Goal: Task Accomplishment & Management: Use online tool/utility

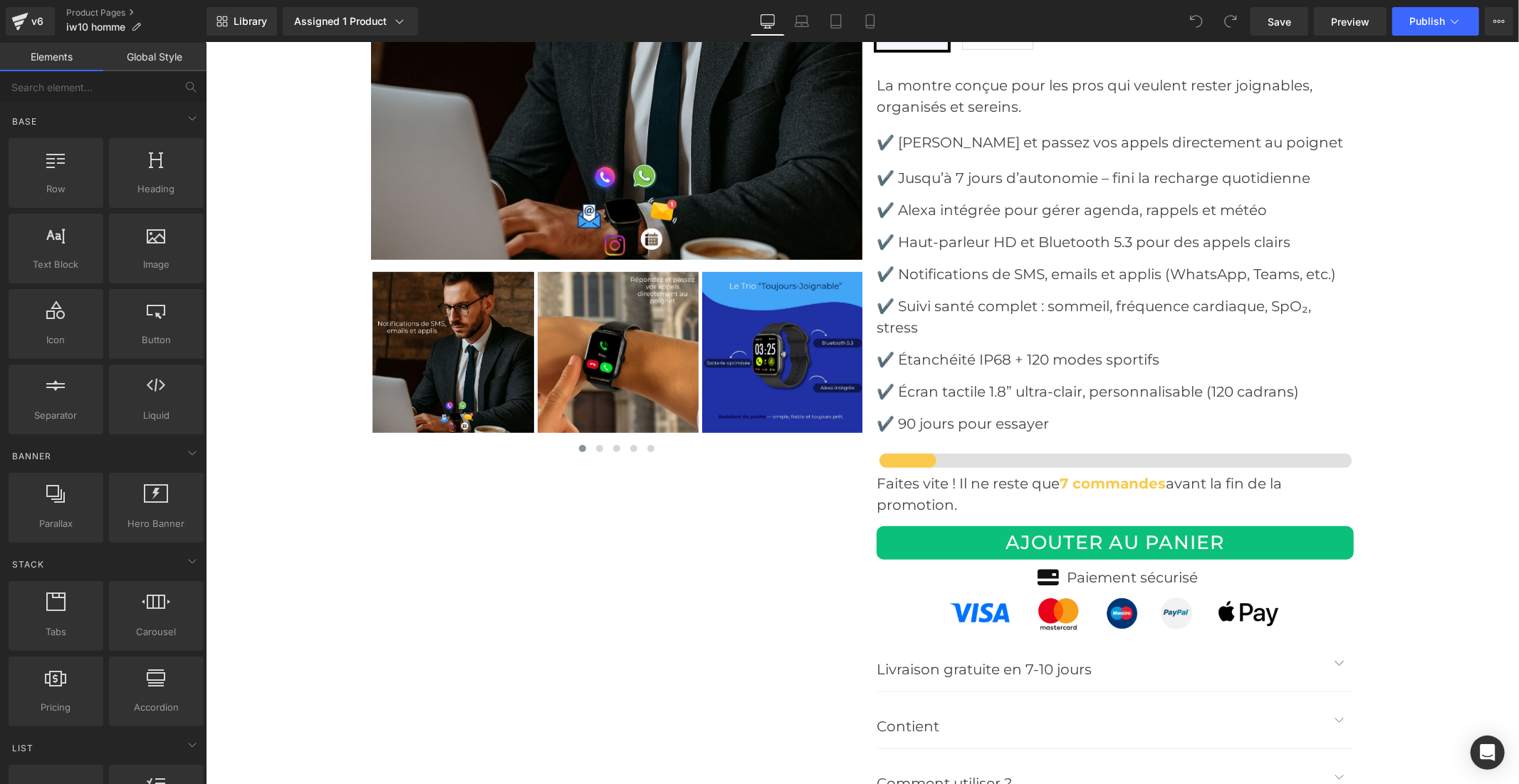
scroll to position [5063, 0]
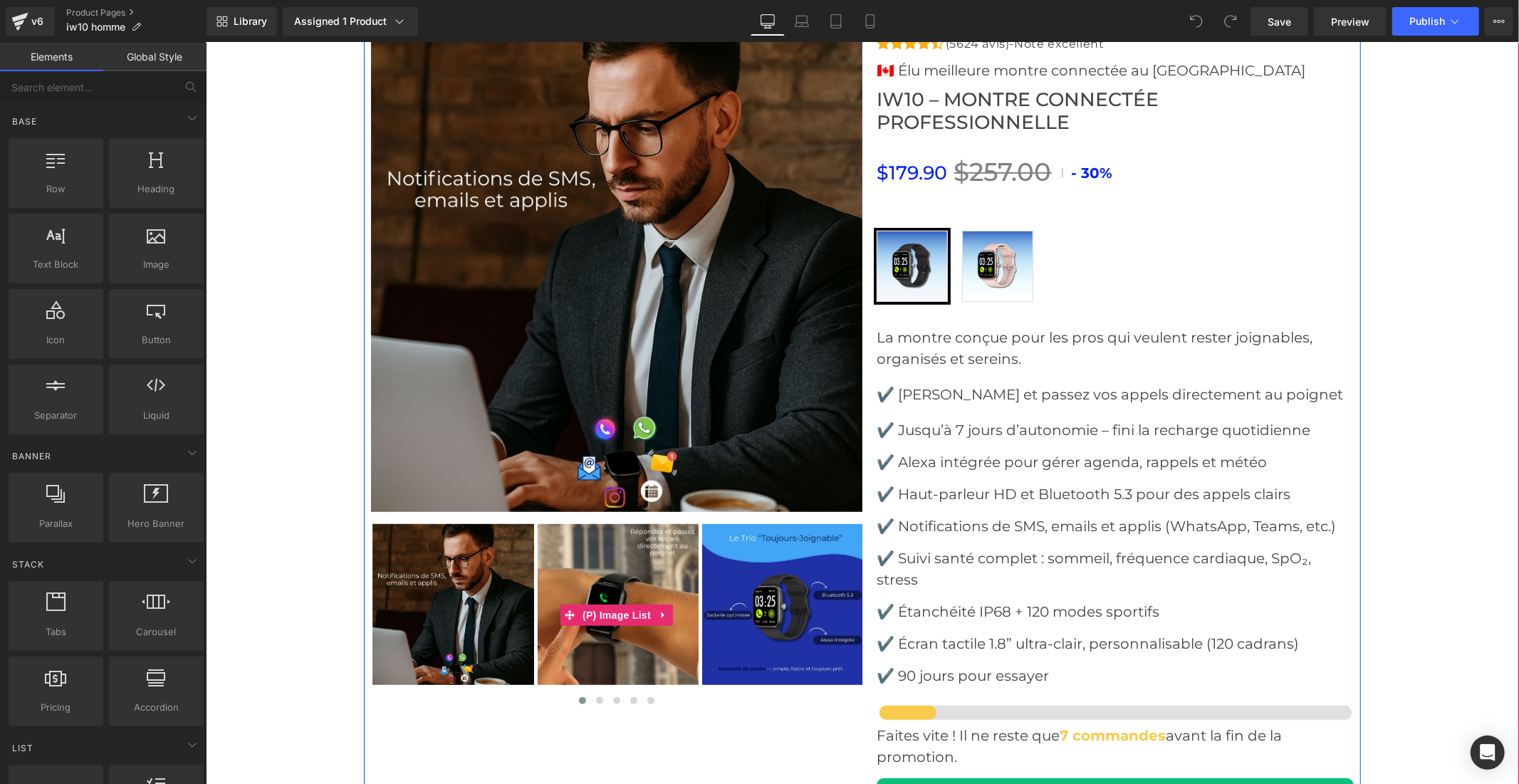
click at [795, 580] on img at bounding box center [782, 604] width 161 height 161
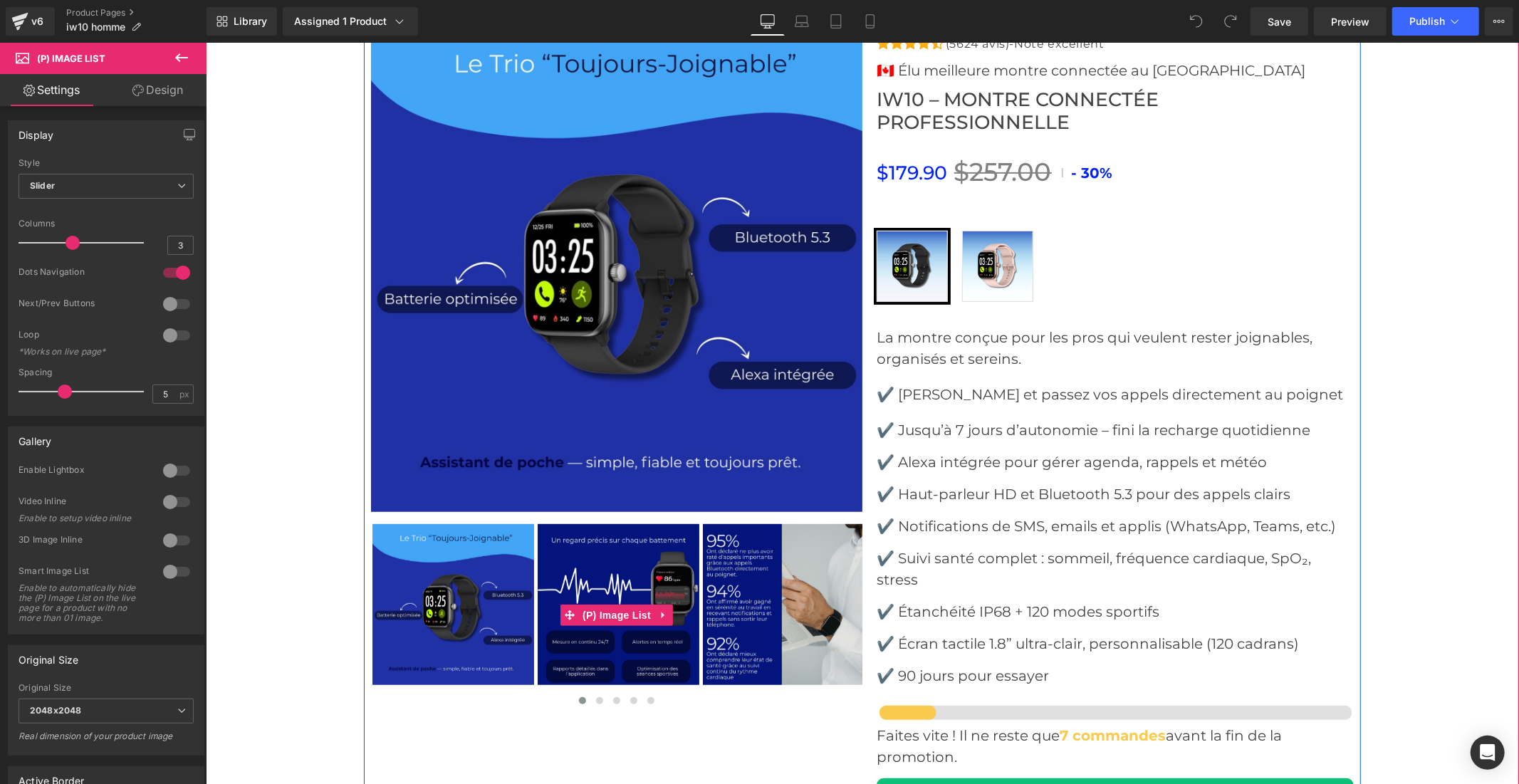
click at [608, 553] on img at bounding box center [617, 604] width 161 height 161
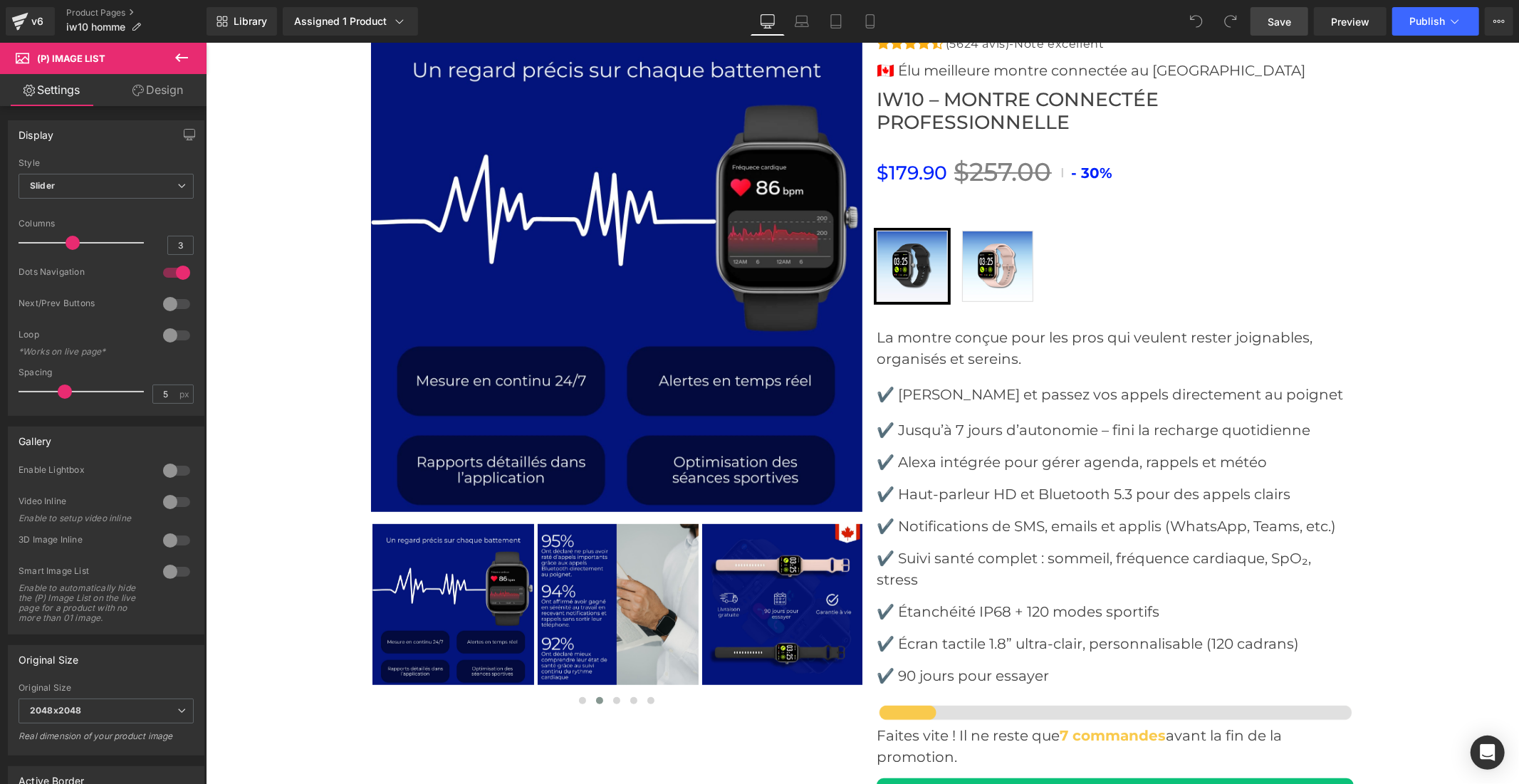
click at [1267, 26] on link "Save" at bounding box center [1279, 22] width 57 height 29
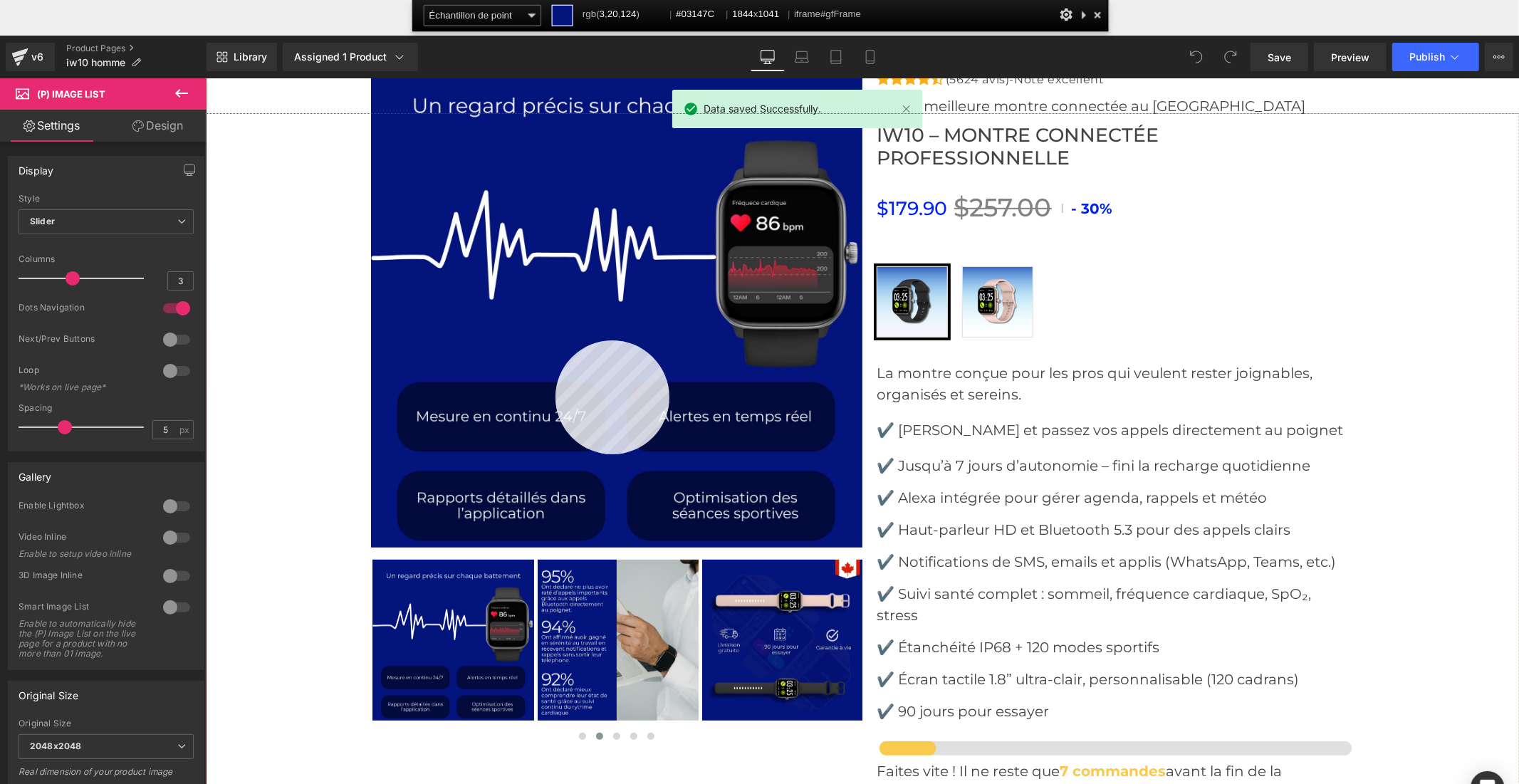
click at [556, 340] on div at bounding box center [862, 484] width 1313 height 741
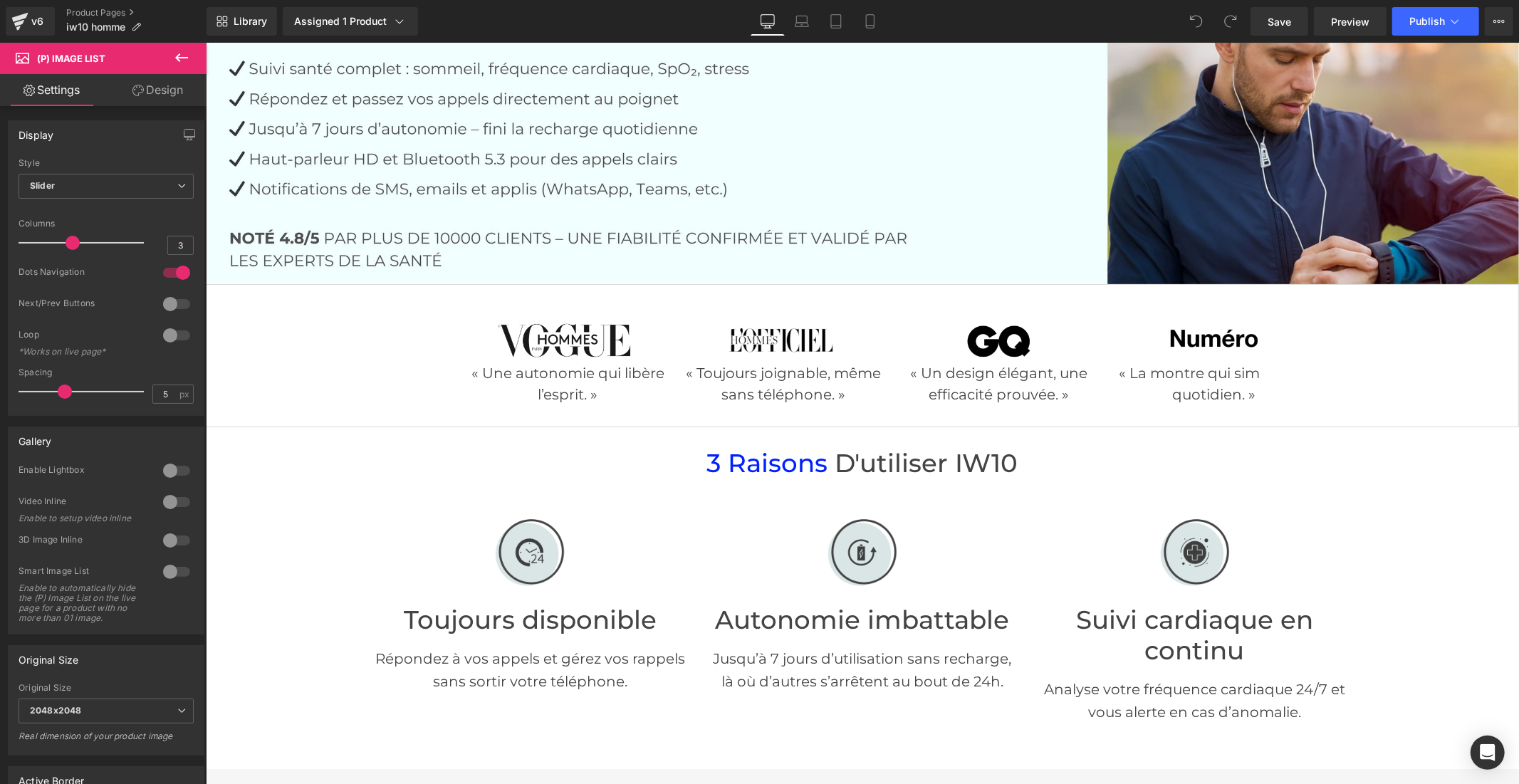
scroll to position [474, 0]
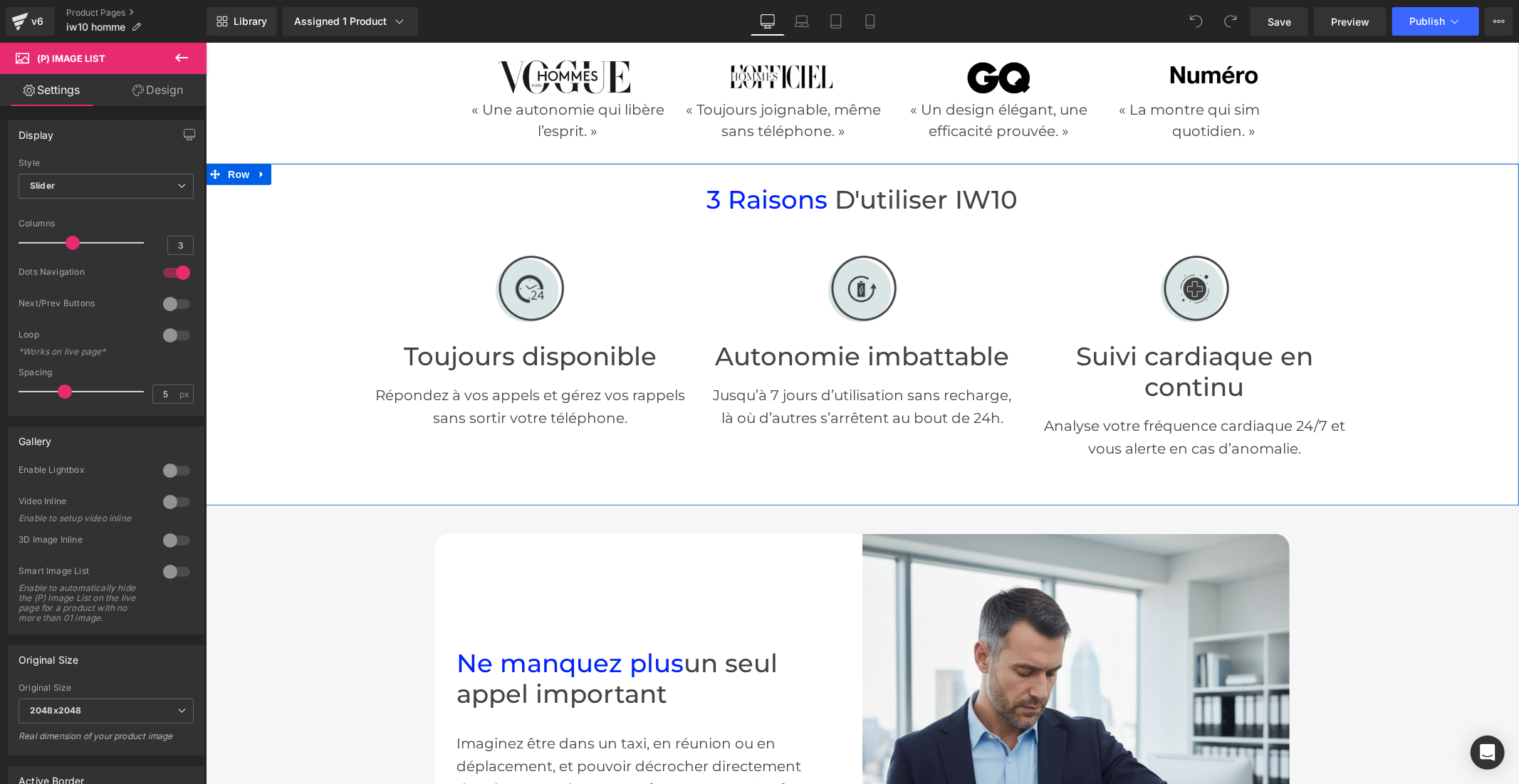
click at [760, 200] on span "3 raisons" at bounding box center [766, 199] width 121 height 30
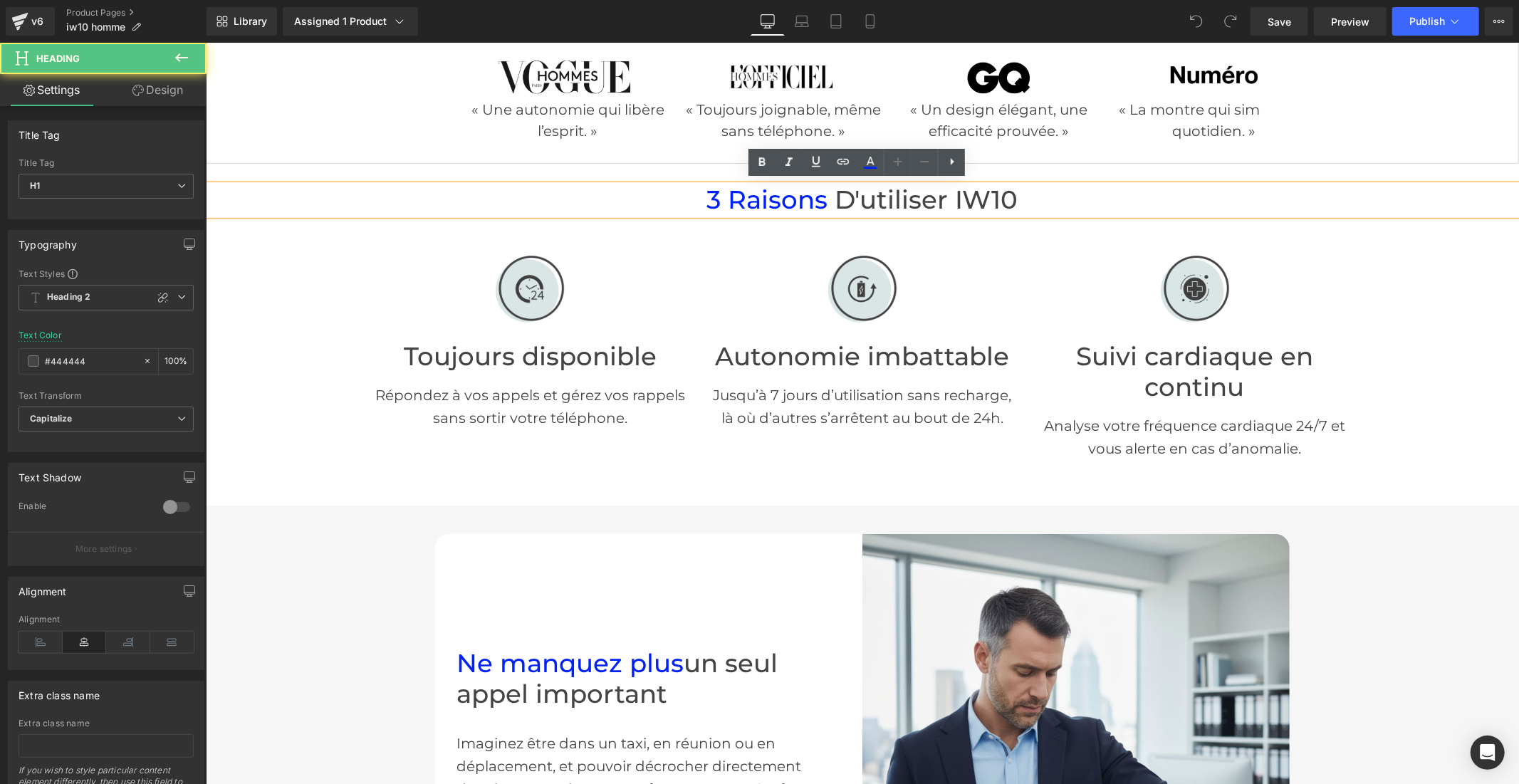
click at [775, 196] on span "3 raisons" at bounding box center [766, 199] width 121 height 30
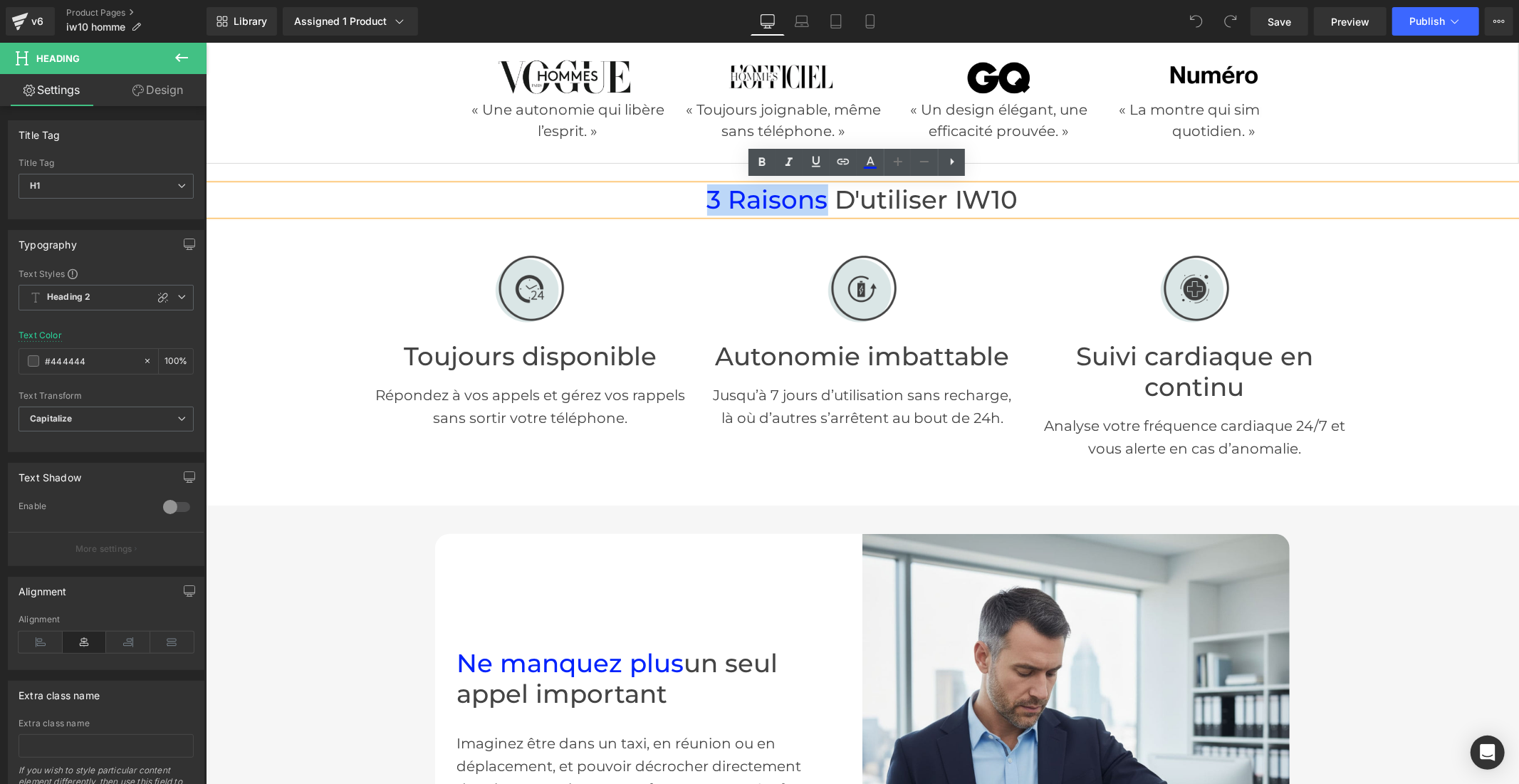
drag, startPoint x: 816, startPoint y: 194, endPoint x: 695, endPoint y: 197, distance: 121.0
click at [693, 197] on h1 "3 raisons d'utiliser IW10" at bounding box center [861, 200] width 1313 height 30
click at [871, 165] on icon at bounding box center [870, 162] width 17 height 17
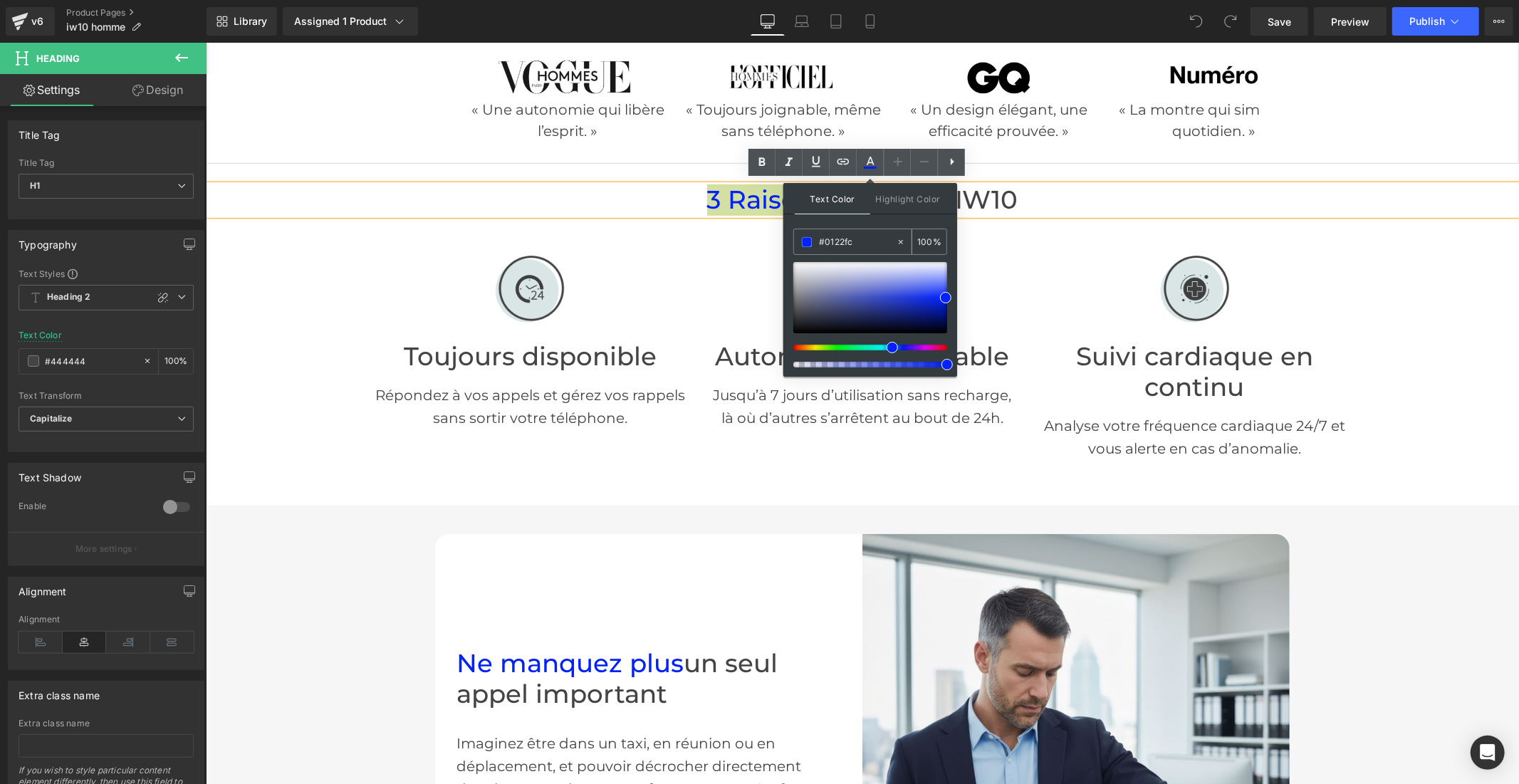
click at [844, 247] on input "#0122fc" at bounding box center [858, 241] width 77 height 15
paste input "3147C"
type input "#03147C"
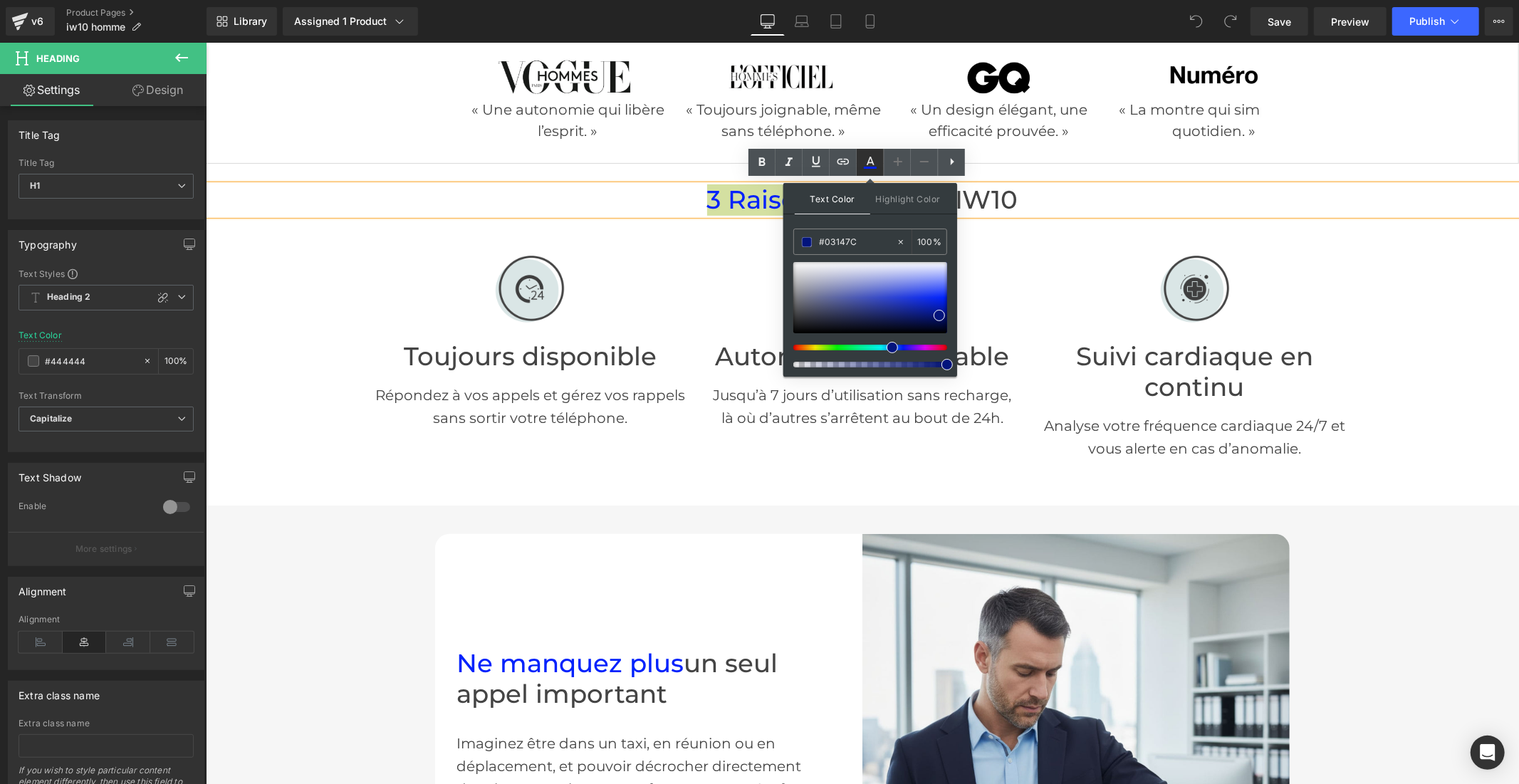
click at [868, 165] on icon at bounding box center [870, 162] width 17 height 17
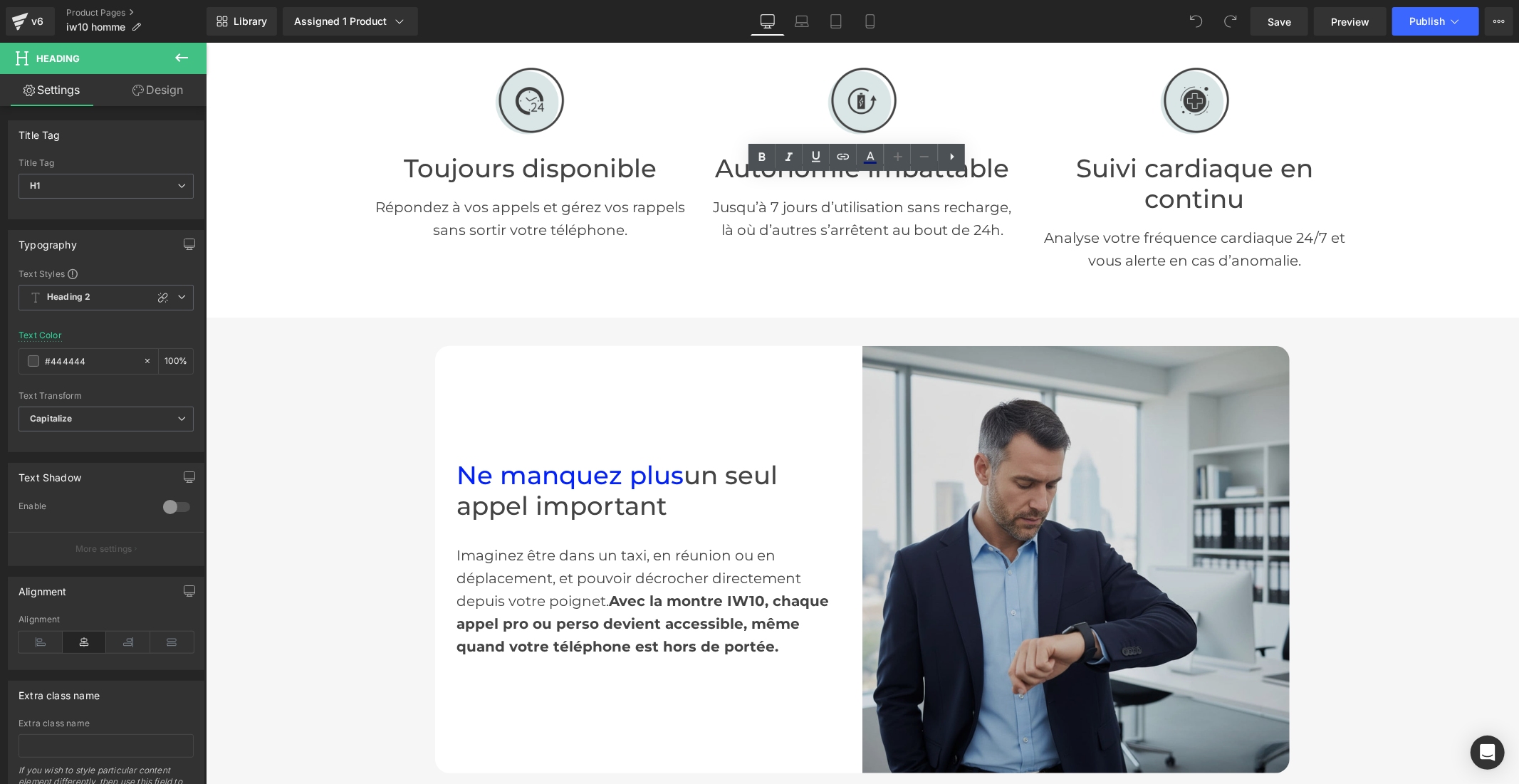
scroll to position [870, 0]
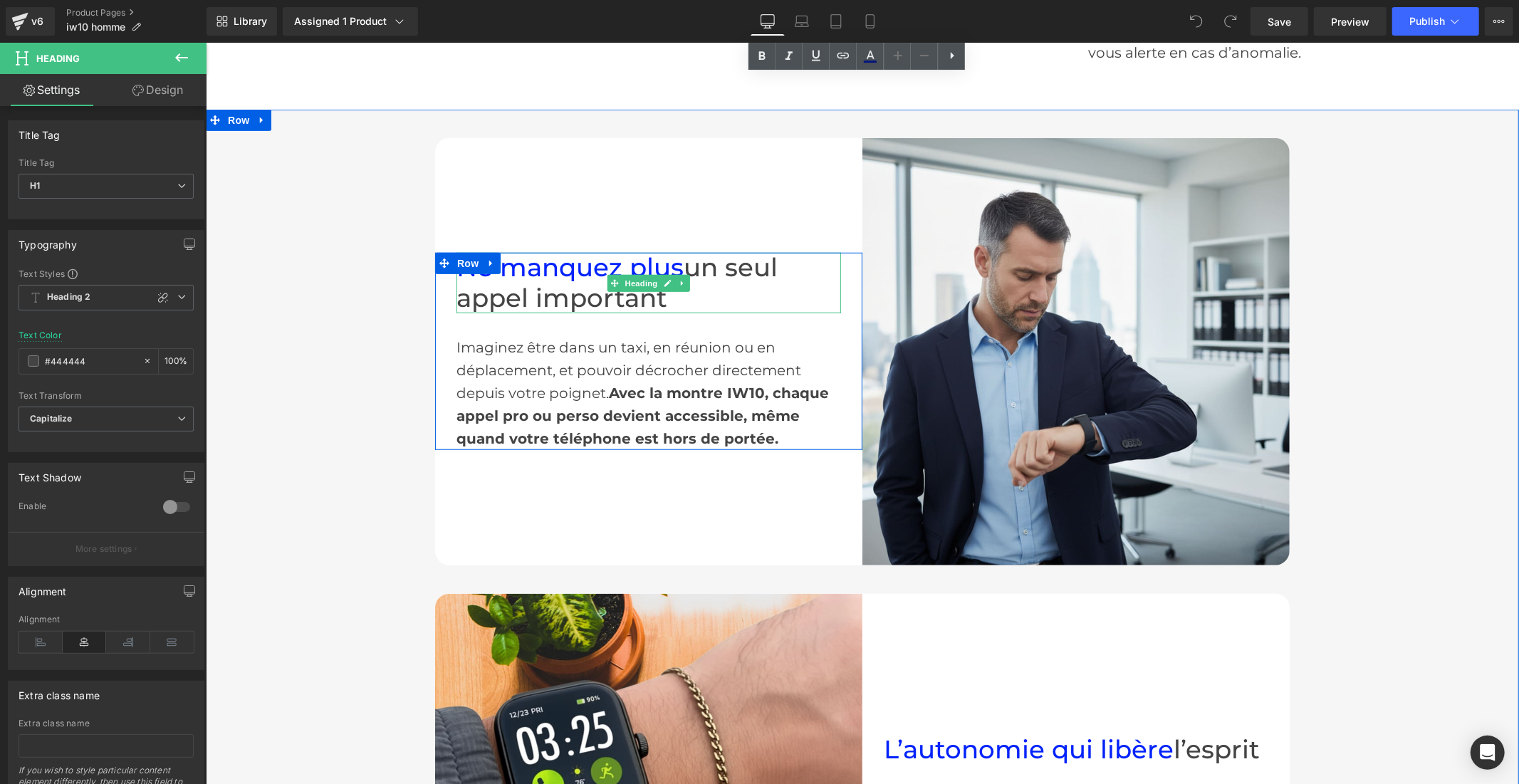
click at [632, 261] on span "Ne manquez plus" at bounding box center [569, 267] width 227 height 30
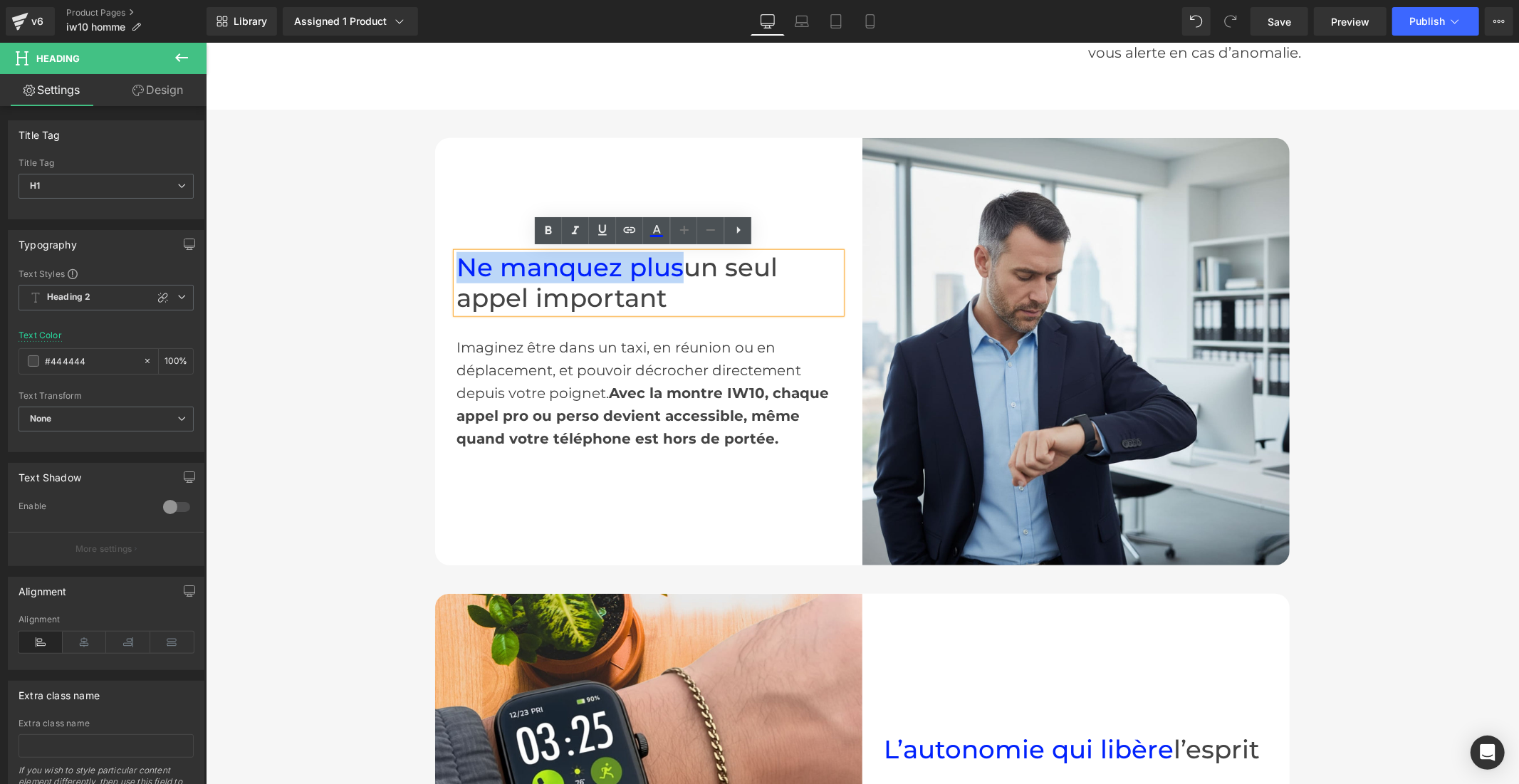
drag, startPoint x: 672, startPoint y: 263, endPoint x: 452, endPoint y: 266, distance: 220.0
click at [456, 266] on span "Ne manquez plus" at bounding box center [569, 267] width 227 height 30
click at [660, 232] on icon at bounding box center [657, 229] width 8 height 9
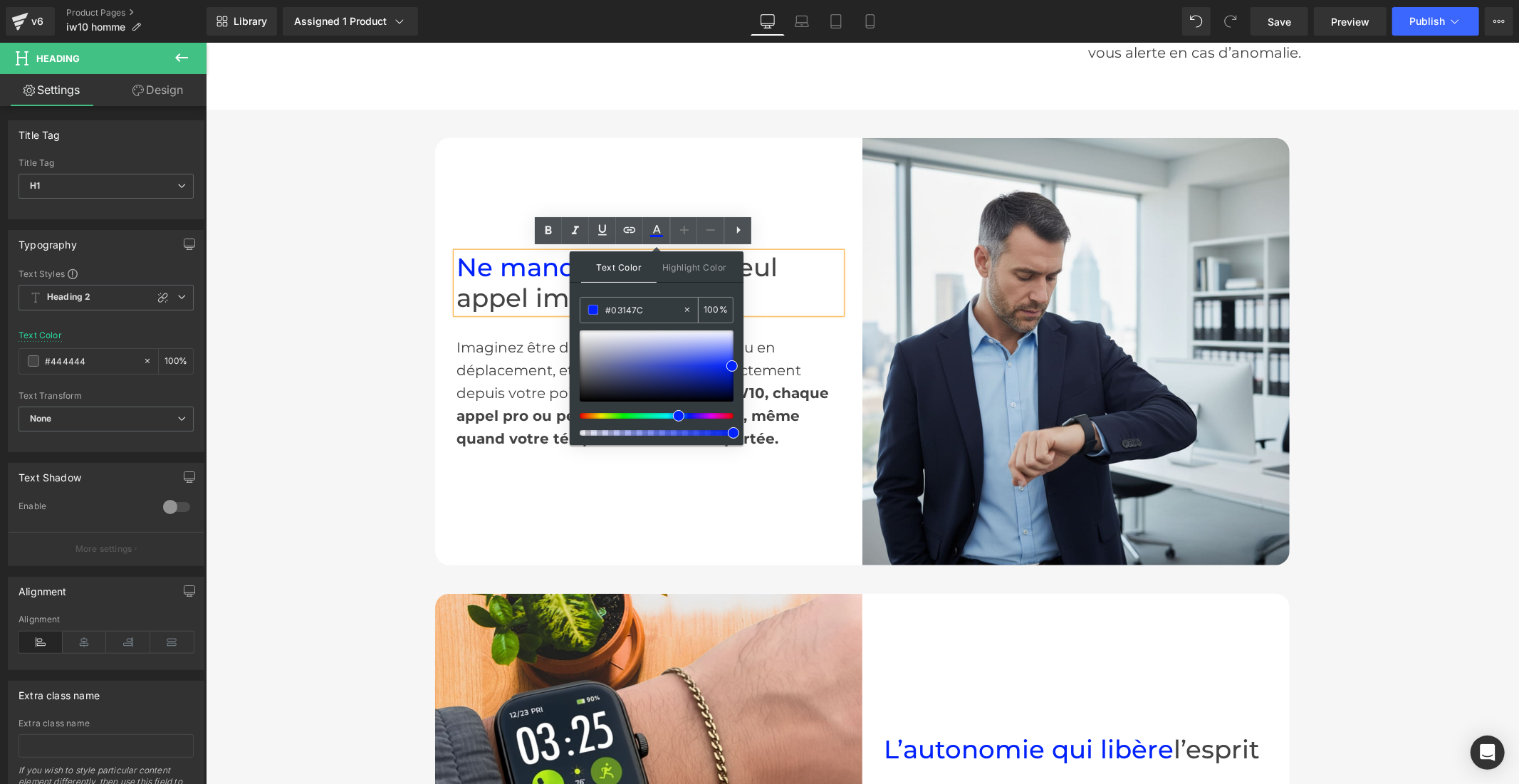
click at [660, 316] on input "#03147C" at bounding box center [643, 309] width 77 height 15
paste input "3147C"
type input "#03147C"
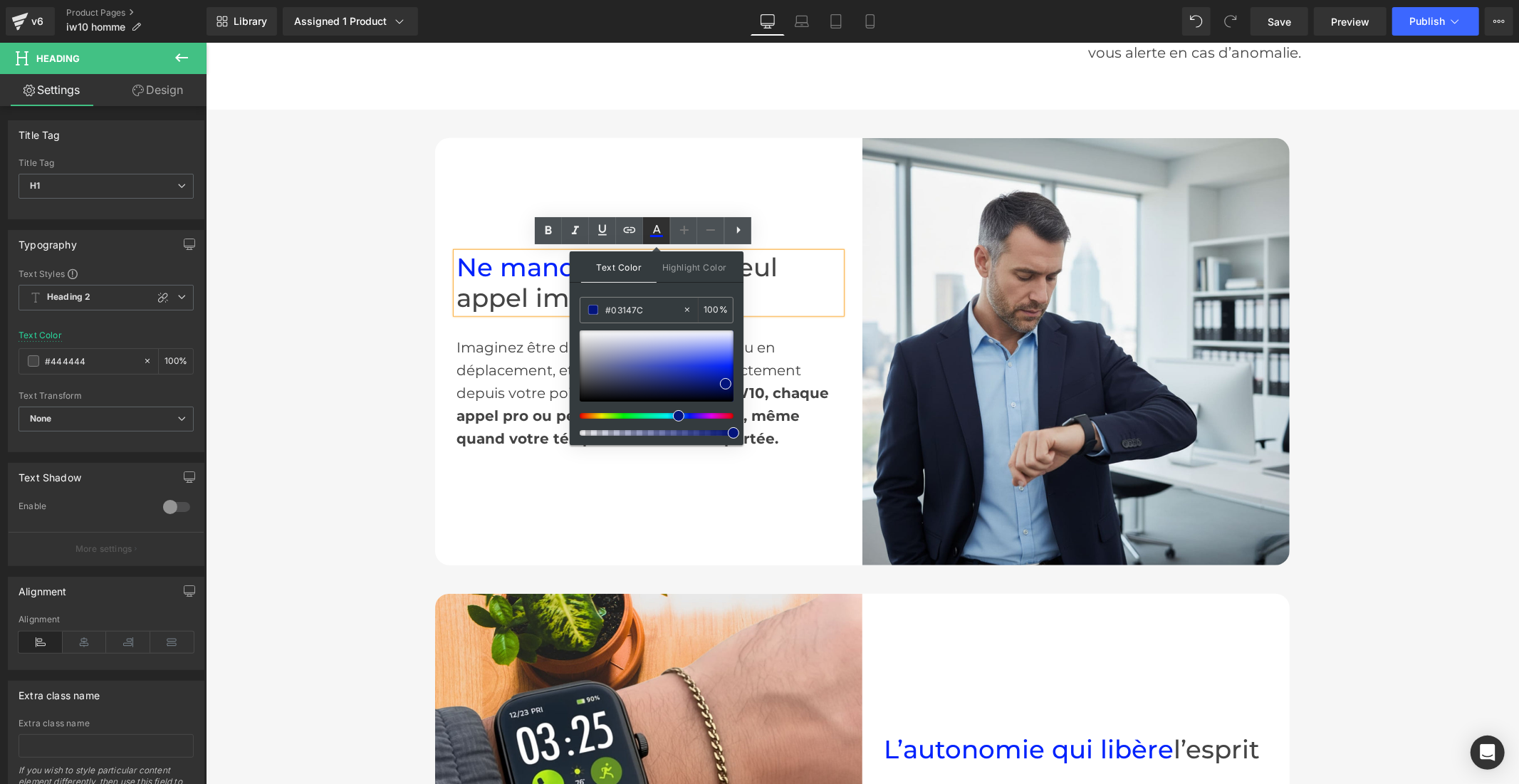
click at [656, 233] on icon at bounding box center [656, 230] width 17 height 17
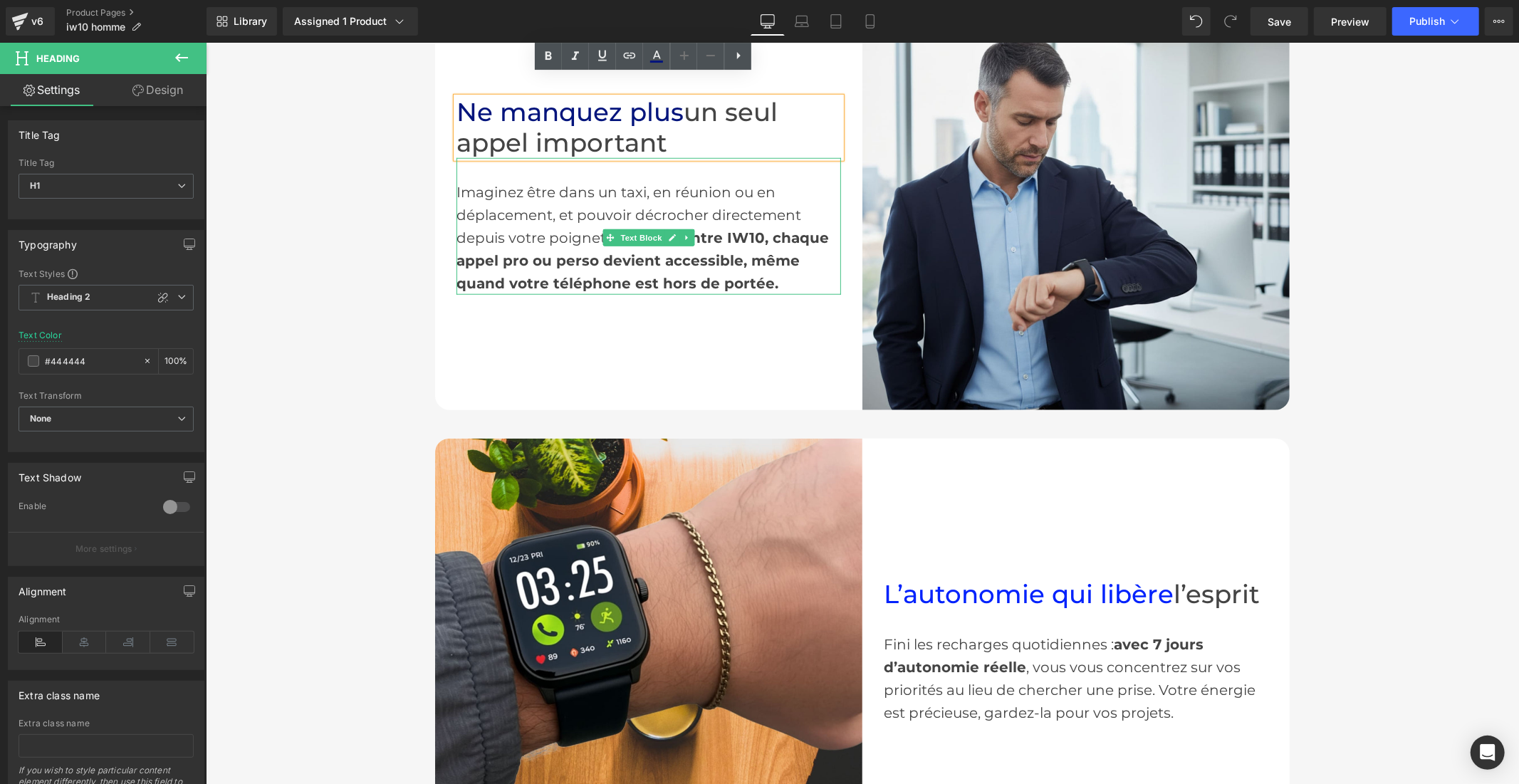
scroll to position [1344, 0]
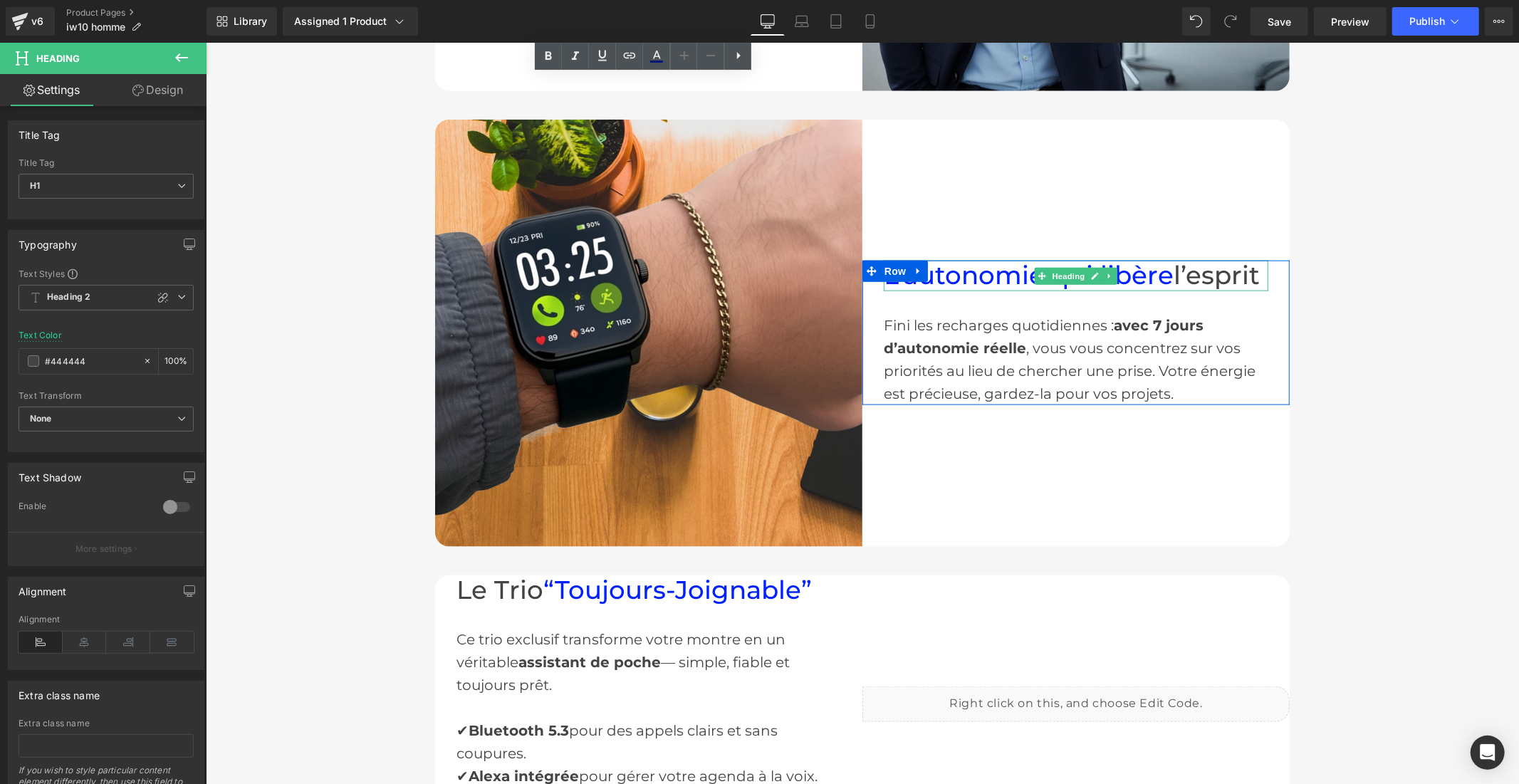
click at [968, 272] on span "L’autonomie qui libère" at bounding box center [1027, 274] width 289 height 30
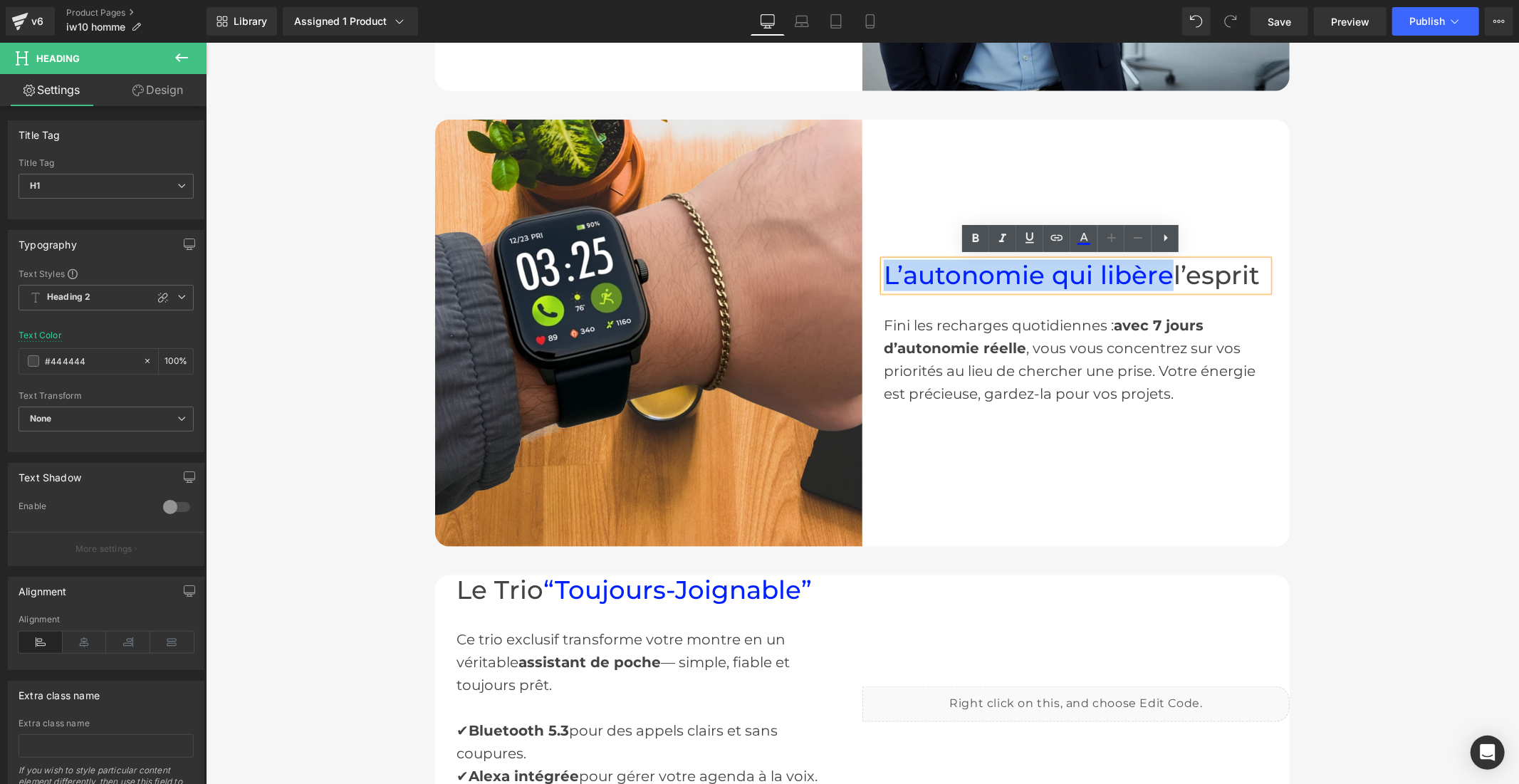
drag, startPoint x: 1164, startPoint y: 271, endPoint x: 880, endPoint y: 273, distance: 284.0
click at [883, 273] on span "L’autonomie qui libère" at bounding box center [1027, 274] width 289 height 30
click at [1081, 231] on icon at bounding box center [1083, 238] width 17 height 17
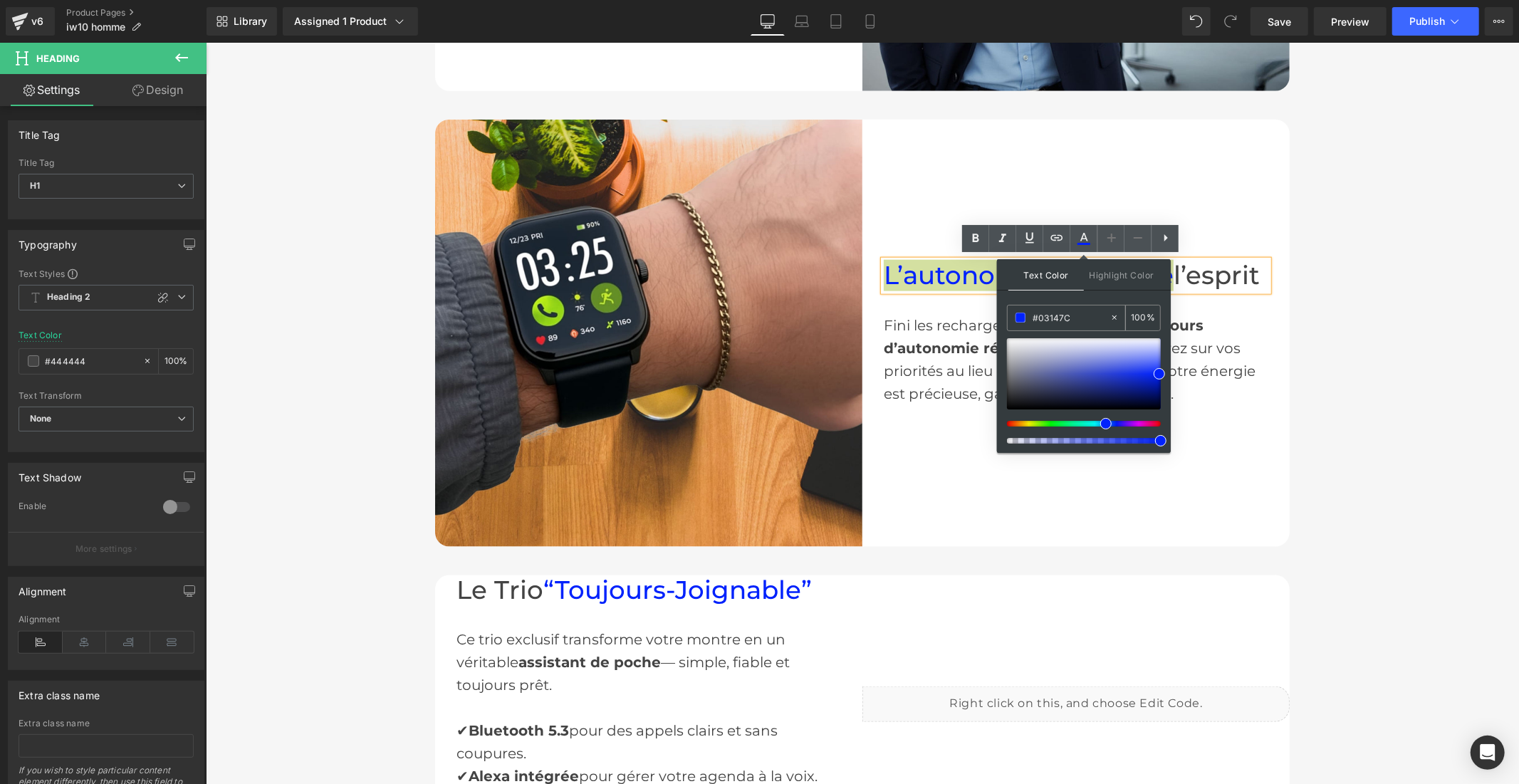
click at [1042, 323] on input "#03147C" at bounding box center [1071, 317] width 77 height 15
paste input "3147C"
type input "#03147C"
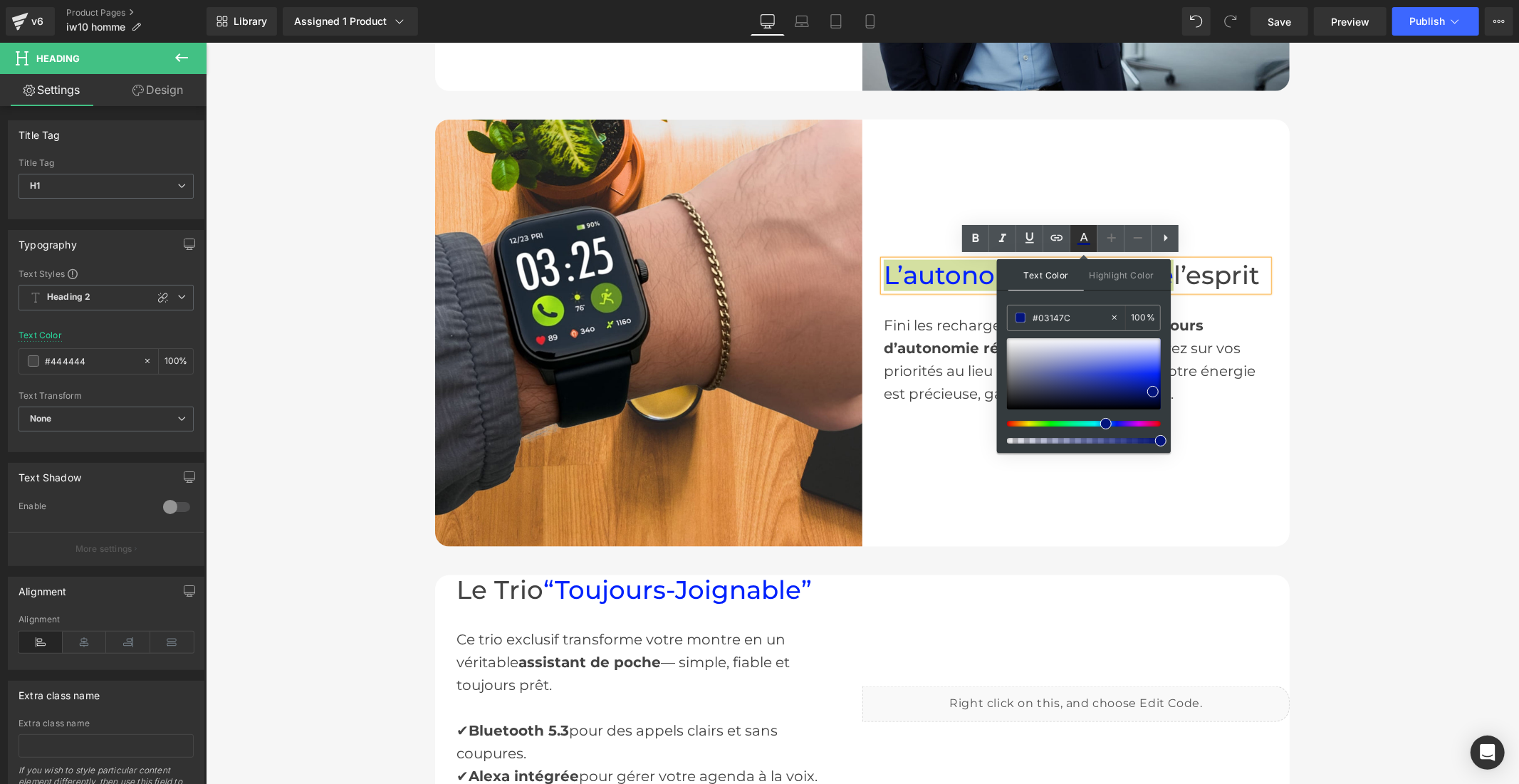
click at [1076, 236] on icon at bounding box center [1083, 238] width 17 height 17
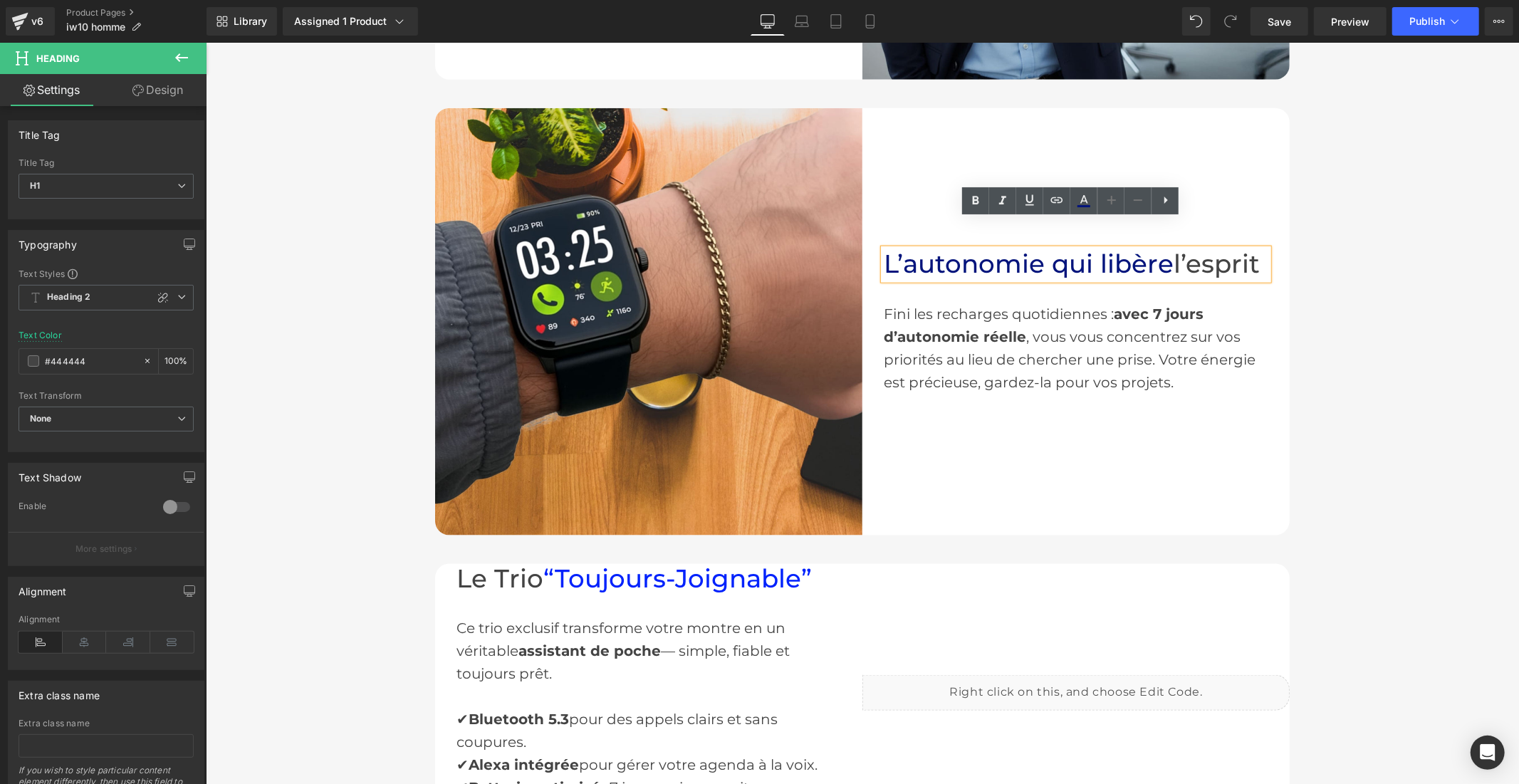
scroll to position [1740, 0]
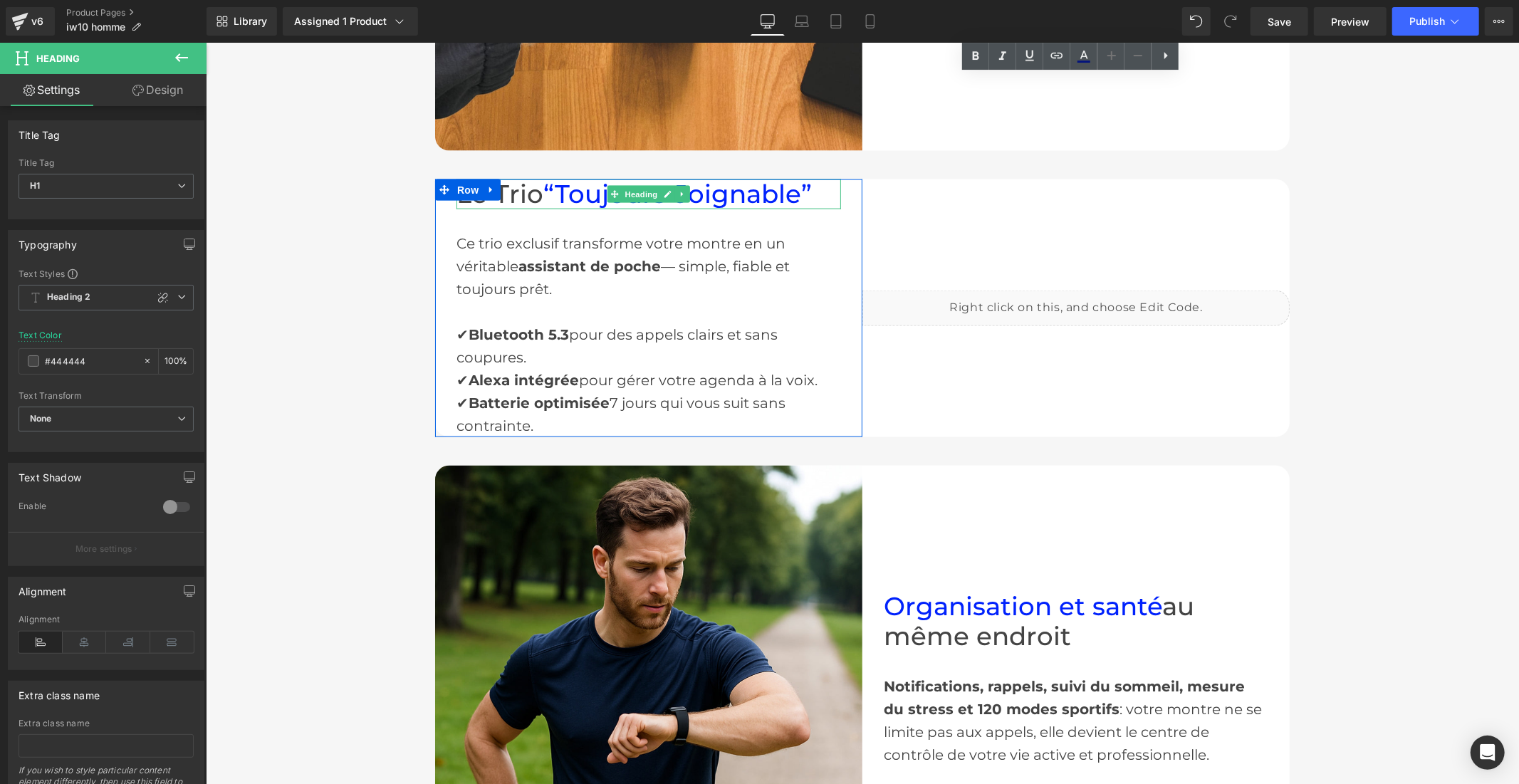
click at [733, 189] on span "“Toujours-Joignable”" at bounding box center [678, 194] width 269 height 30
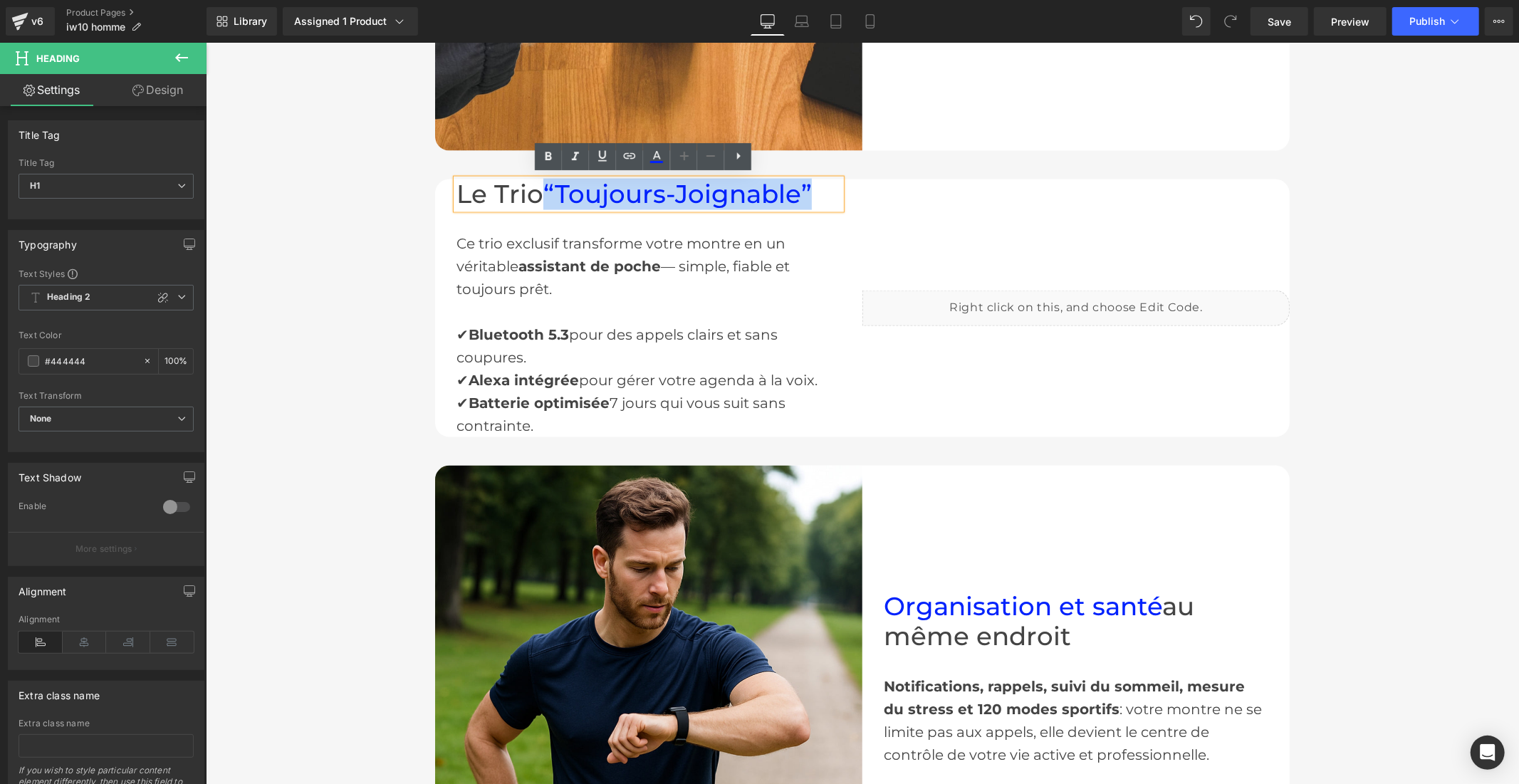
drag, startPoint x: 811, startPoint y: 188, endPoint x: 546, endPoint y: 193, distance: 265.0
click at [546, 193] on h1 "Le Trio “Toujours-Joignable”" at bounding box center [648, 194] width 384 height 30
paste div
drag, startPoint x: 813, startPoint y: 185, endPoint x: 546, endPoint y: 194, distance: 267.2
click at [546, 194] on h1 "Le Trio “Toujours-Joignable”" at bounding box center [648, 194] width 384 height 30
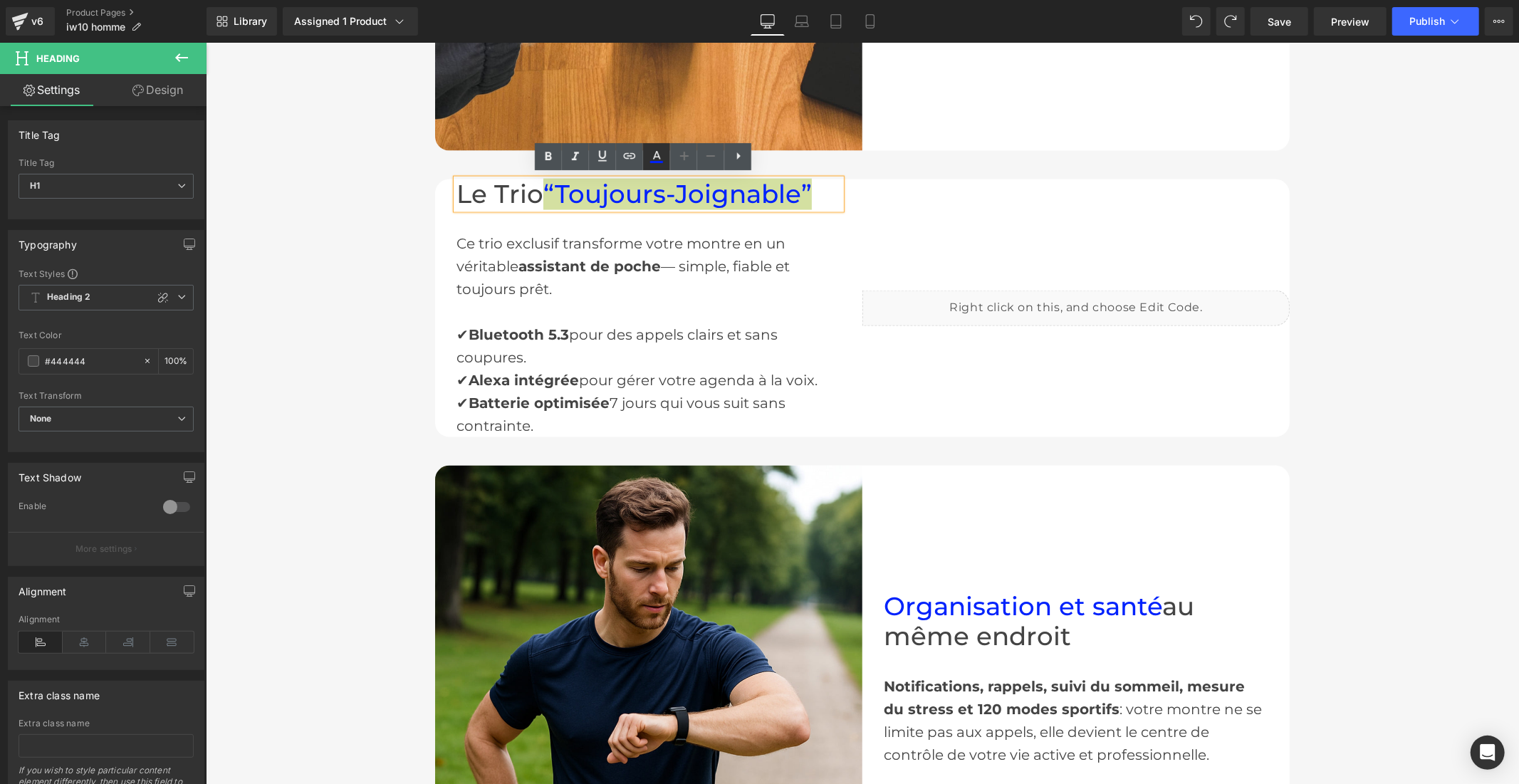
click at [668, 155] on link at bounding box center [657, 157] width 27 height 27
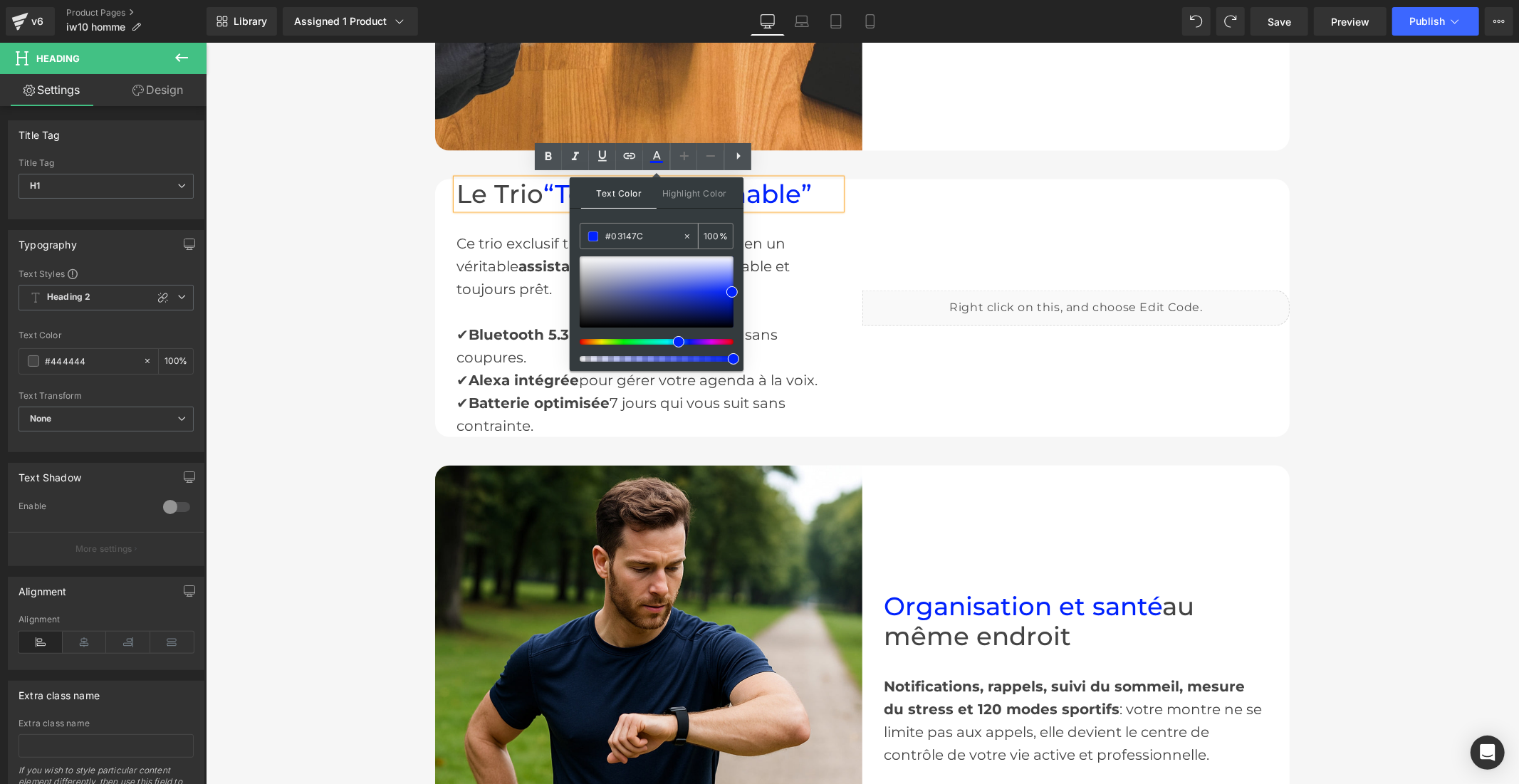
click at [646, 245] on div "#03147C" at bounding box center [632, 237] width 102 height 25
click at [651, 237] on input "#03147C" at bounding box center [643, 236] width 77 height 15
click at [638, 237] on input "#03147C" at bounding box center [643, 236] width 77 height 15
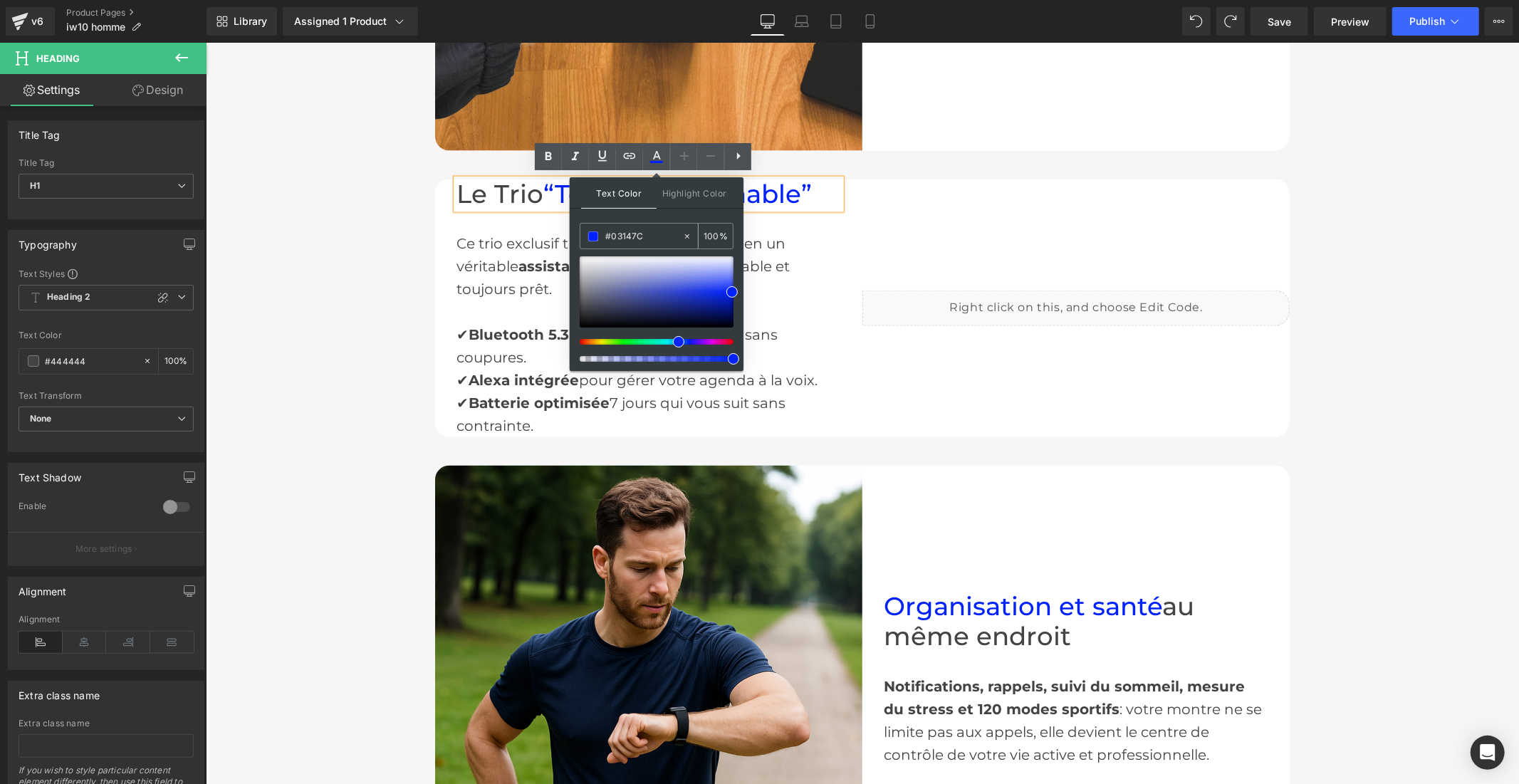
click at [638, 237] on input "#03147C" at bounding box center [643, 236] width 77 height 15
paste input "3147C"
type input "#03147C"
click at [660, 157] on icon at bounding box center [656, 156] width 17 height 17
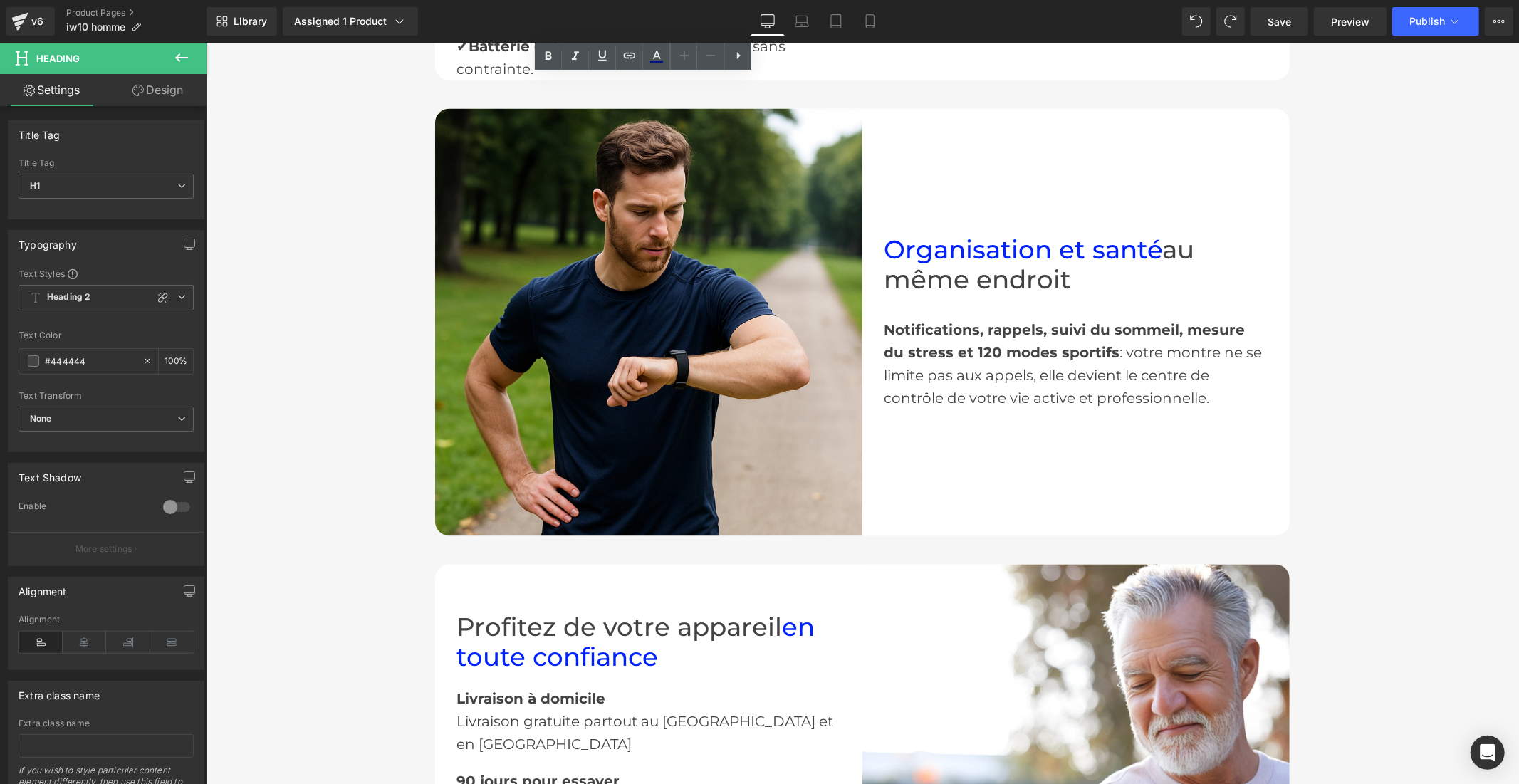
scroll to position [2136, 0]
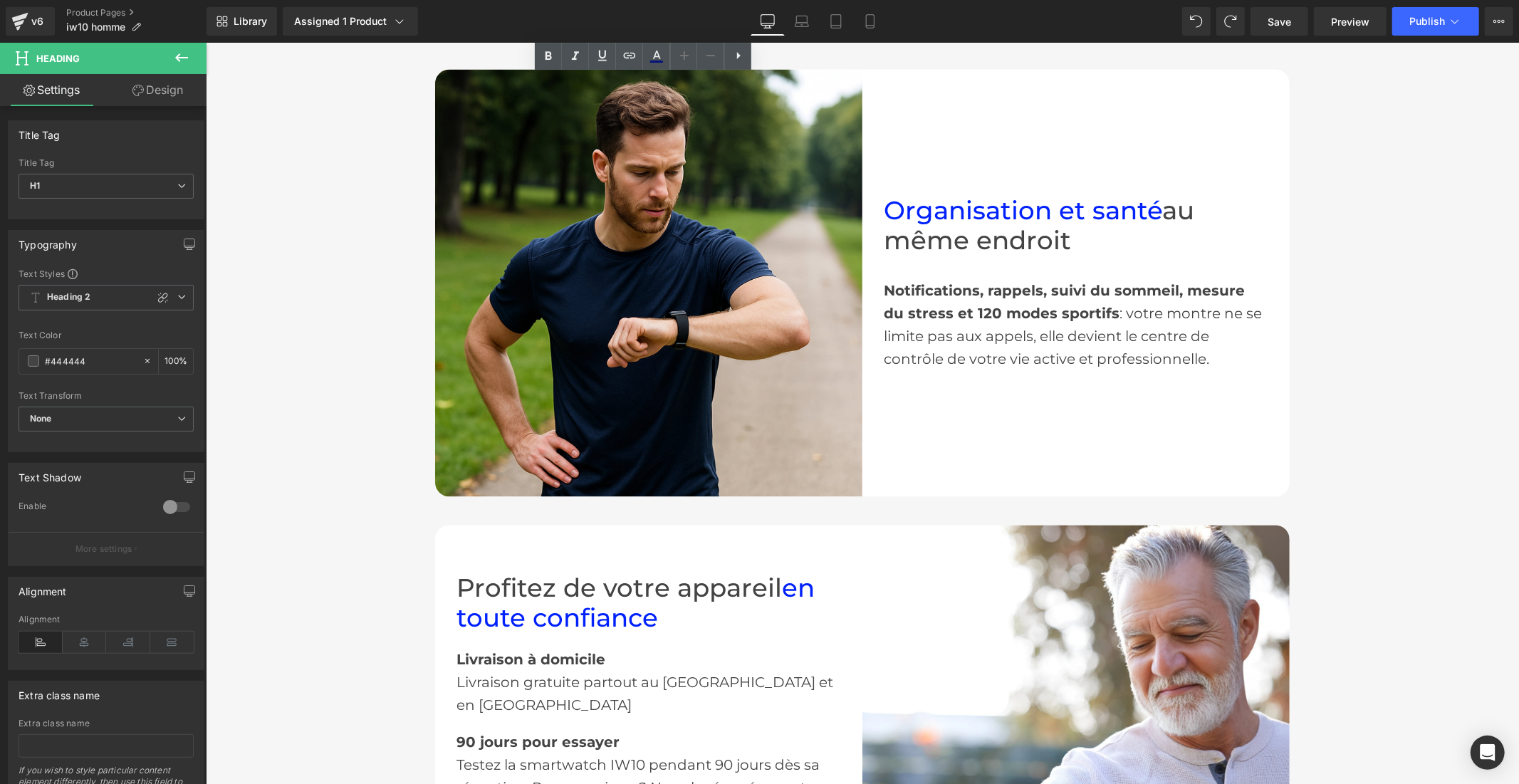
click at [959, 220] on span "Organisation et santé" at bounding box center [1022, 211] width 279 height 30
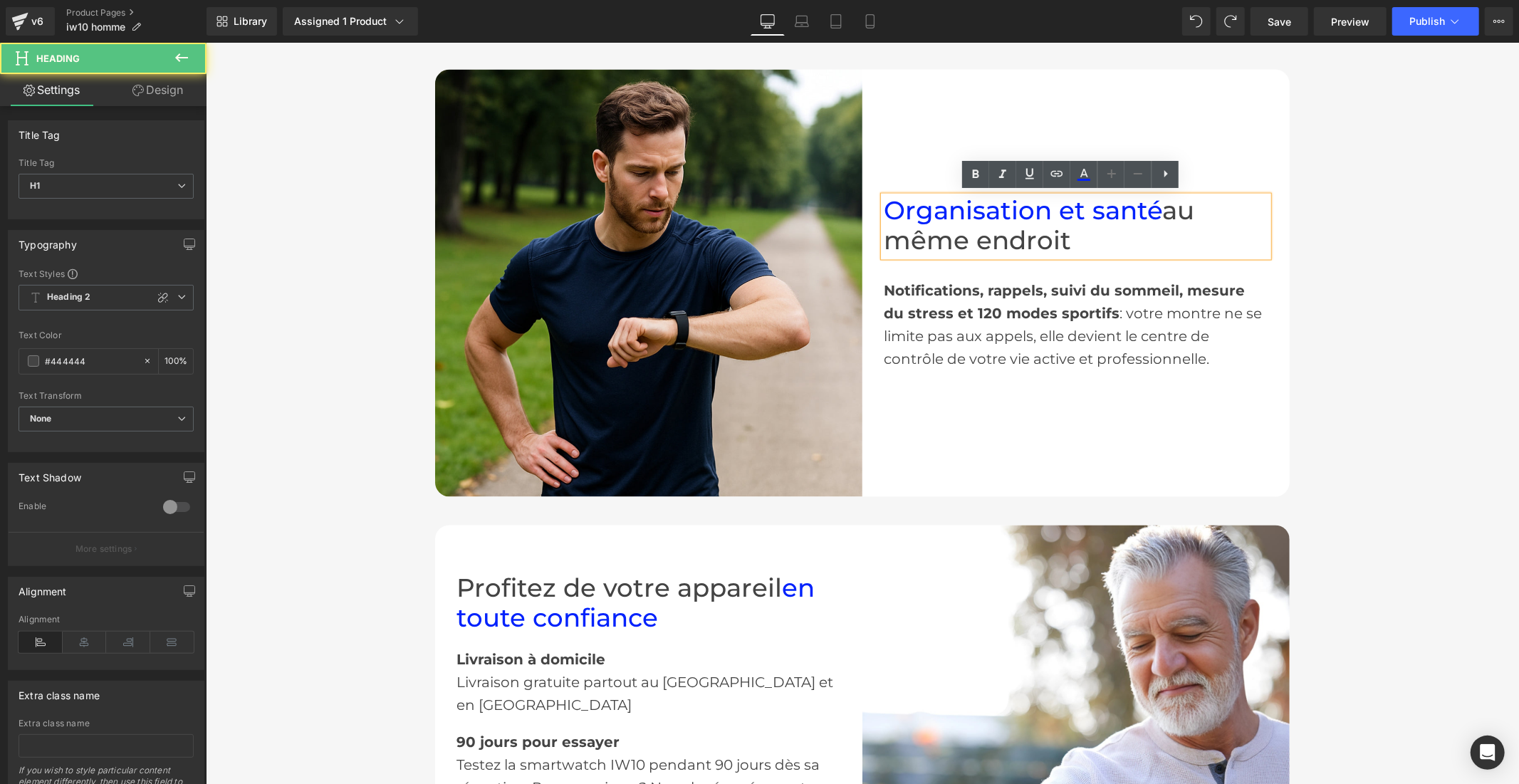
drag, startPoint x: 1135, startPoint y: 211, endPoint x: 875, endPoint y: 207, distance: 260.0
click at [883, 207] on div "Organisation et santé au même endroit" at bounding box center [1075, 227] width 384 height 61
click at [886, 202] on span "Organisation et santé" at bounding box center [1022, 211] width 279 height 30
drag, startPoint x: 1143, startPoint y: 206, endPoint x: 880, endPoint y: 210, distance: 263.0
click at [883, 210] on h1 "Organisation et santé au même endroit" at bounding box center [1075, 227] width 384 height 61
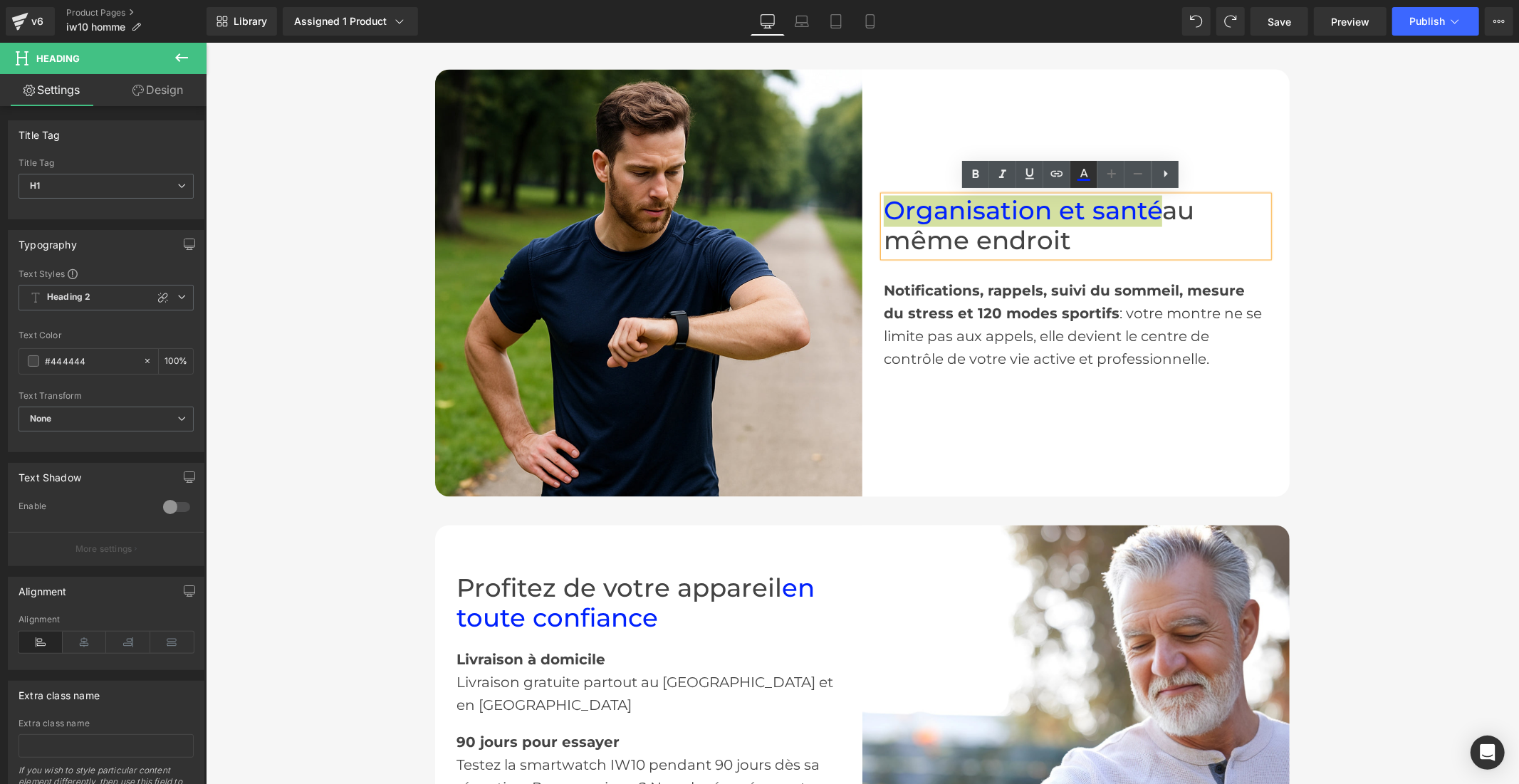
click at [1091, 172] on icon at bounding box center [1083, 174] width 17 height 17
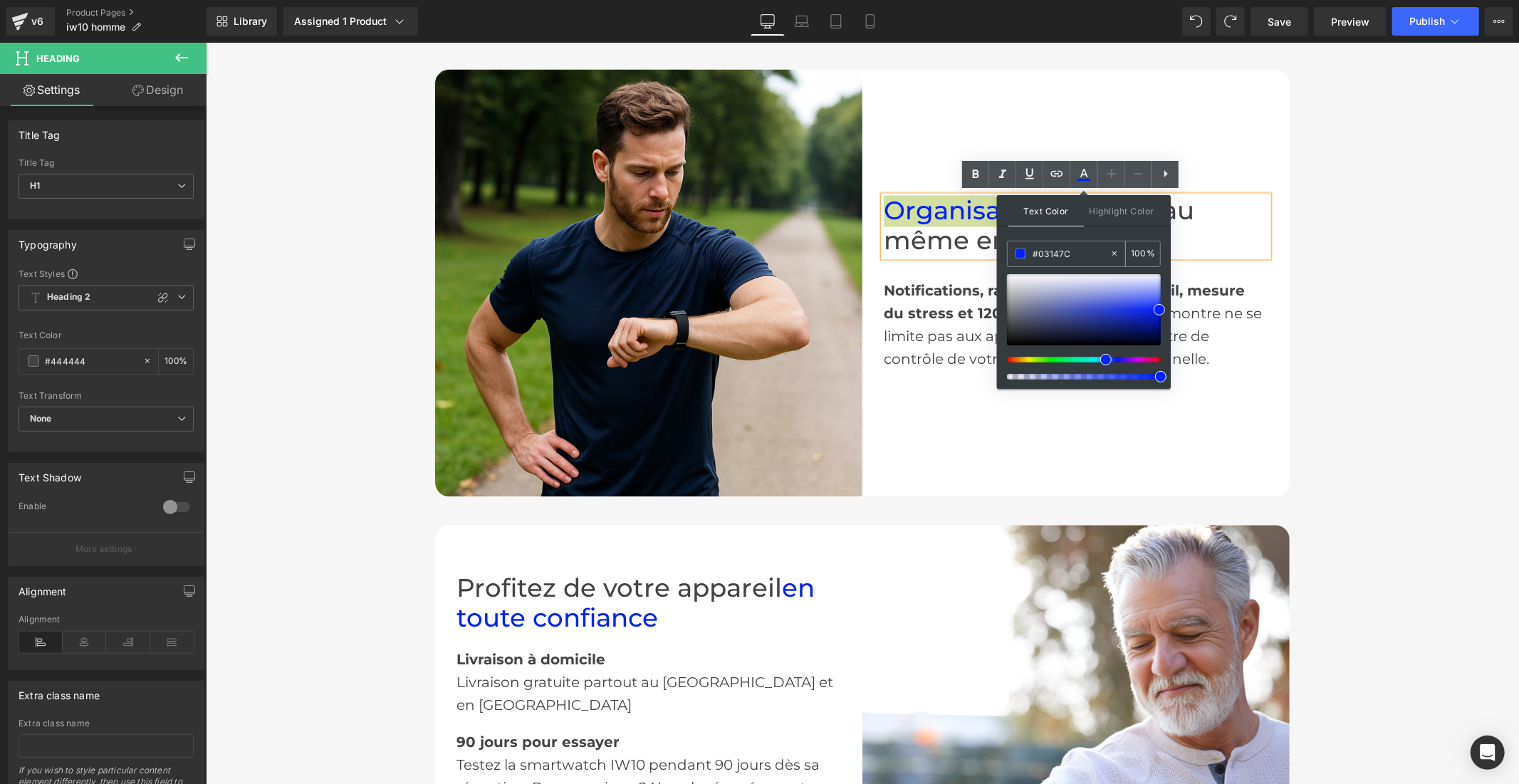
click at [1057, 254] on input "#03147C" at bounding box center [1071, 253] width 77 height 15
paste input "3147C"
type input "#03147C"
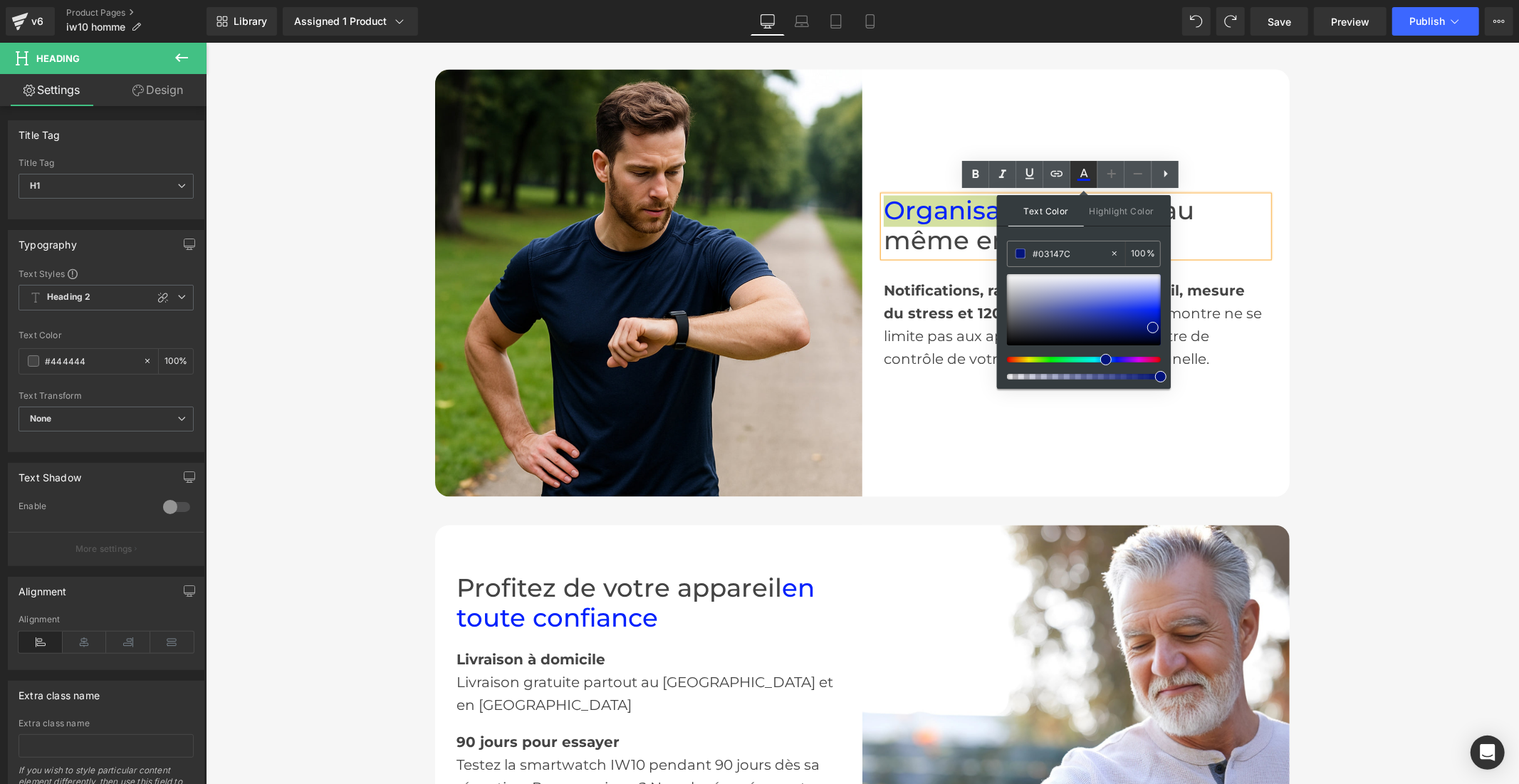
click at [1083, 168] on icon at bounding box center [1083, 173] width 8 height 9
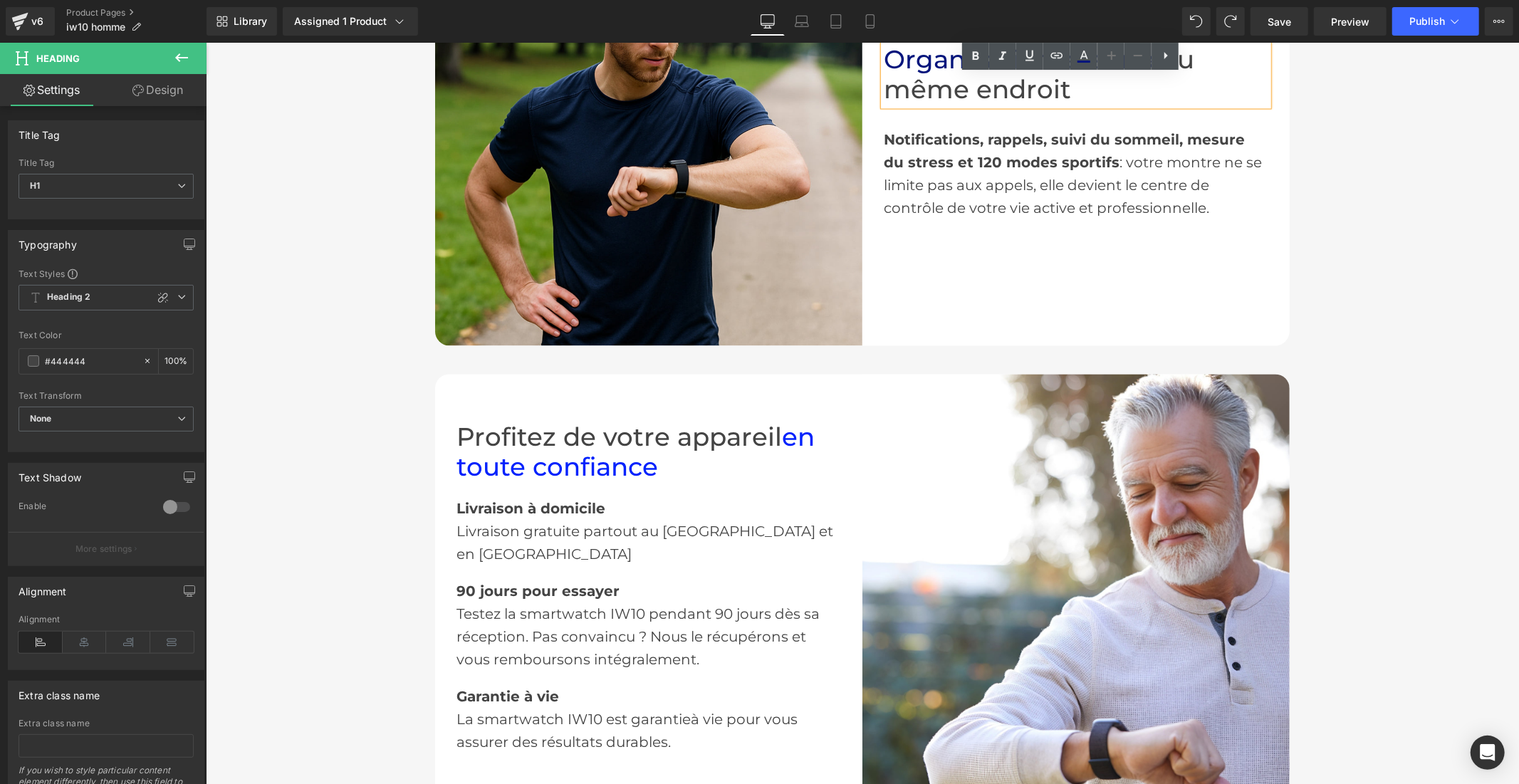
scroll to position [2531, 0]
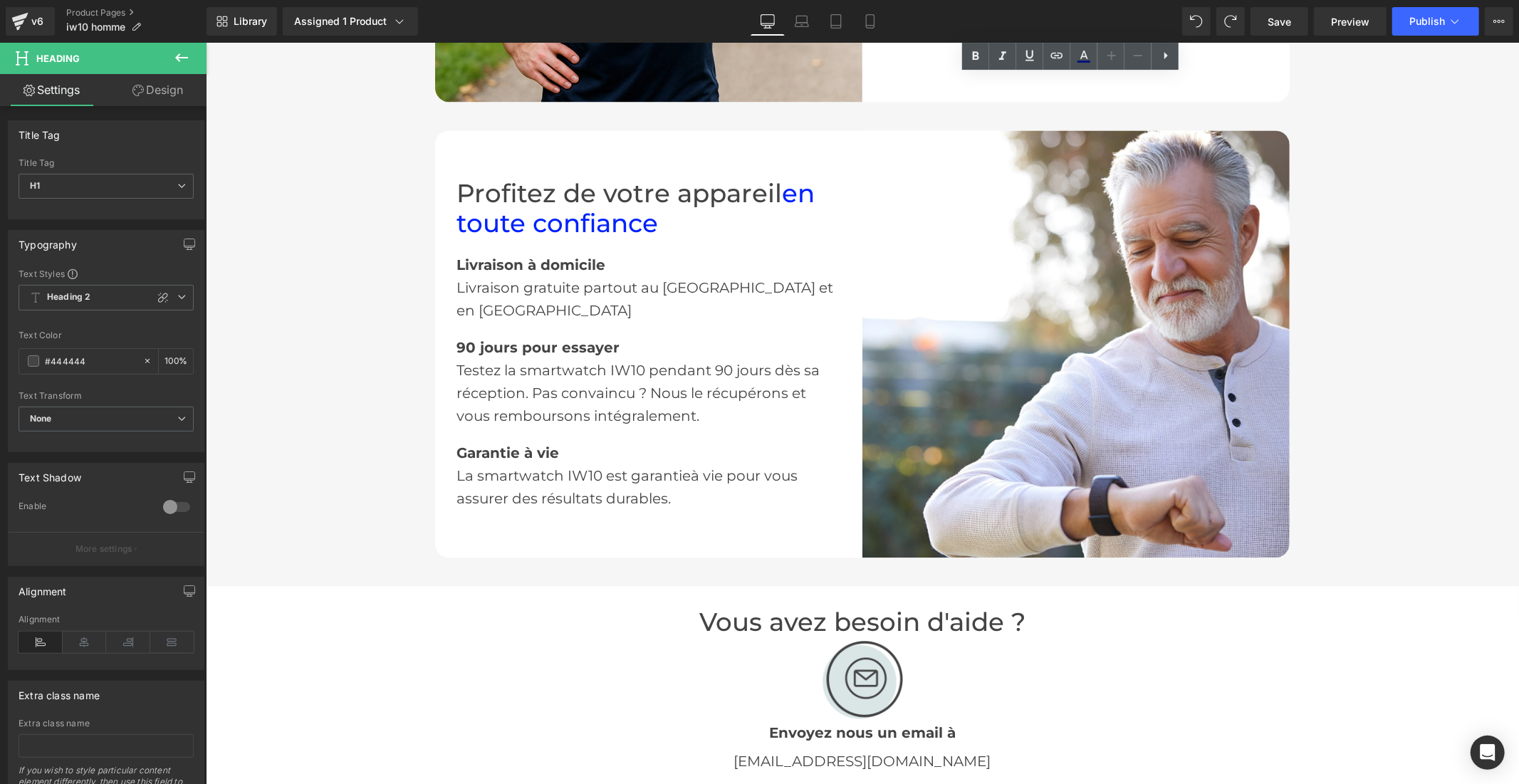
click at [634, 231] on span "en toute confiance" at bounding box center [635, 208] width 358 height 61
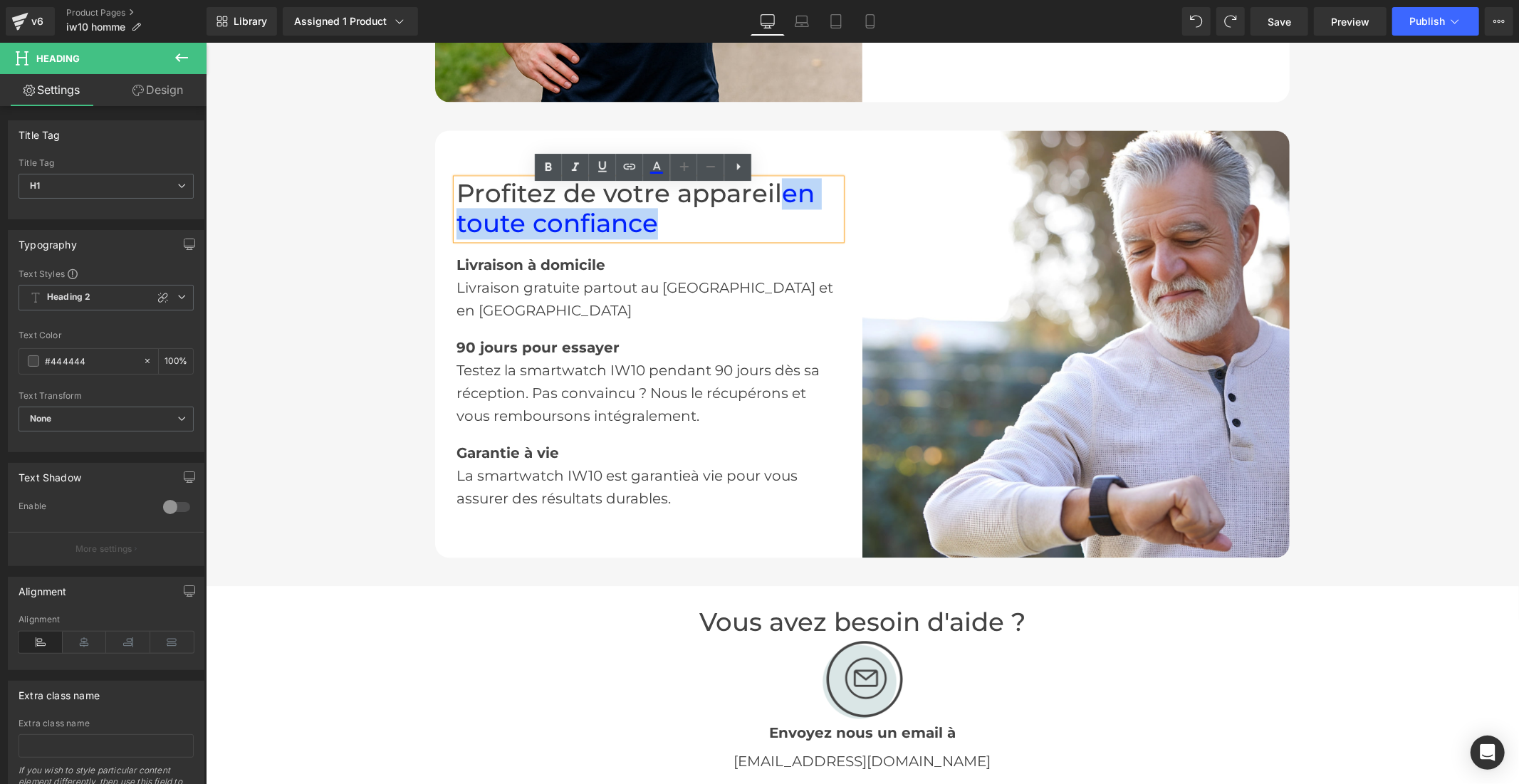
drag, startPoint x: 654, startPoint y: 237, endPoint x: 779, endPoint y: 197, distance: 131.2
click at [779, 197] on h1 "Profitez de votre appareil en toute confiance" at bounding box center [648, 209] width 384 height 61
paste div
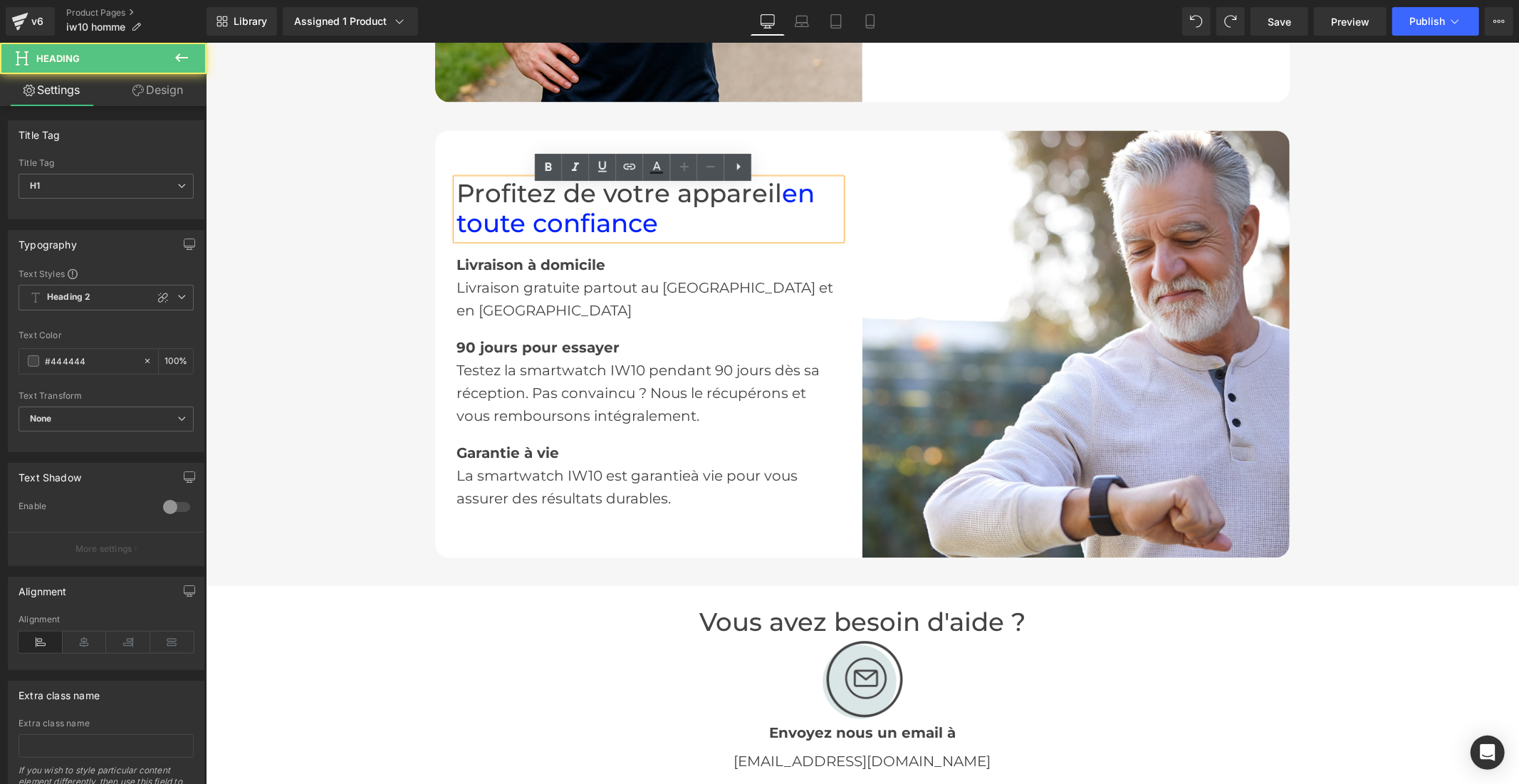
drag, startPoint x: 663, startPoint y: 236, endPoint x: 712, endPoint y: 215, distance: 53.3
click at [705, 217] on h1 "Profitez de votre appareil en toute confiance" at bounding box center [648, 209] width 384 height 61
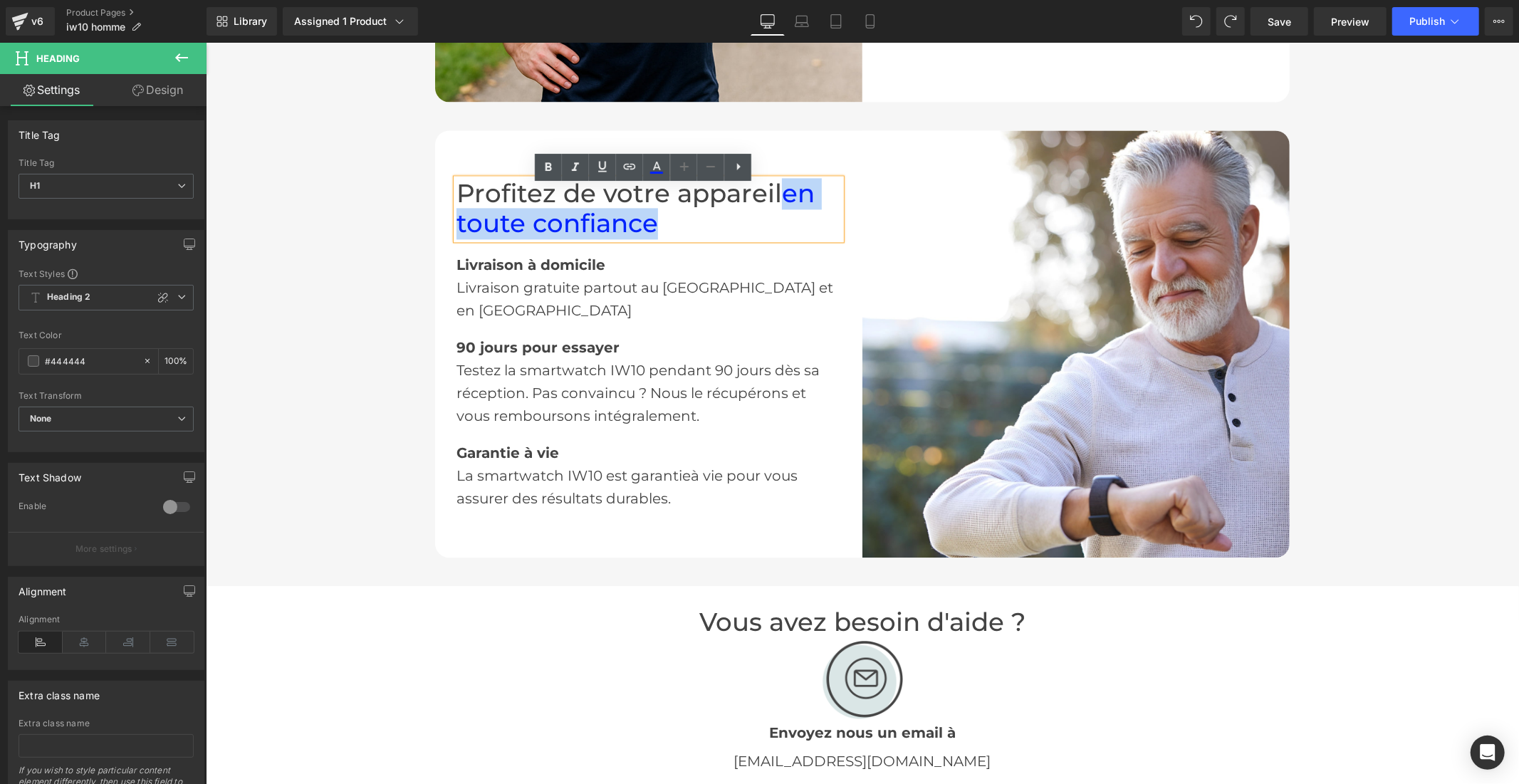
drag, startPoint x: 655, startPoint y: 239, endPoint x: 781, endPoint y: 193, distance: 134.1
click at [781, 193] on h1 "Profitez de votre appareil en toute confiance" at bounding box center [648, 209] width 384 height 61
click at [655, 177] on link at bounding box center [657, 168] width 27 height 27
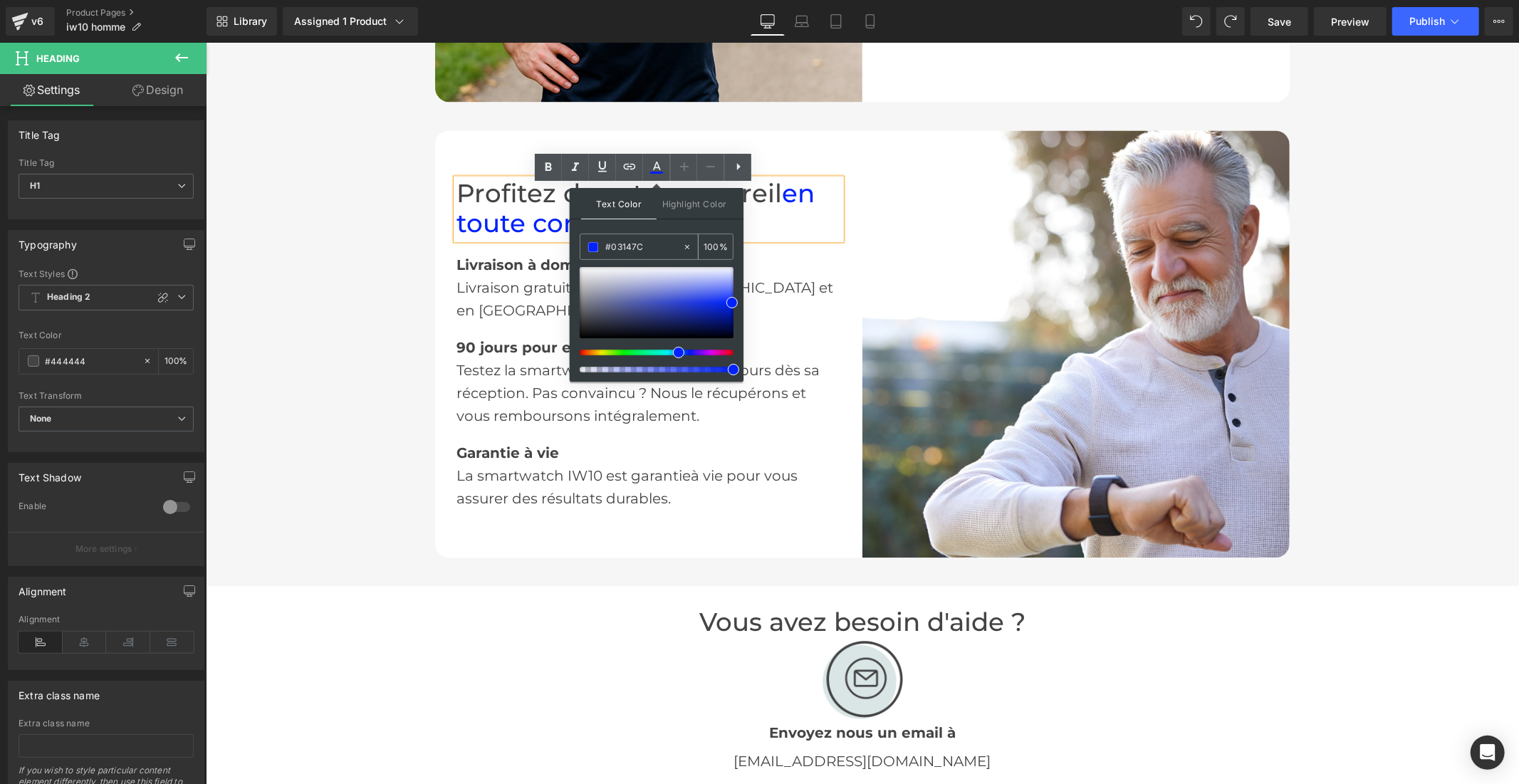
click at [651, 246] on input "#03147C" at bounding box center [643, 246] width 77 height 15
paste input "3147C"
type input "#03147C"
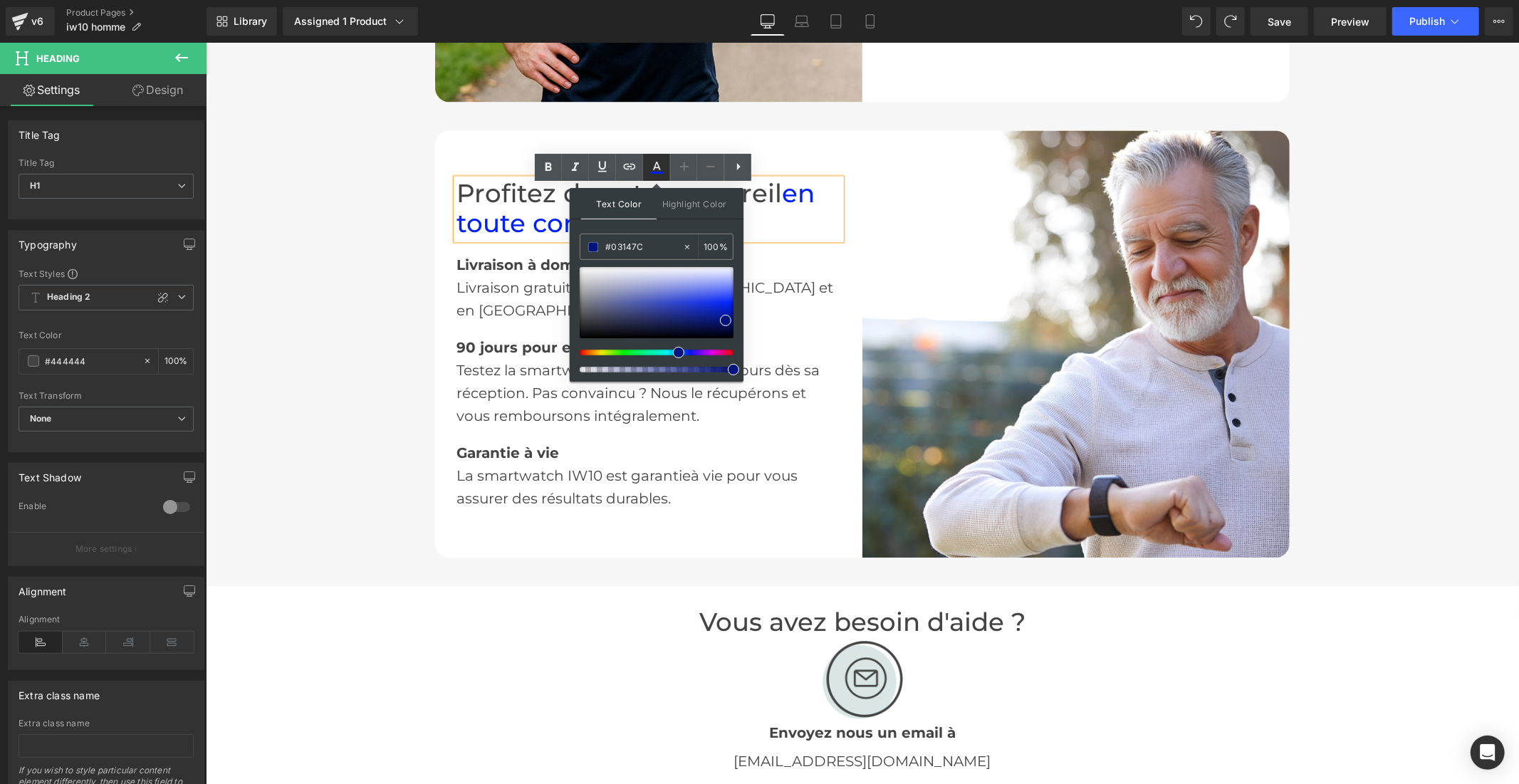
click at [658, 171] on icon at bounding box center [656, 167] width 17 height 17
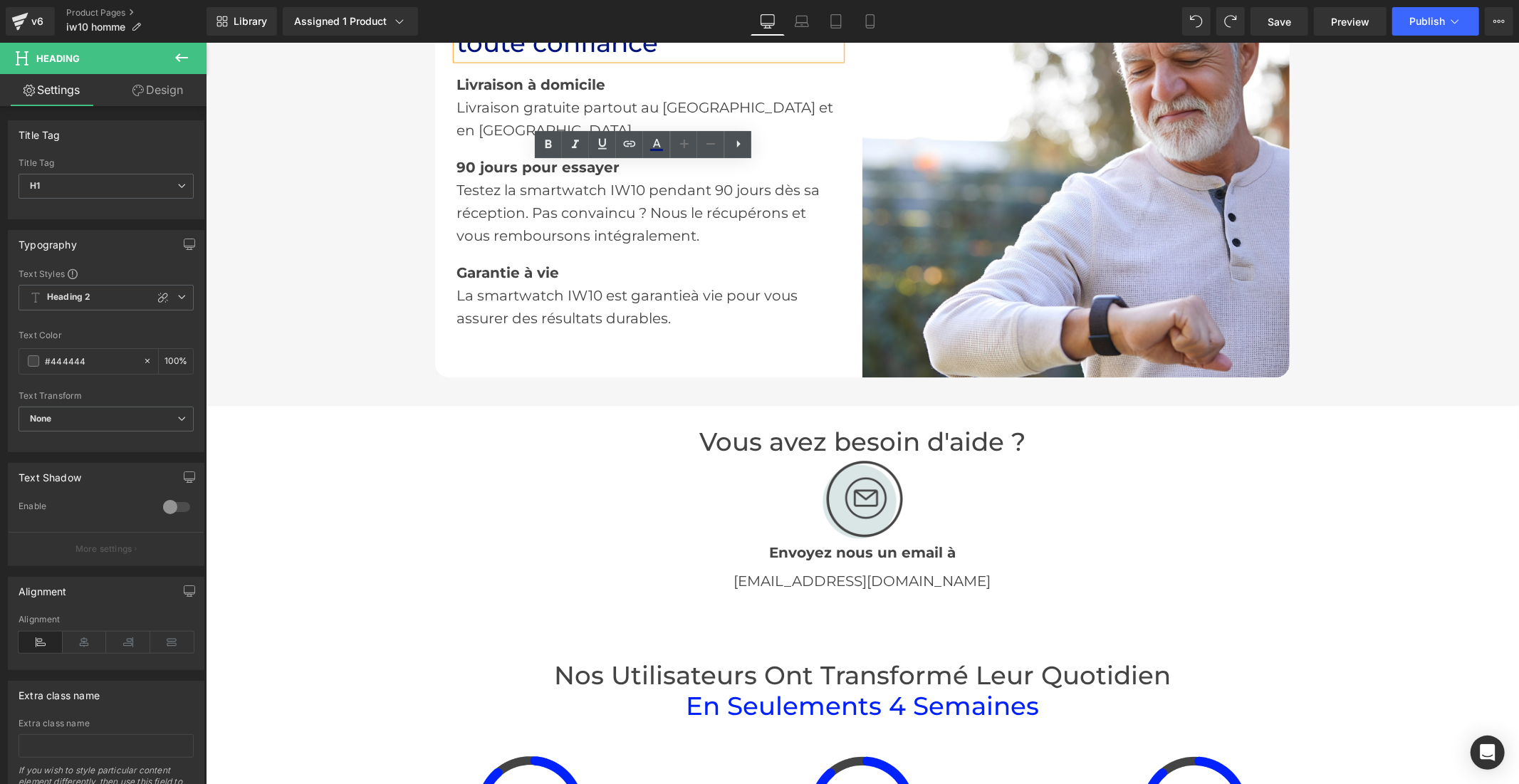
scroll to position [3006, 0]
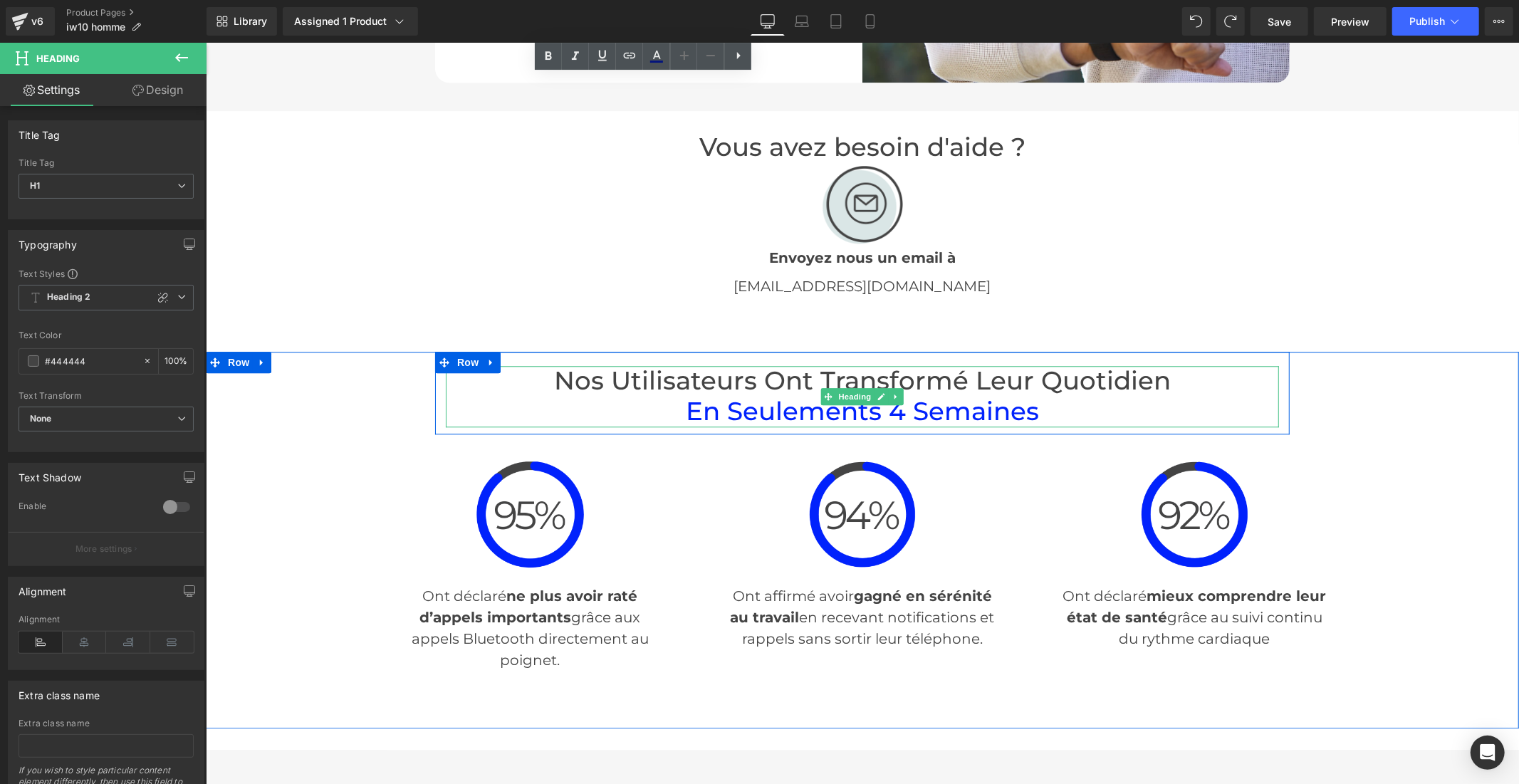
click at [805, 414] on span "en seulements 4 semaines" at bounding box center [861, 410] width 353 height 30
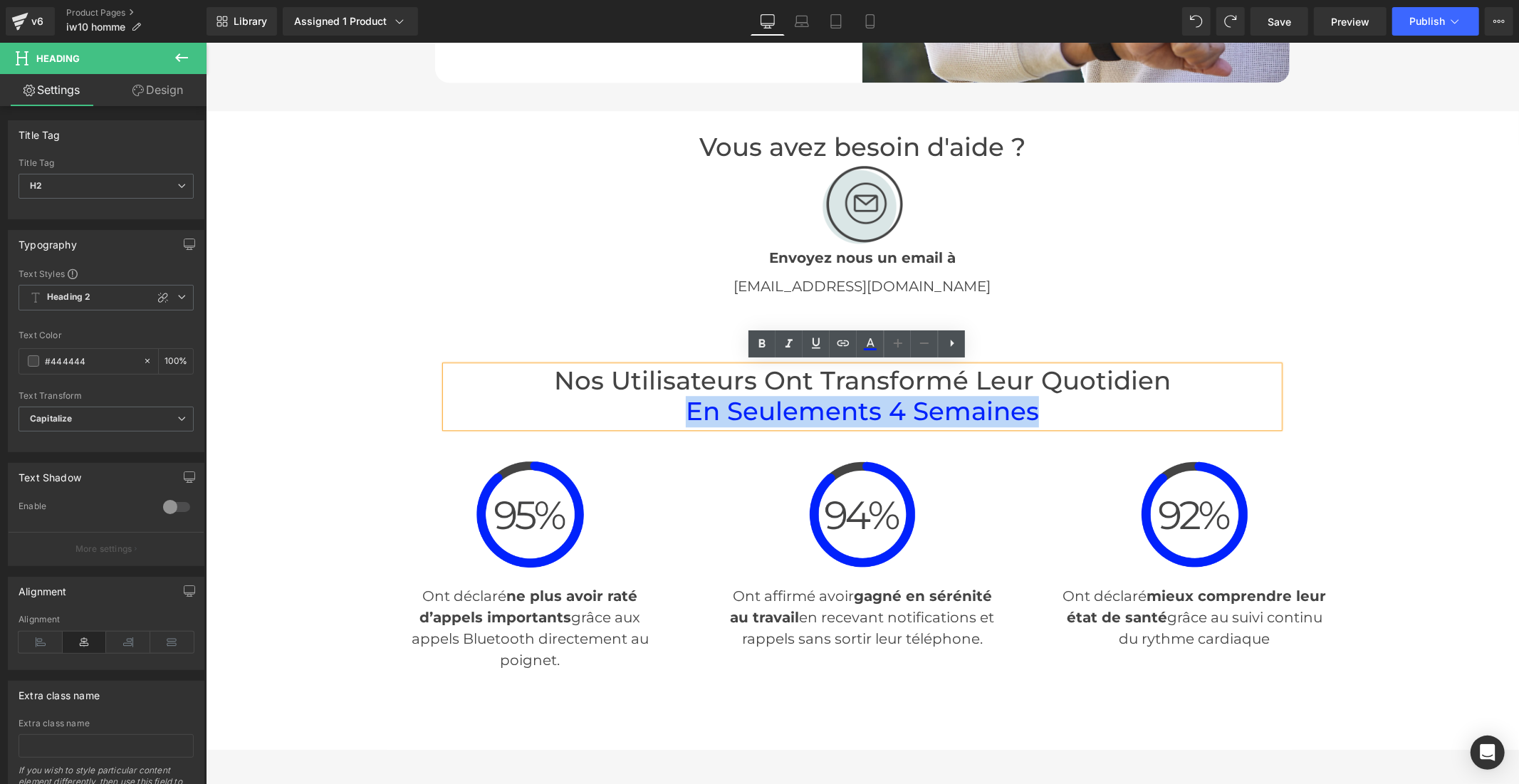
drag, startPoint x: 1035, startPoint y: 406, endPoint x: 680, endPoint y: 408, distance: 355.0
click at [680, 408] on h2 "Nos Utilisateurs Ont Transformé Leur Quotidien en seulements 4 semaines" at bounding box center [862, 396] width 833 height 61
paste div
drag, startPoint x: 1039, startPoint y: 411, endPoint x: 775, endPoint y: 371, distance: 267.0
click at [667, 408] on h2 "Nos Utilisateurs Ont Transformé Leur Quotidien en seulements 4 semaines" at bounding box center [862, 396] width 833 height 61
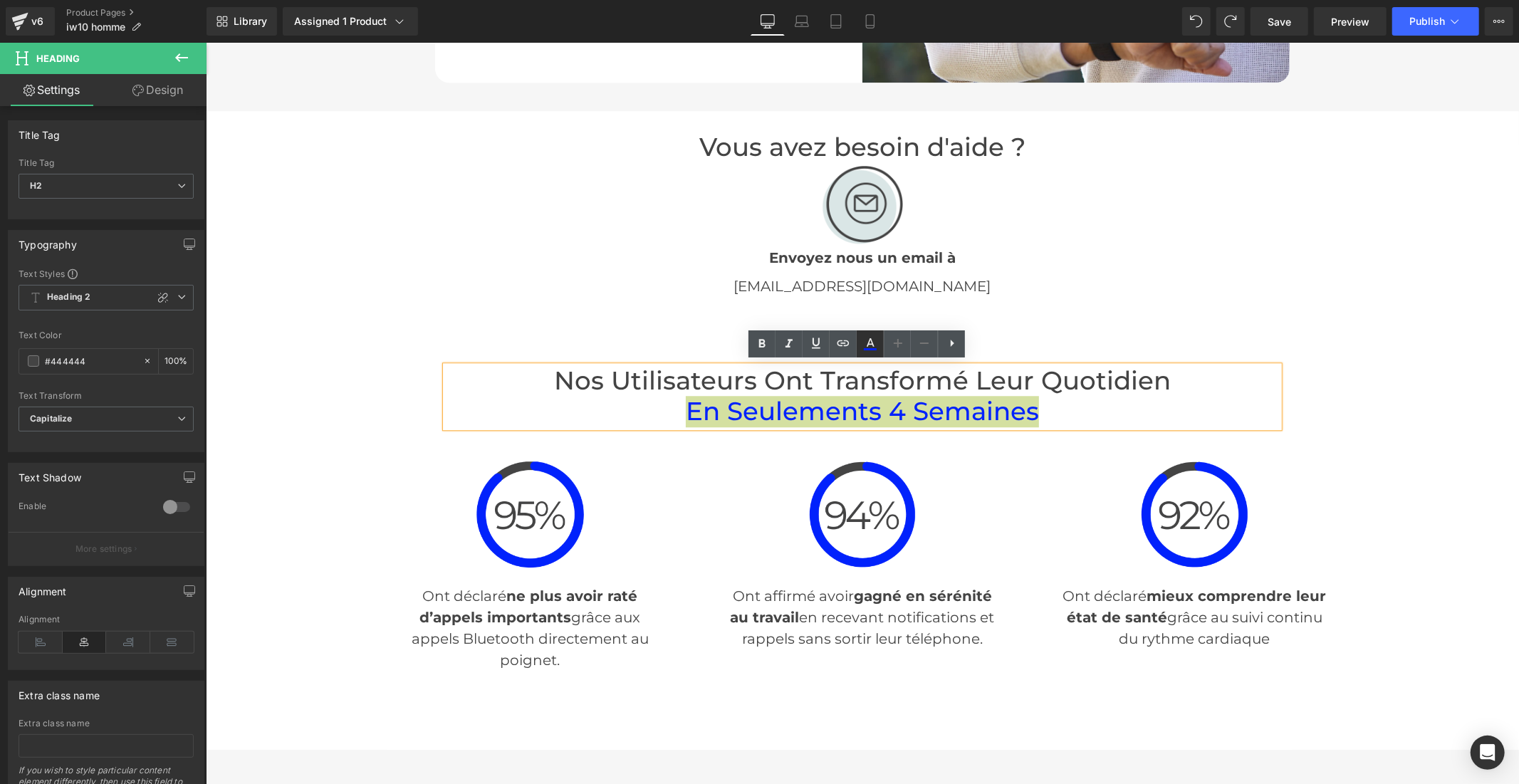
click at [858, 340] on link at bounding box center [870, 344] width 27 height 27
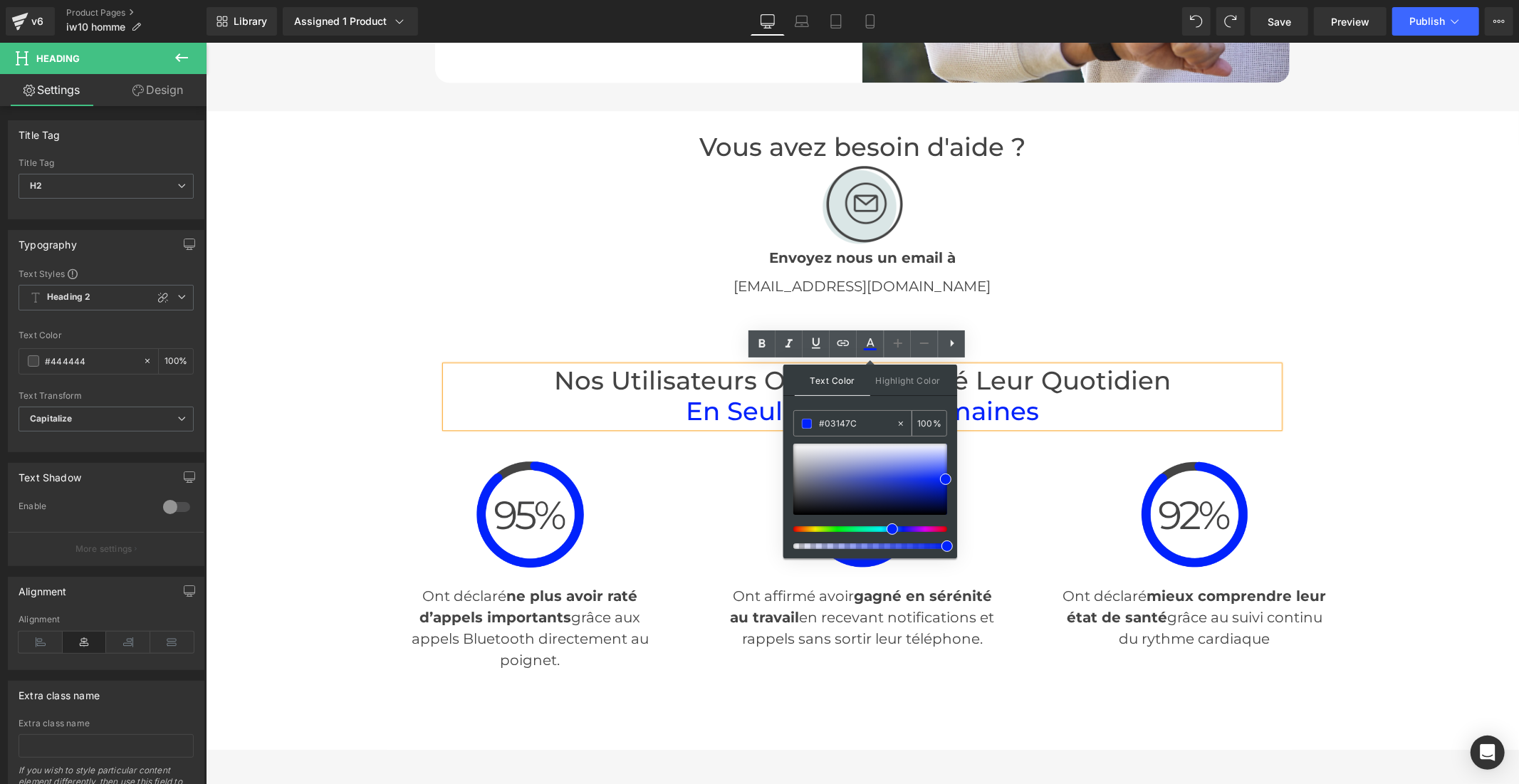
click at [856, 421] on input "#03147C" at bounding box center [858, 423] width 77 height 15
paste input "3147C"
type input "#03147C"
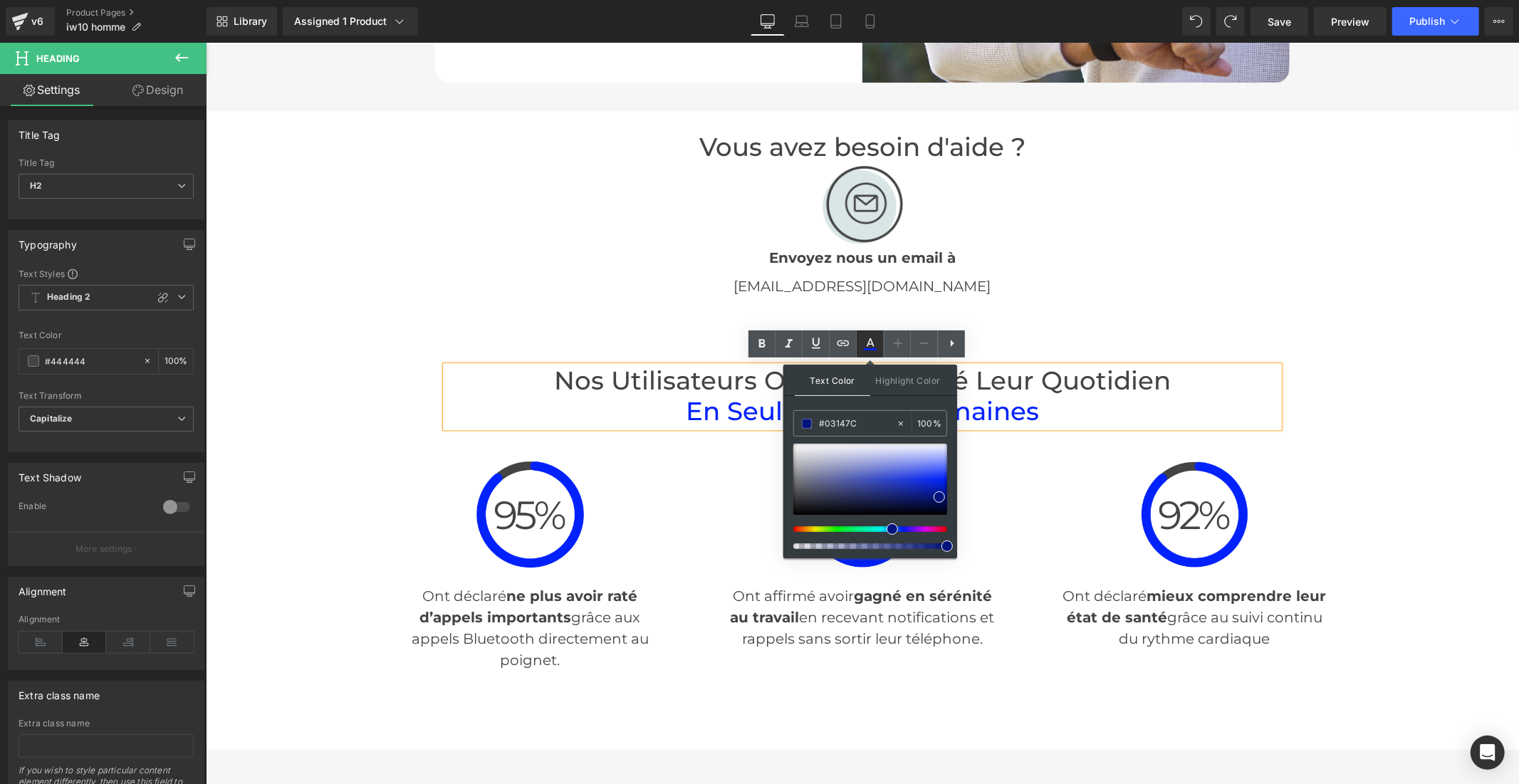
click at [872, 349] on icon at bounding box center [870, 349] width 13 height 2
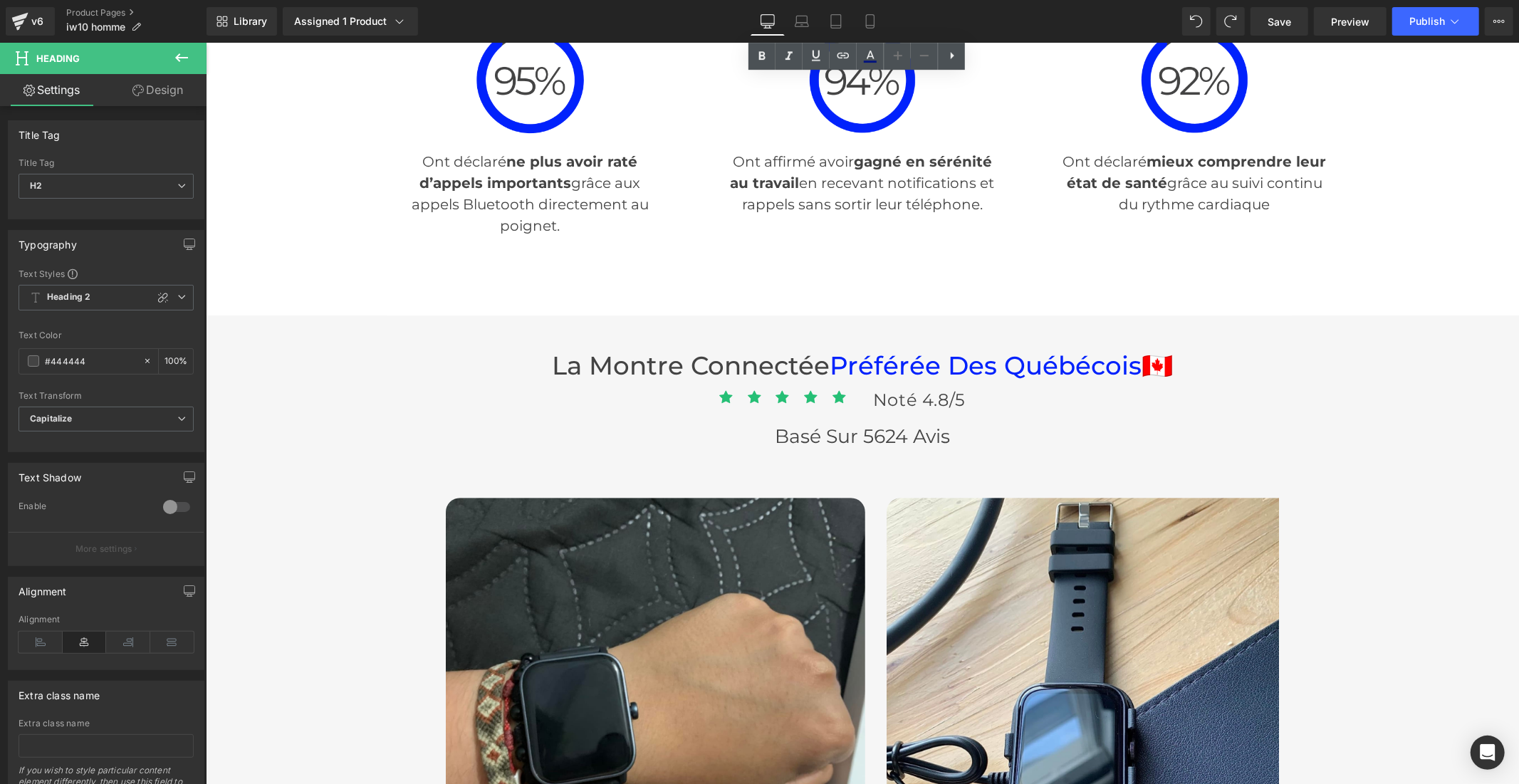
scroll to position [3480, 0]
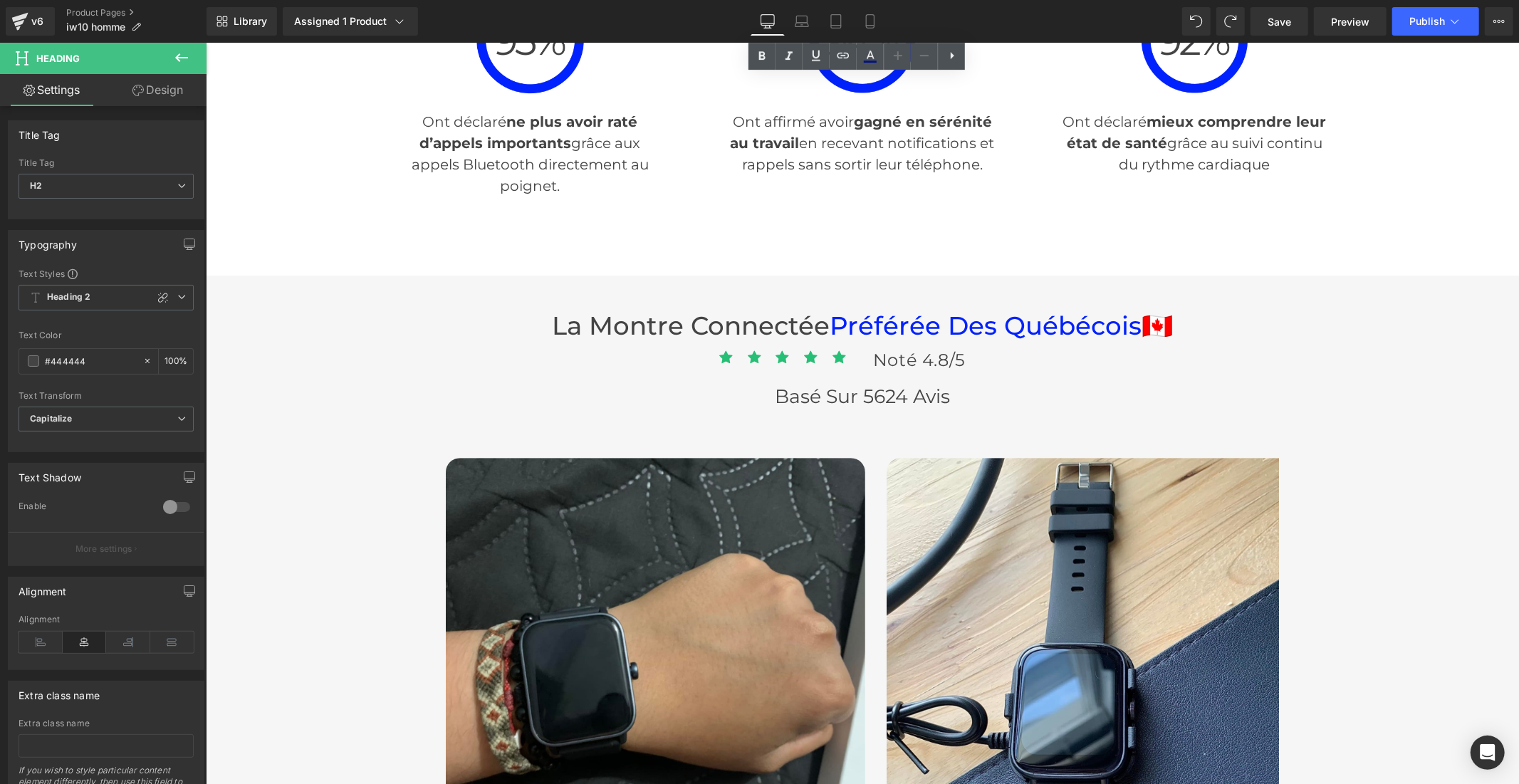
click at [1087, 323] on span "Préférée Des québécois" at bounding box center [985, 325] width 312 height 30
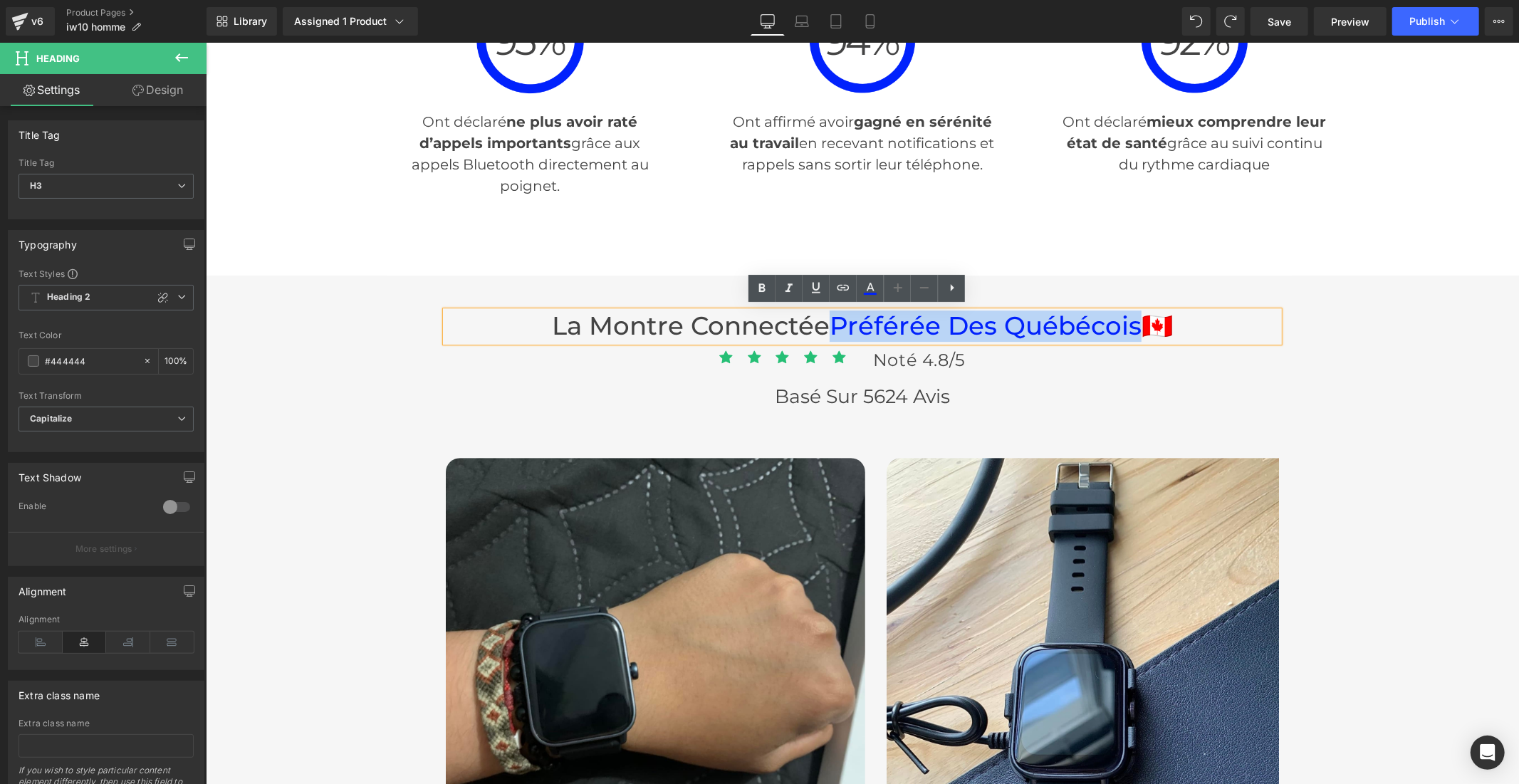
drag, startPoint x: 1131, startPoint y: 321, endPoint x: 821, endPoint y: 332, distance: 310.2
click at [821, 332] on h3 "La montre connectée Préférée Des québécois 🇨🇦" at bounding box center [862, 325] width 833 height 30
click at [877, 287] on icon at bounding box center [870, 288] width 17 height 17
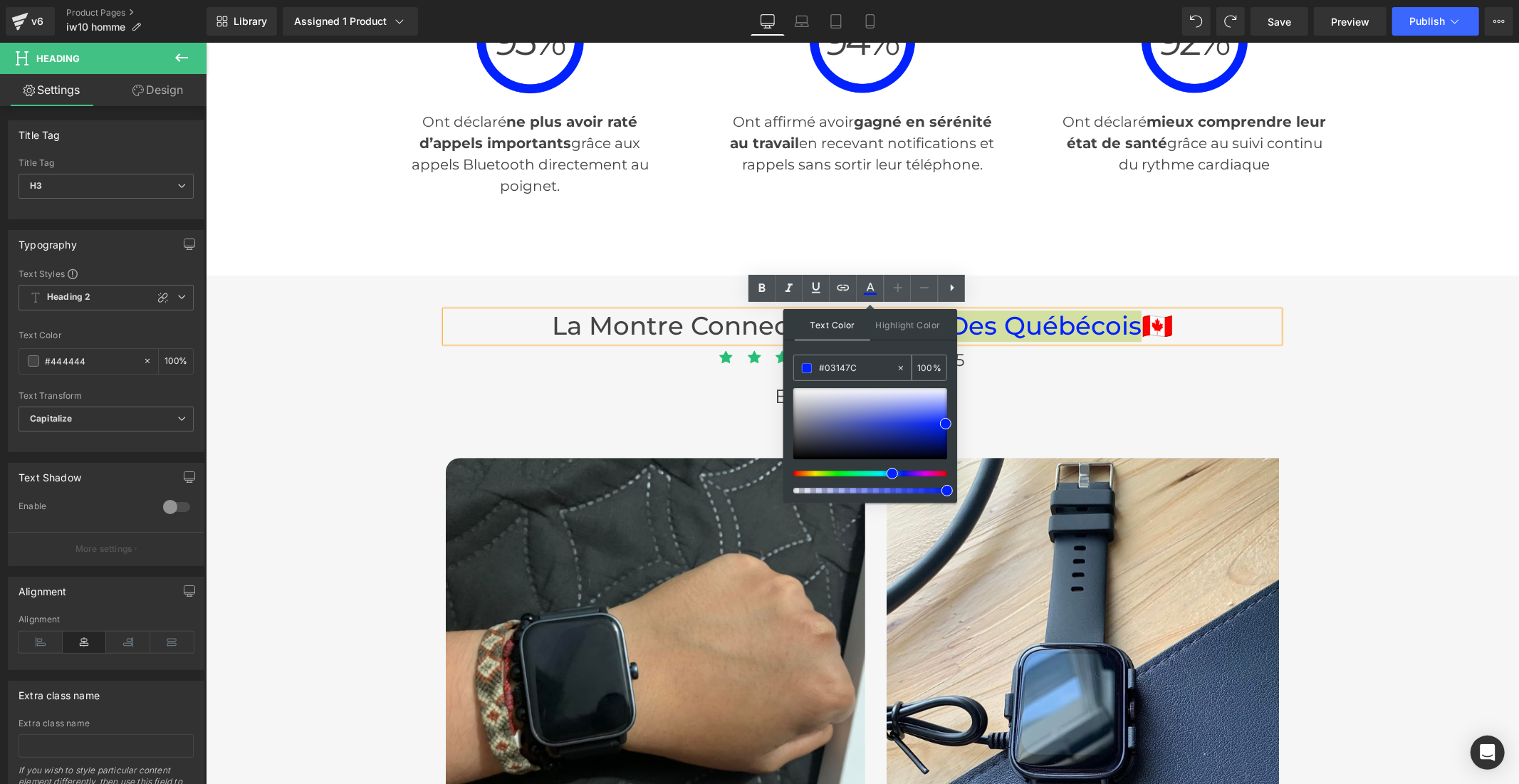
drag, startPoint x: 853, startPoint y: 366, endPoint x: 800, endPoint y: 367, distance: 53.0
click at [800, 367] on div "#03147C" at bounding box center [845, 368] width 102 height 25
paste input "3147C"
type input "#03147C"
click at [862, 280] on icon at bounding box center [870, 288] width 17 height 17
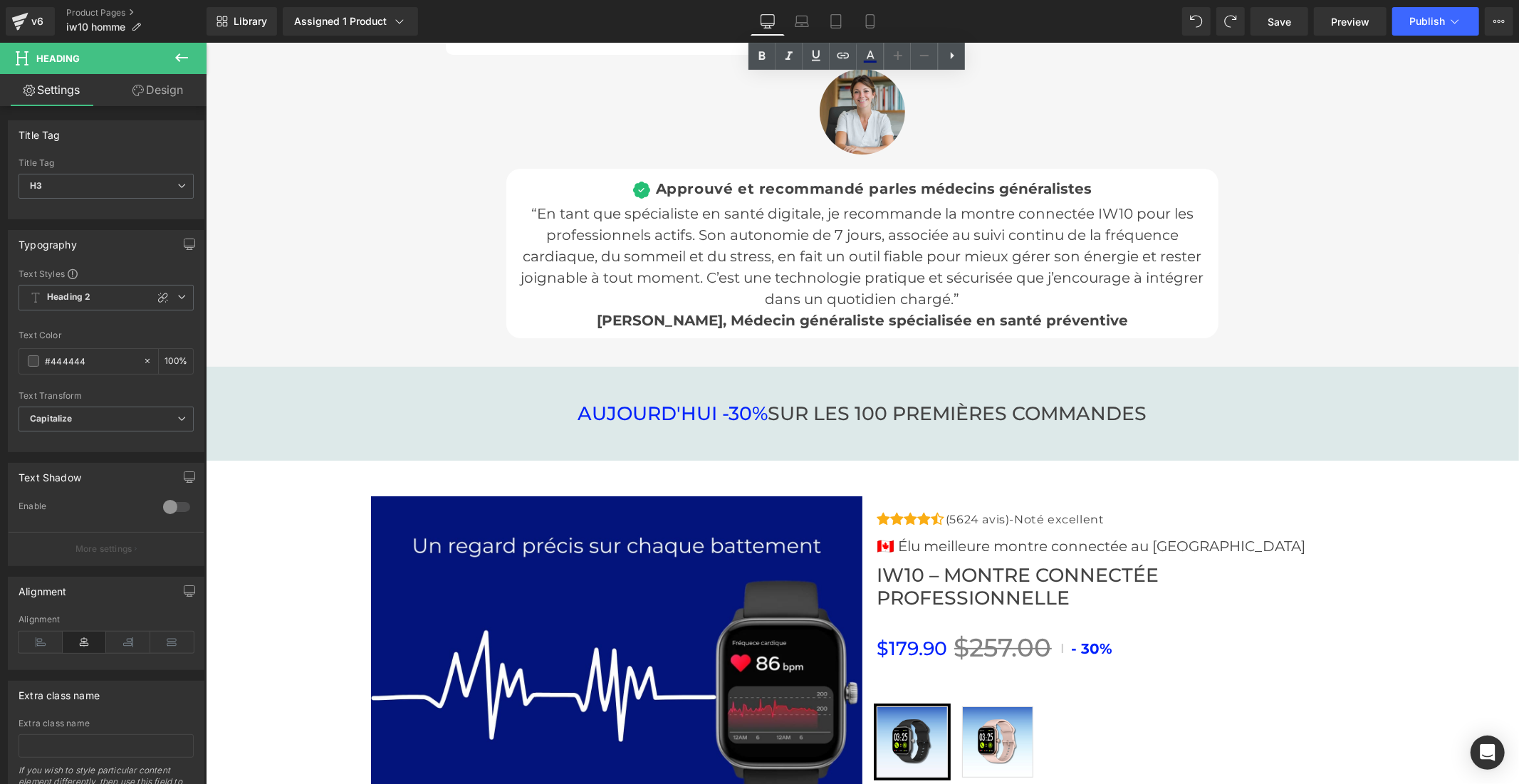
scroll to position [4588, 0]
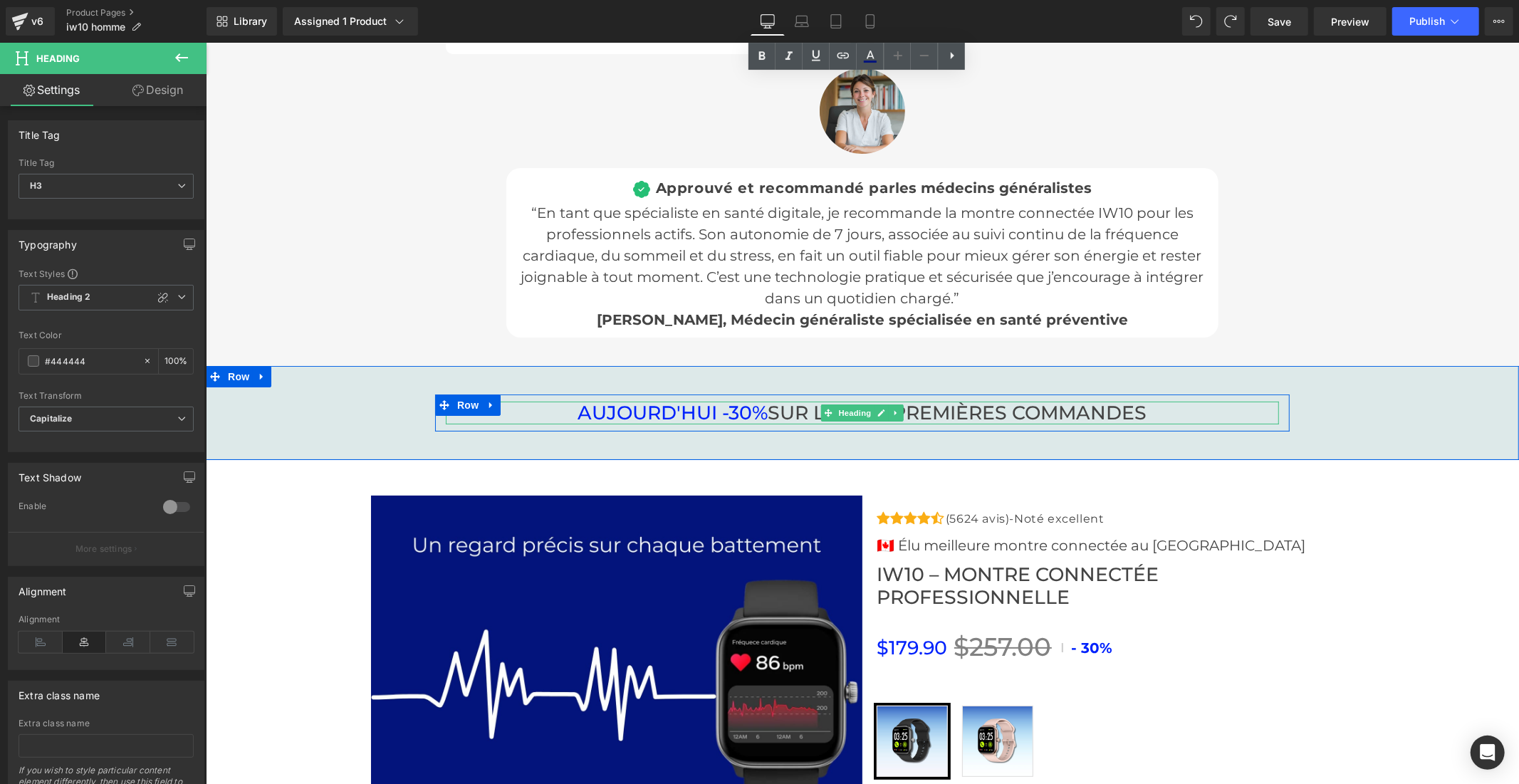
click at [716, 410] on span "AUJOURD'HUI -30%" at bounding box center [672, 412] width 190 height 23
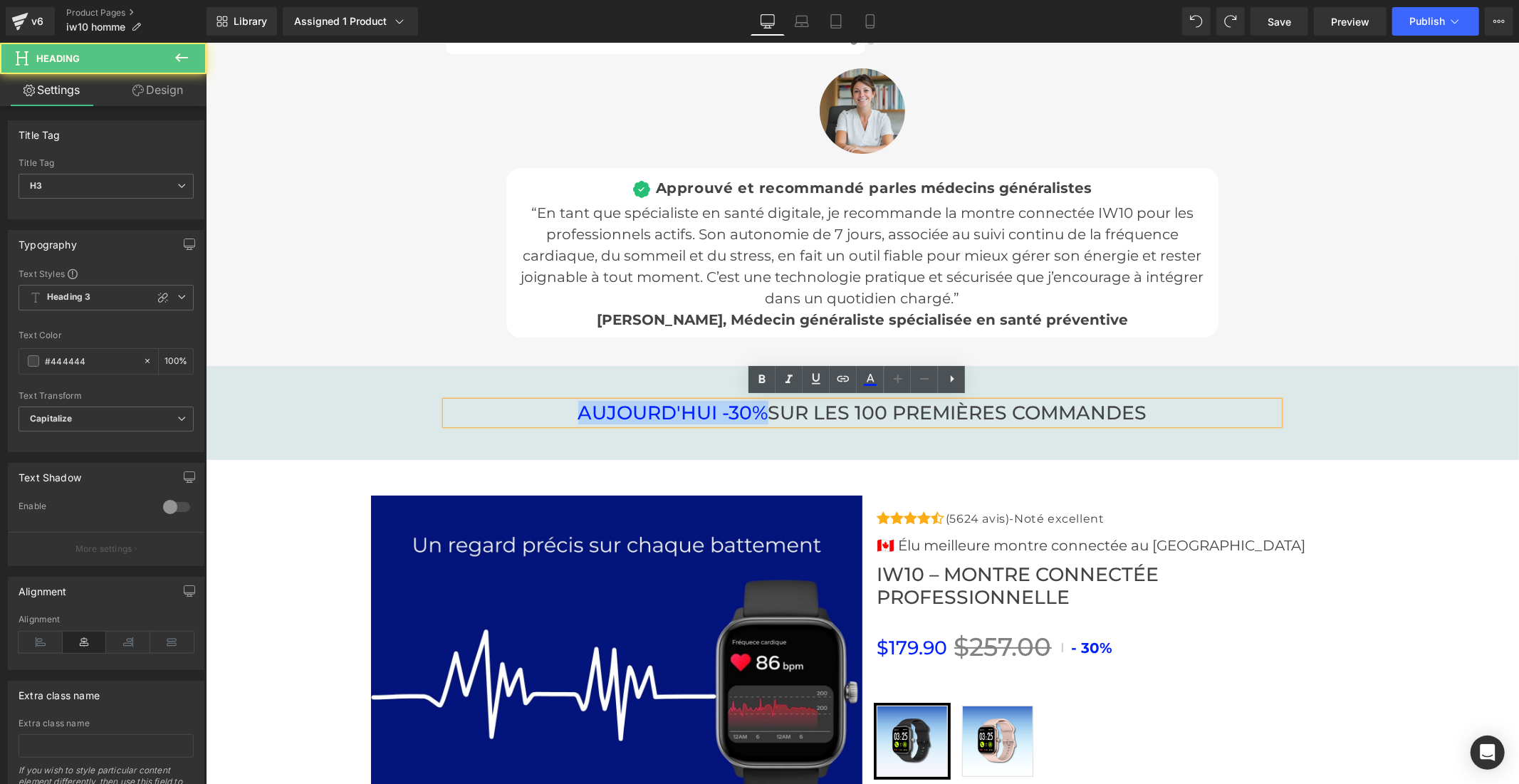
drag, startPoint x: 758, startPoint y: 408, endPoint x: 691, endPoint y: 390, distance: 69.4
click at [570, 410] on h3 "AUJOURD'HUI -30% SUR LES 100 PREMIÈRES COMMANDES" at bounding box center [862, 411] width 833 height 22
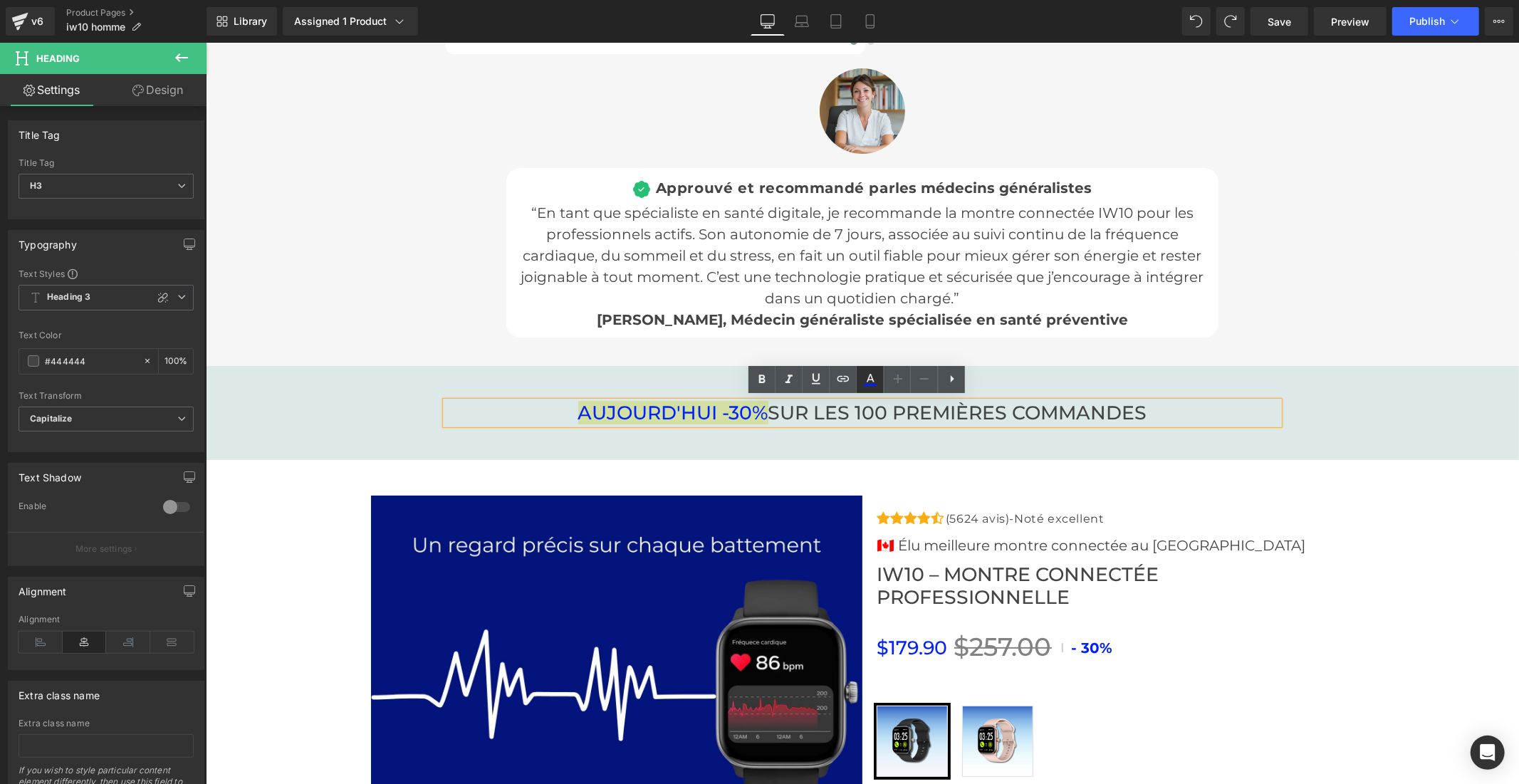
click at [863, 381] on icon at bounding box center [870, 379] width 17 height 17
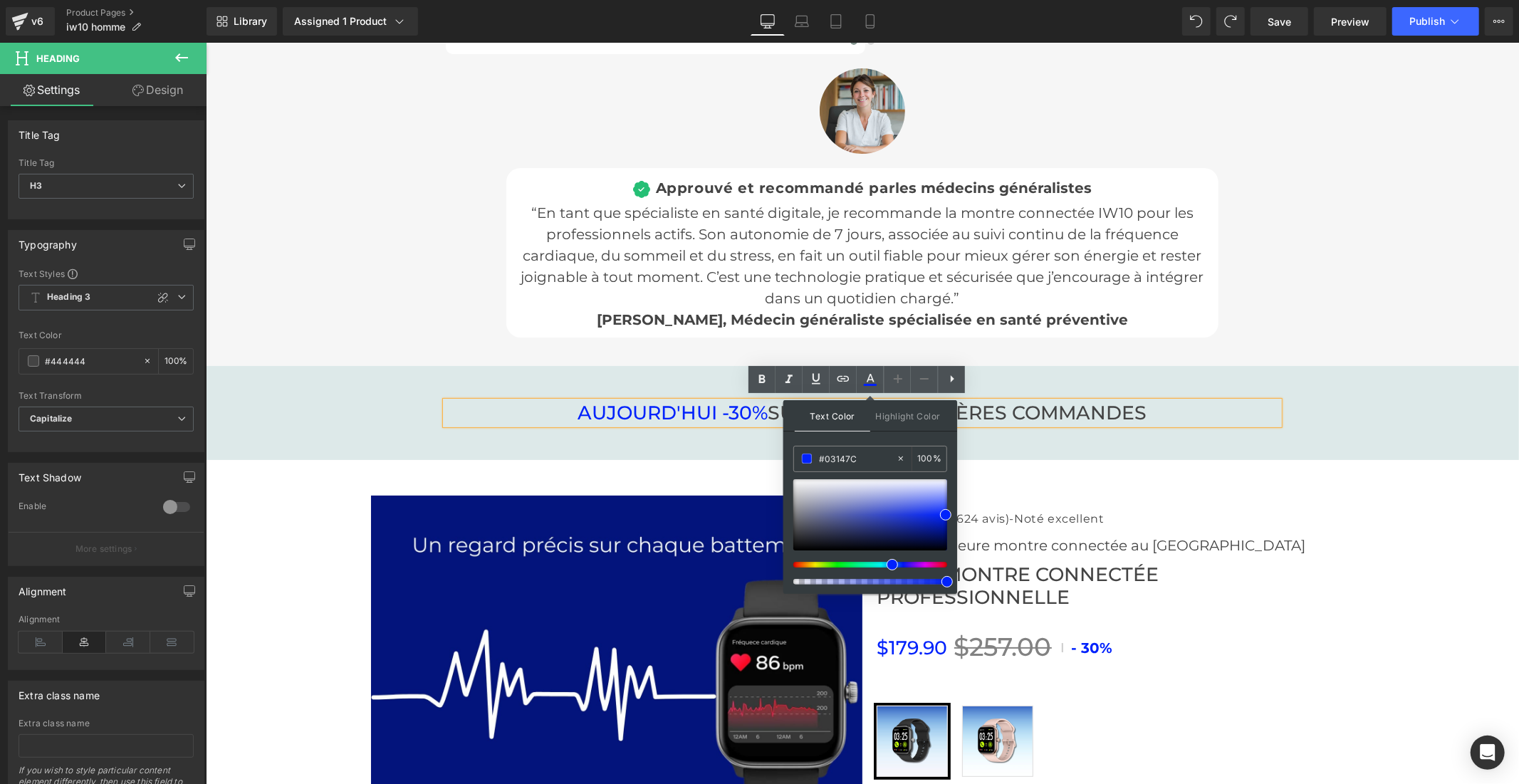
drag, startPoint x: 852, startPoint y: 459, endPoint x: 792, endPoint y: 458, distance: 60.0
click at [792, 458] on div "Text Color Highlight Color #333333 #03147C 100 % none 0 %" at bounding box center [870, 497] width 174 height 194
paste input "3147C"
type input "#03147C"
click at [867, 385] on icon at bounding box center [870, 384] width 13 height 2
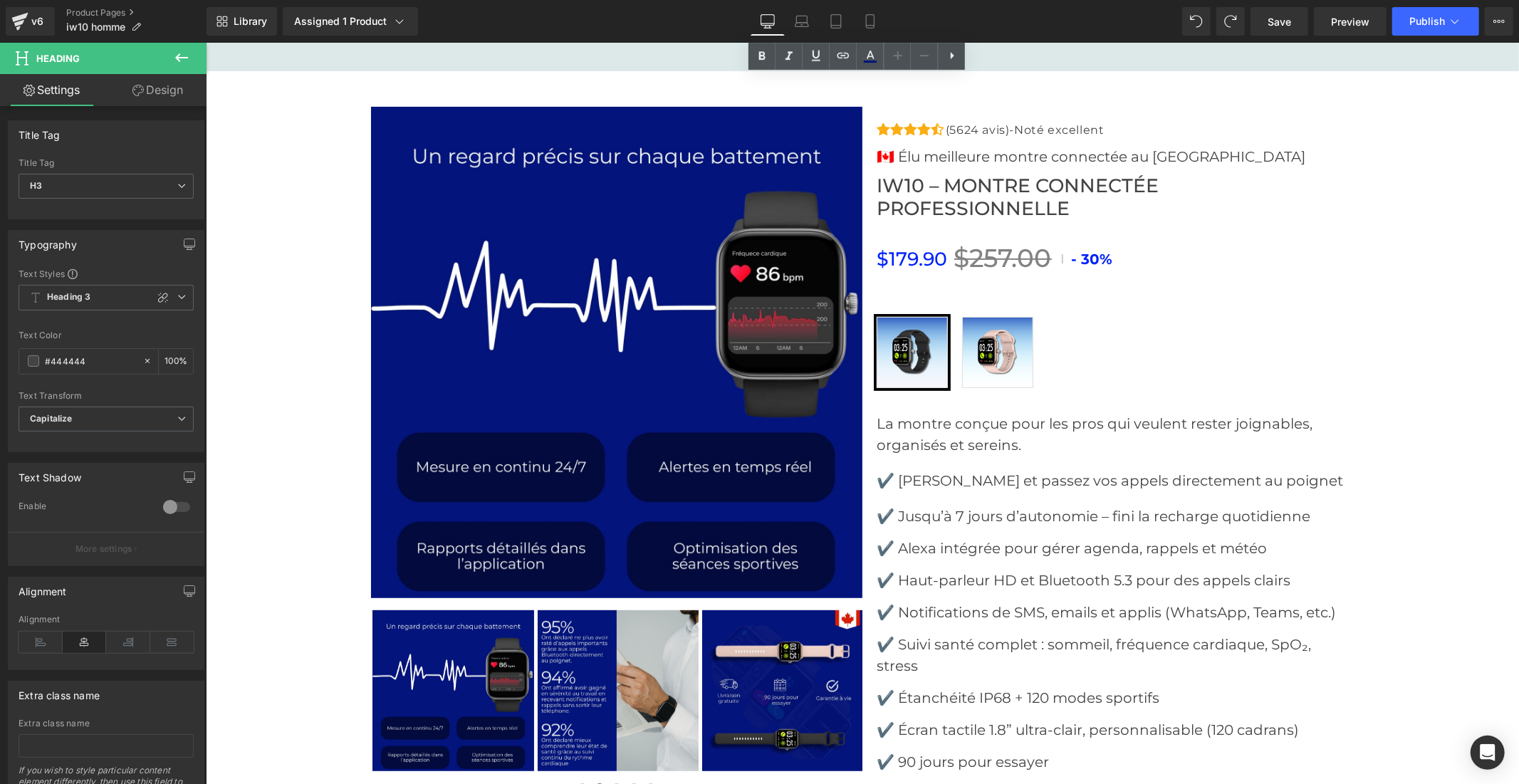
scroll to position [4984, 0]
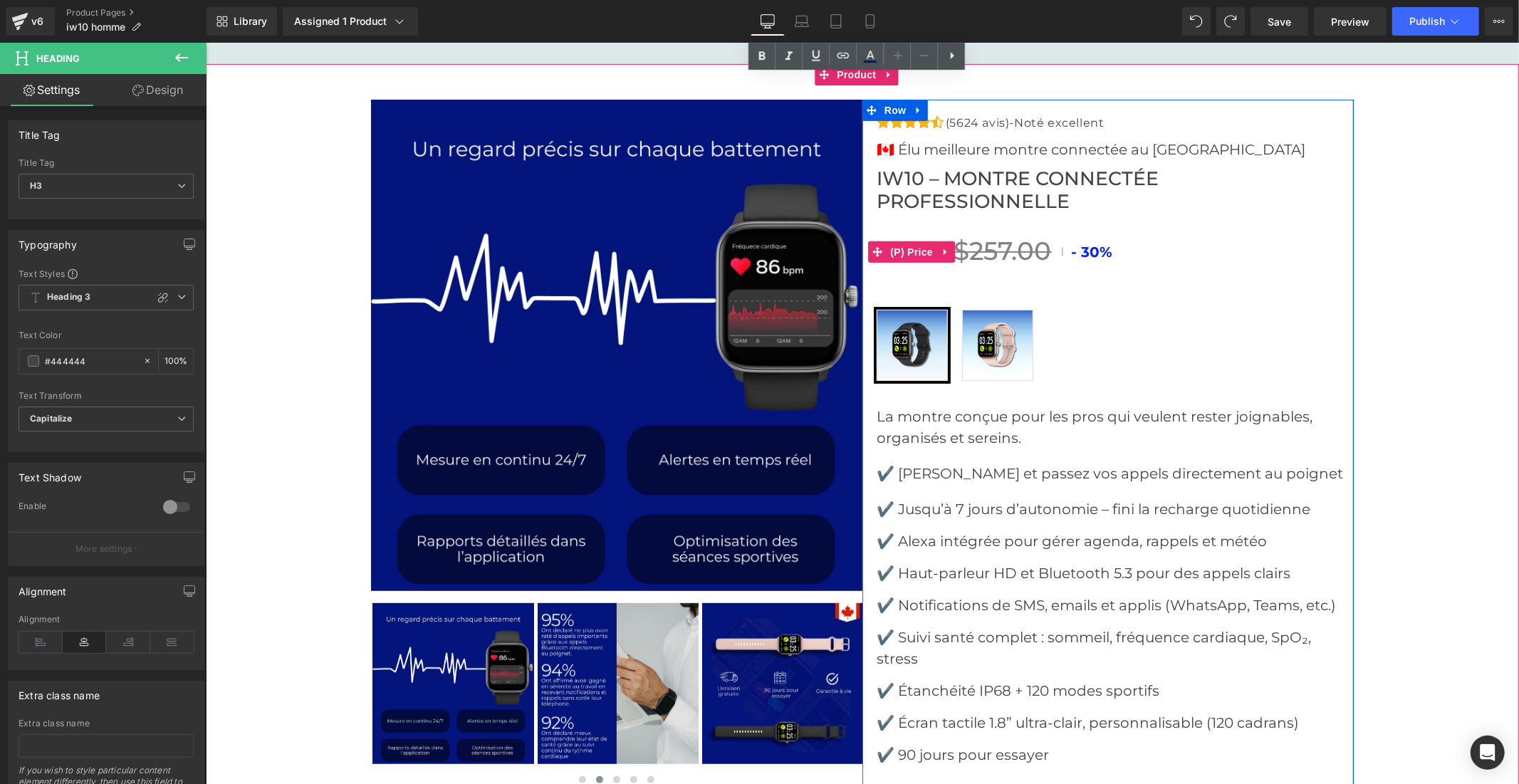
click at [912, 247] on span "(P) Price" at bounding box center [911, 252] width 50 height 22
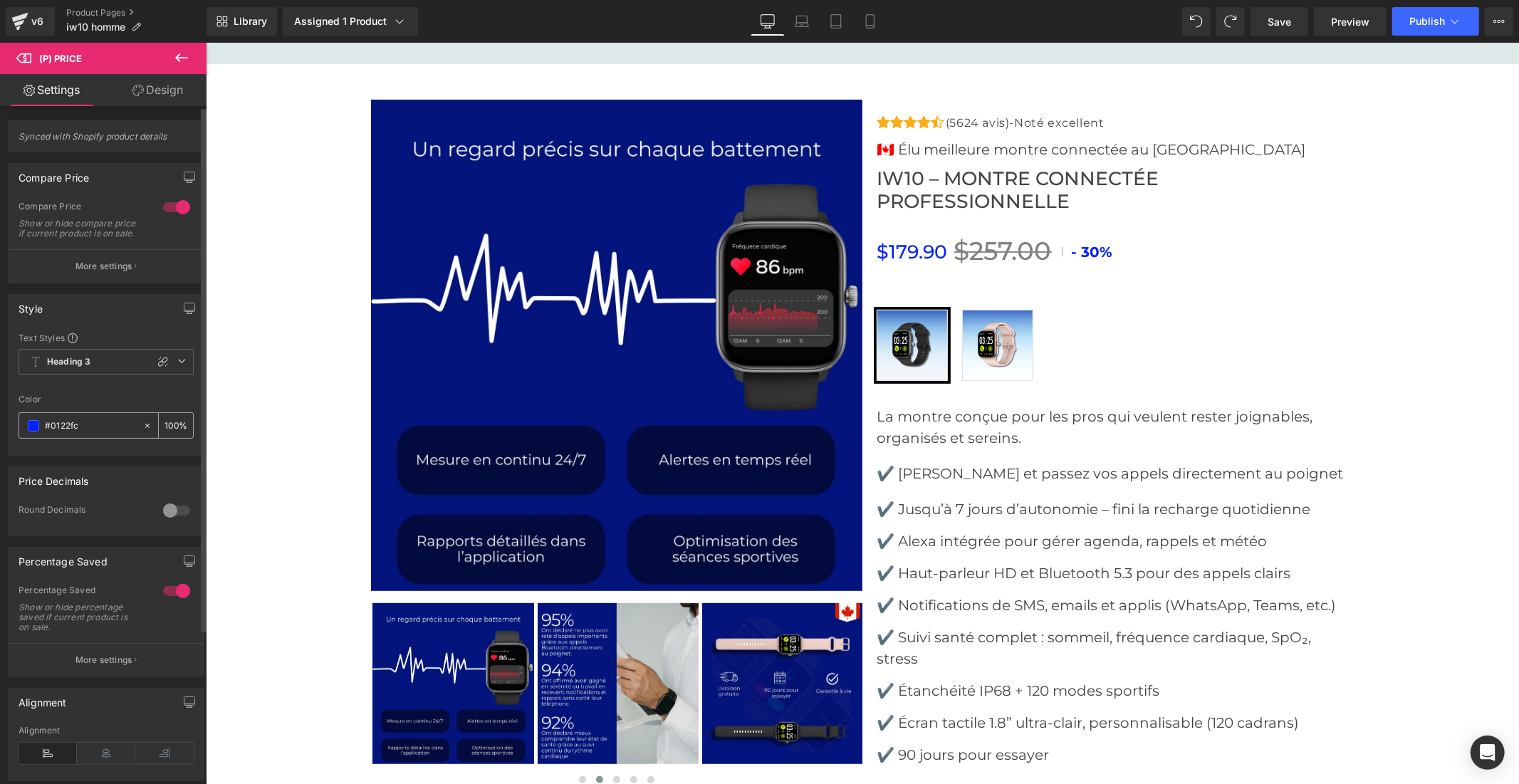
click at [107, 426] on div "#0122fc" at bounding box center [80, 426] width 123 height 25
click at [89, 434] on input "#0122fc" at bounding box center [91, 425] width 91 height 15
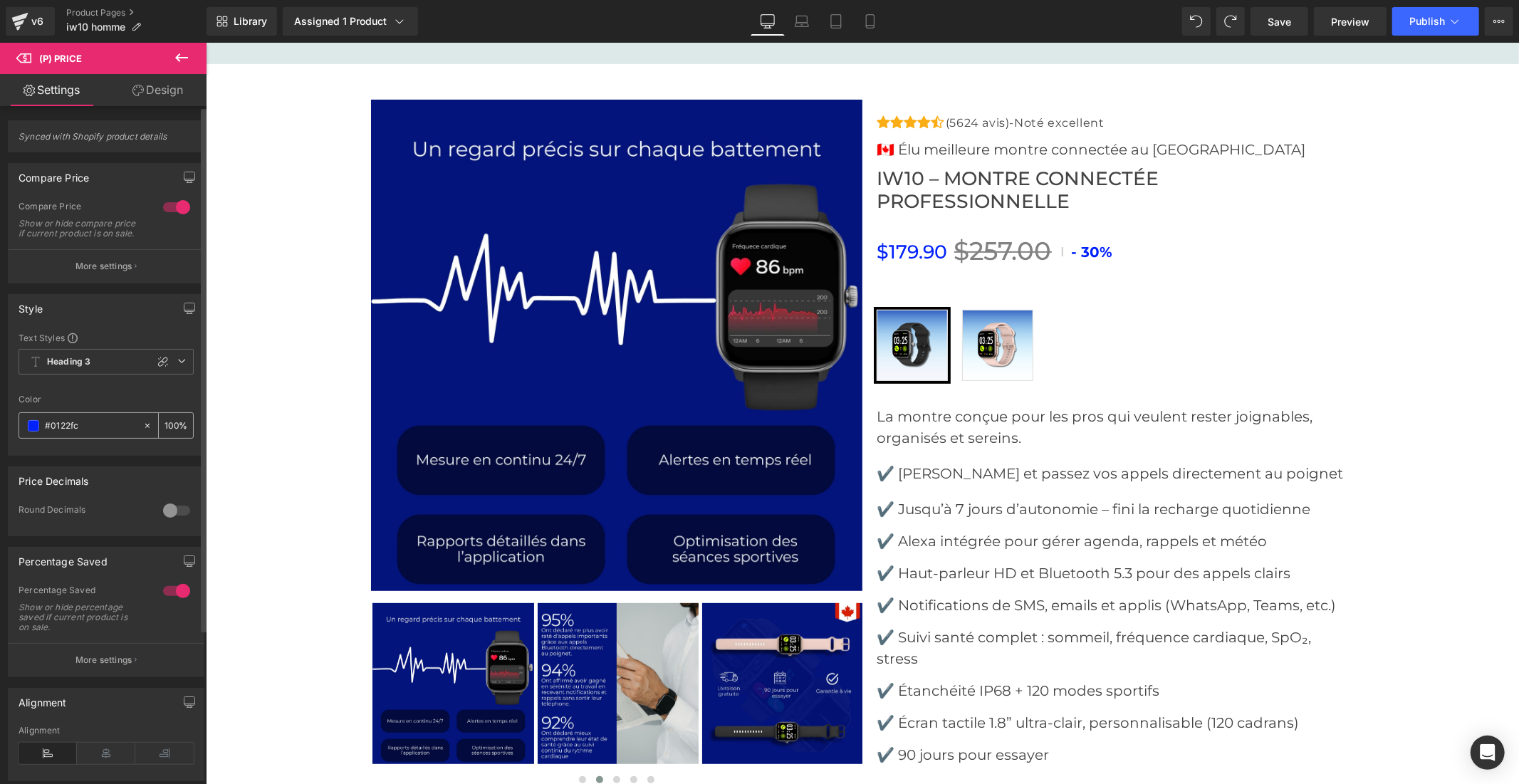
click at [89, 434] on input "#0122fc" at bounding box center [91, 425] width 91 height 15
click at [83, 434] on input "#0122fc" at bounding box center [91, 425] width 91 height 15
paste input "3147C"
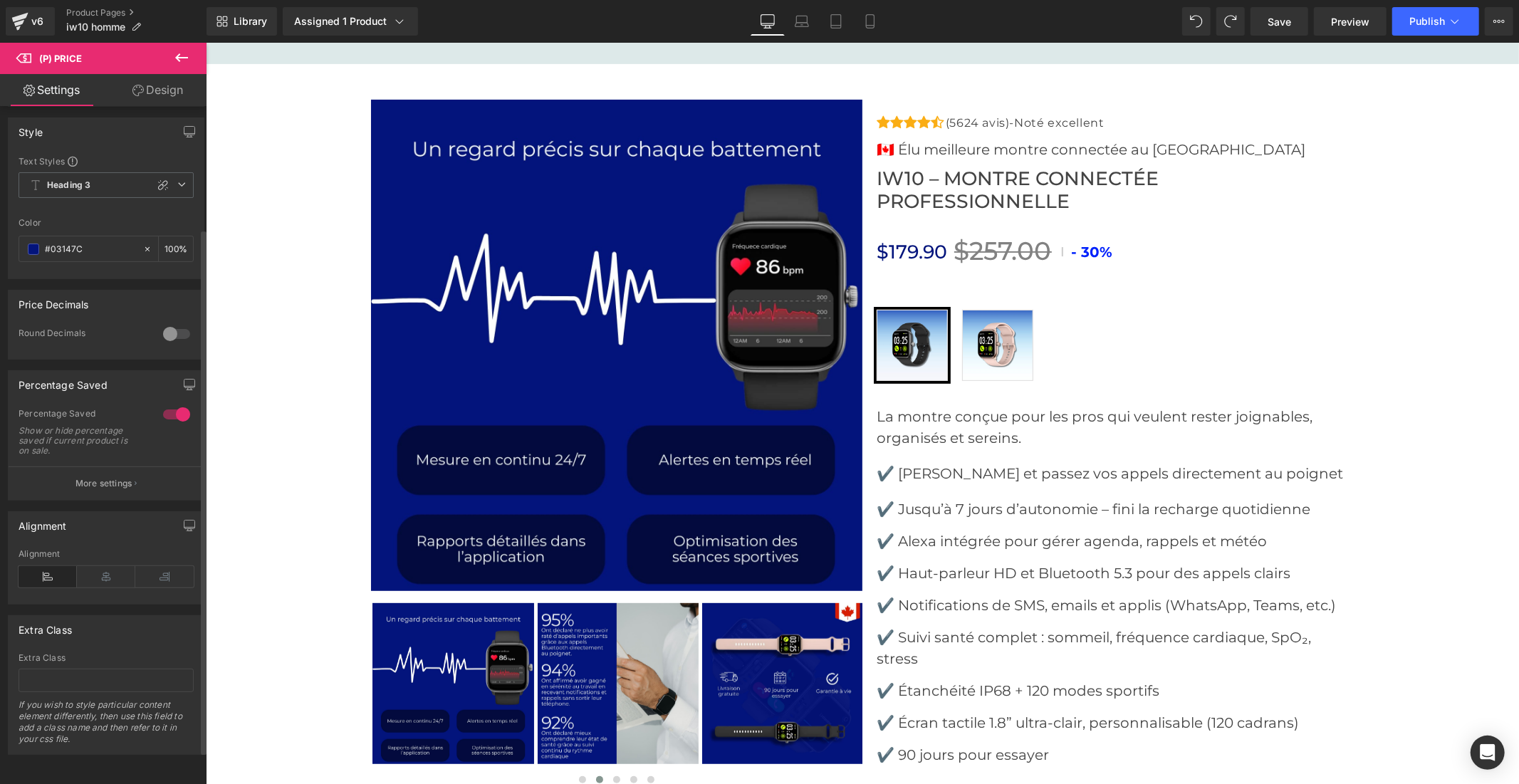
scroll to position [199, 0]
type input "#03147C"
drag, startPoint x: 112, startPoint y: 473, endPoint x: 114, endPoint y: 463, distance: 10.2
click at [111, 477] on p "More settings" at bounding box center [104, 483] width 57 height 13
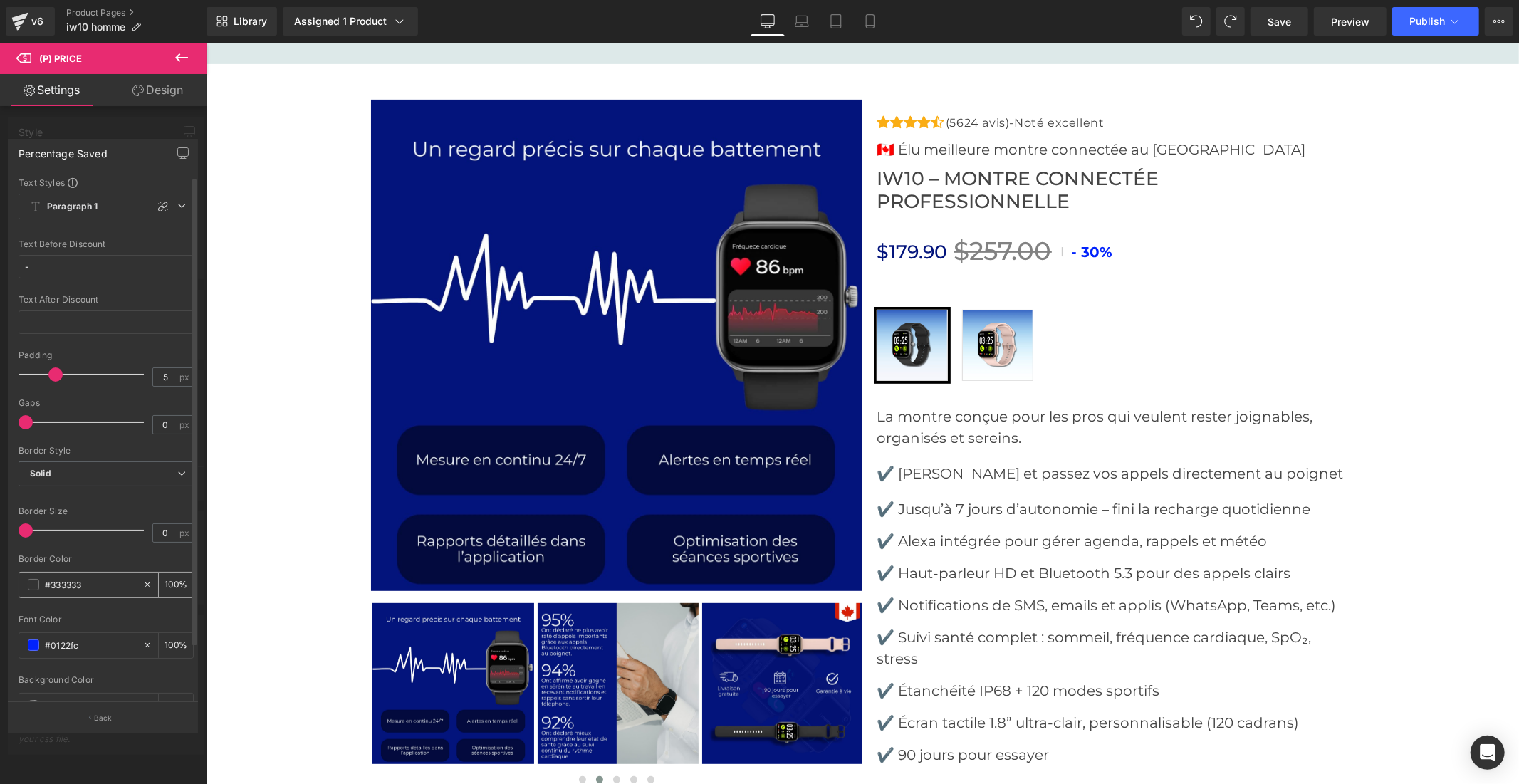
click at [62, 582] on input "#333333" at bounding box center [91, 584] width 91 height 15
click at [66, 639] on input "#0122fc" at bounding box center [91, 644] width 91 height 15
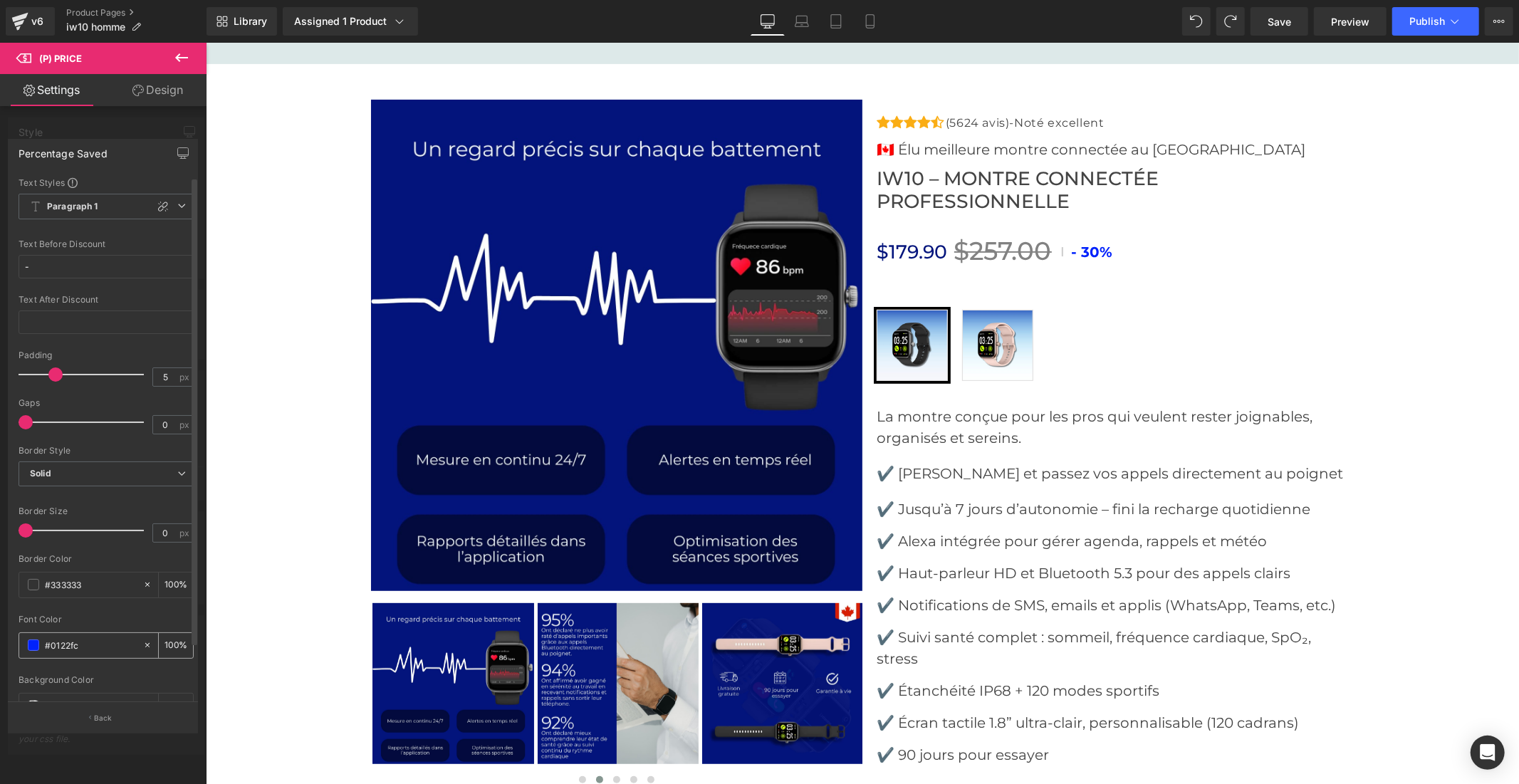
click at [66, 639] on input "#0122fc" at bounding box center [91, 644] width 91 height 15
paste input "3147C"
type input "#03147C"
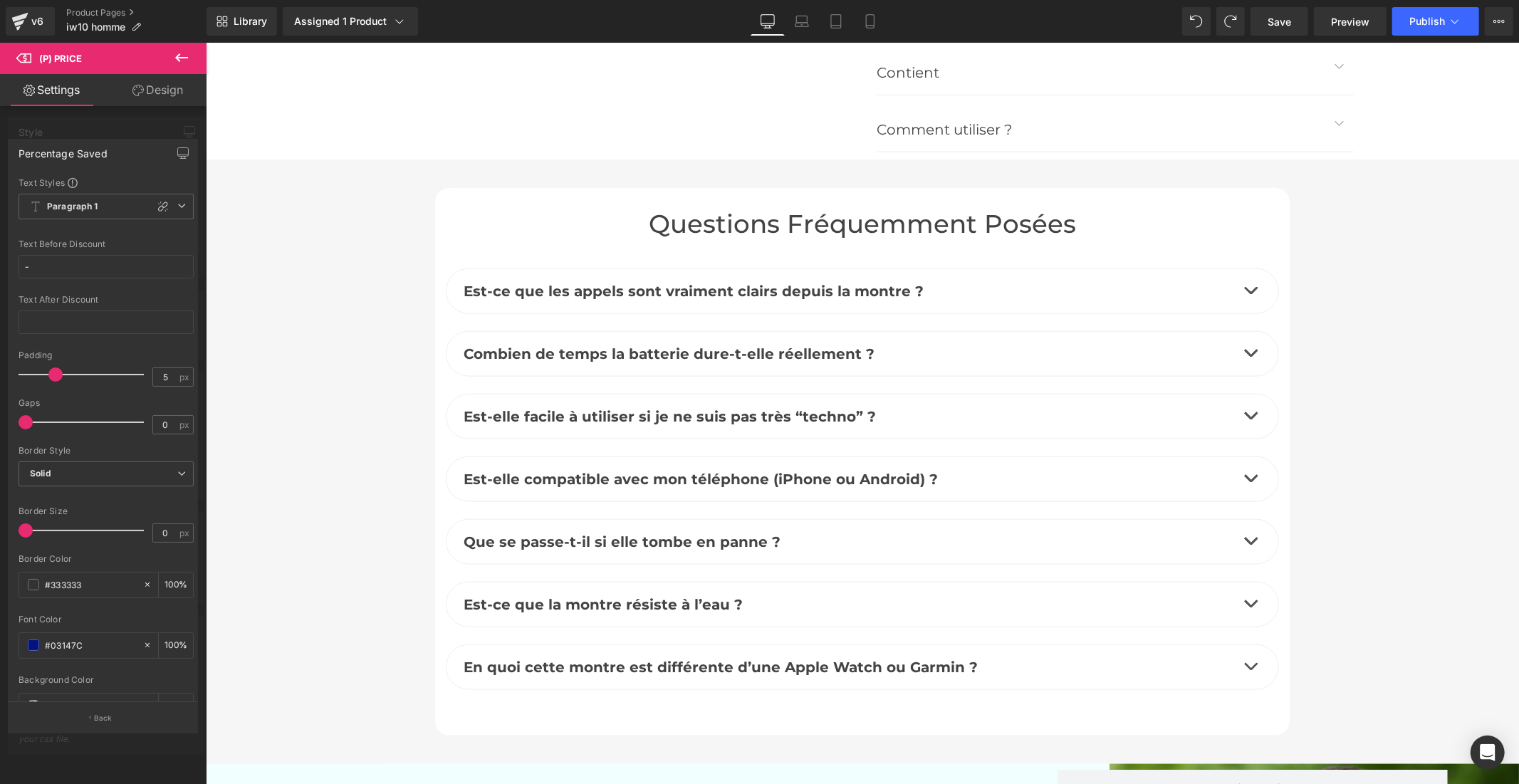
scroll to position [6091, 0]
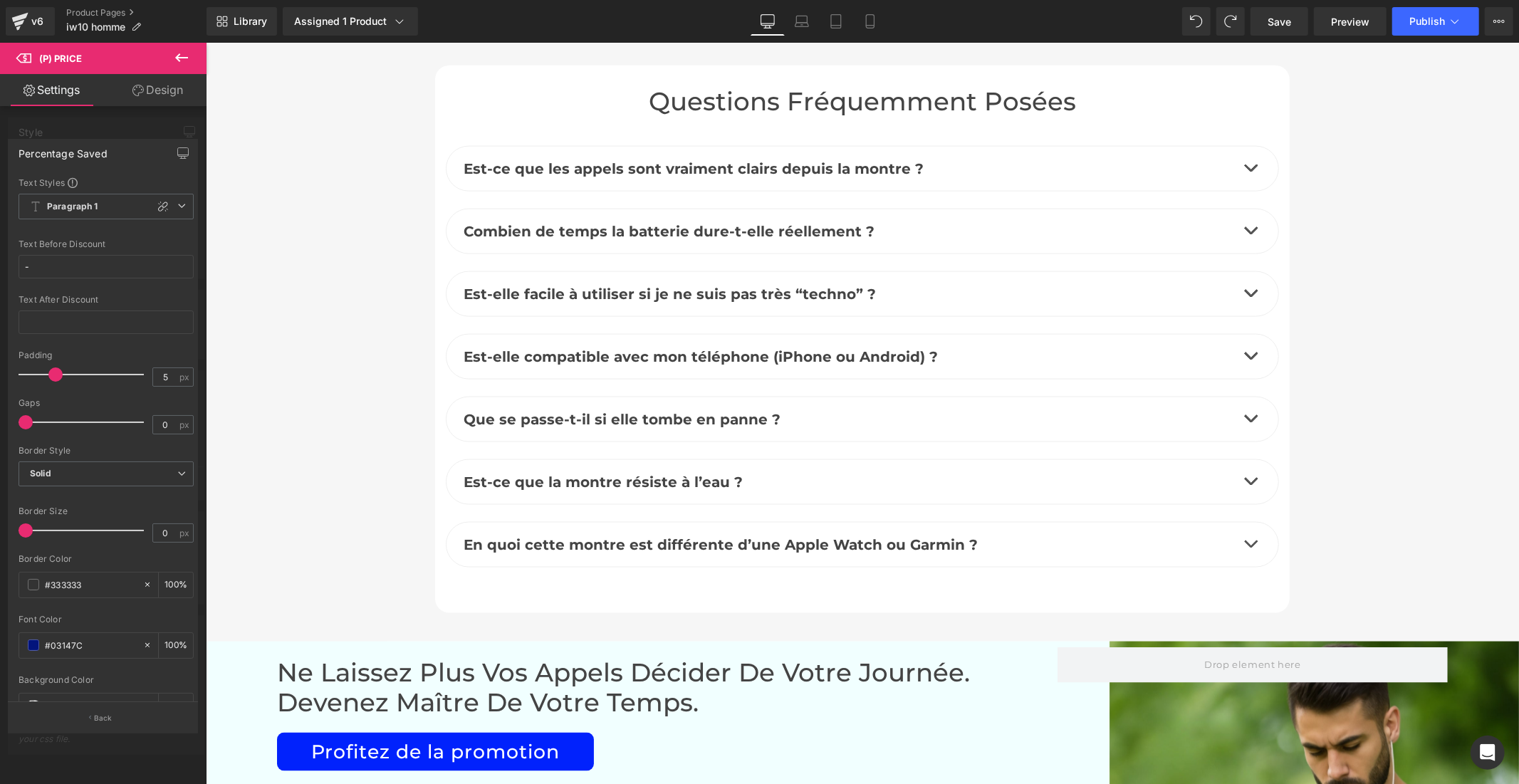
click at [178, 49] on icon at bounding box center [181, 57] width 17 height 17
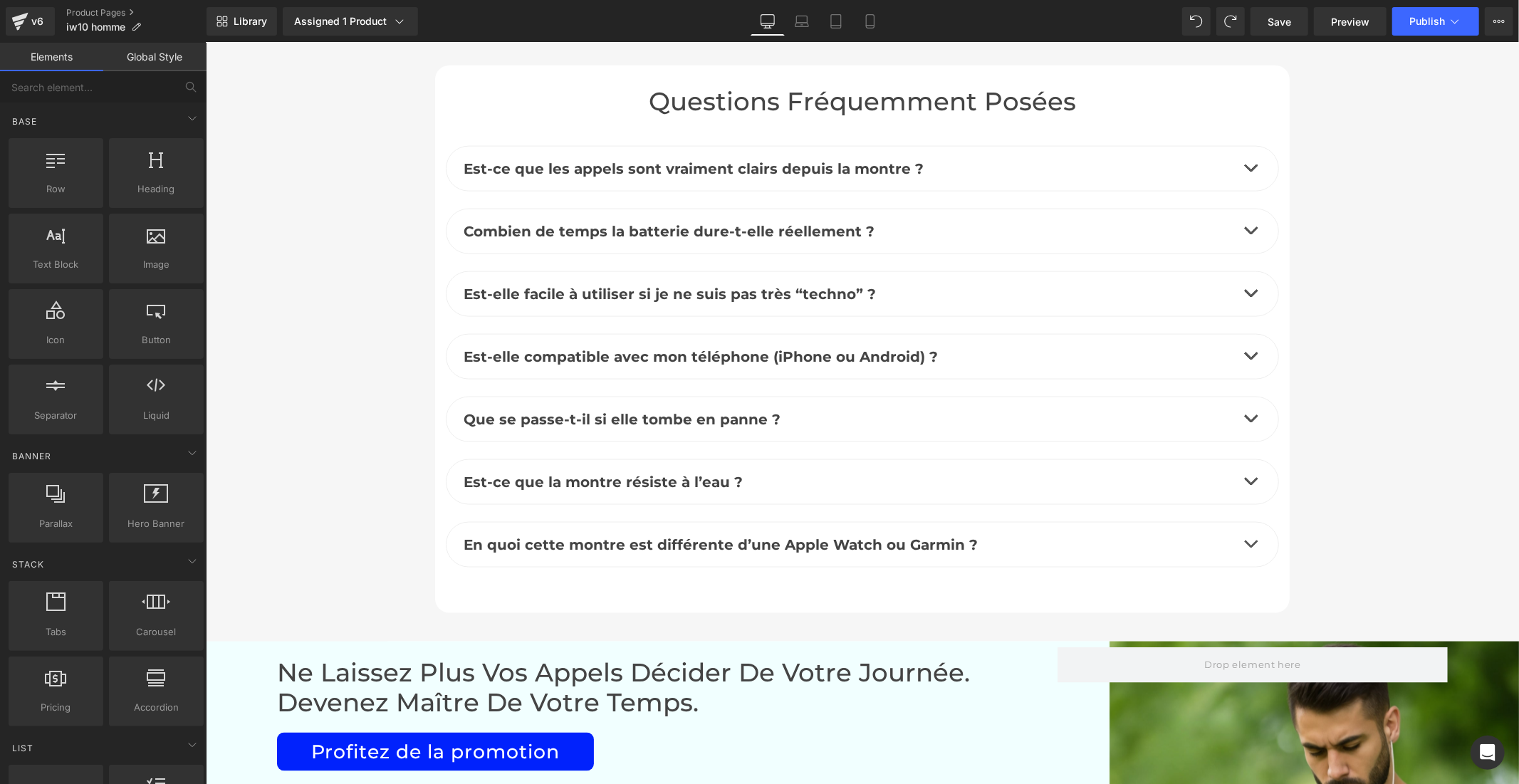
click at [160, 62] on link "Global Style" at bounding box center [154, 57] width 103 height 29
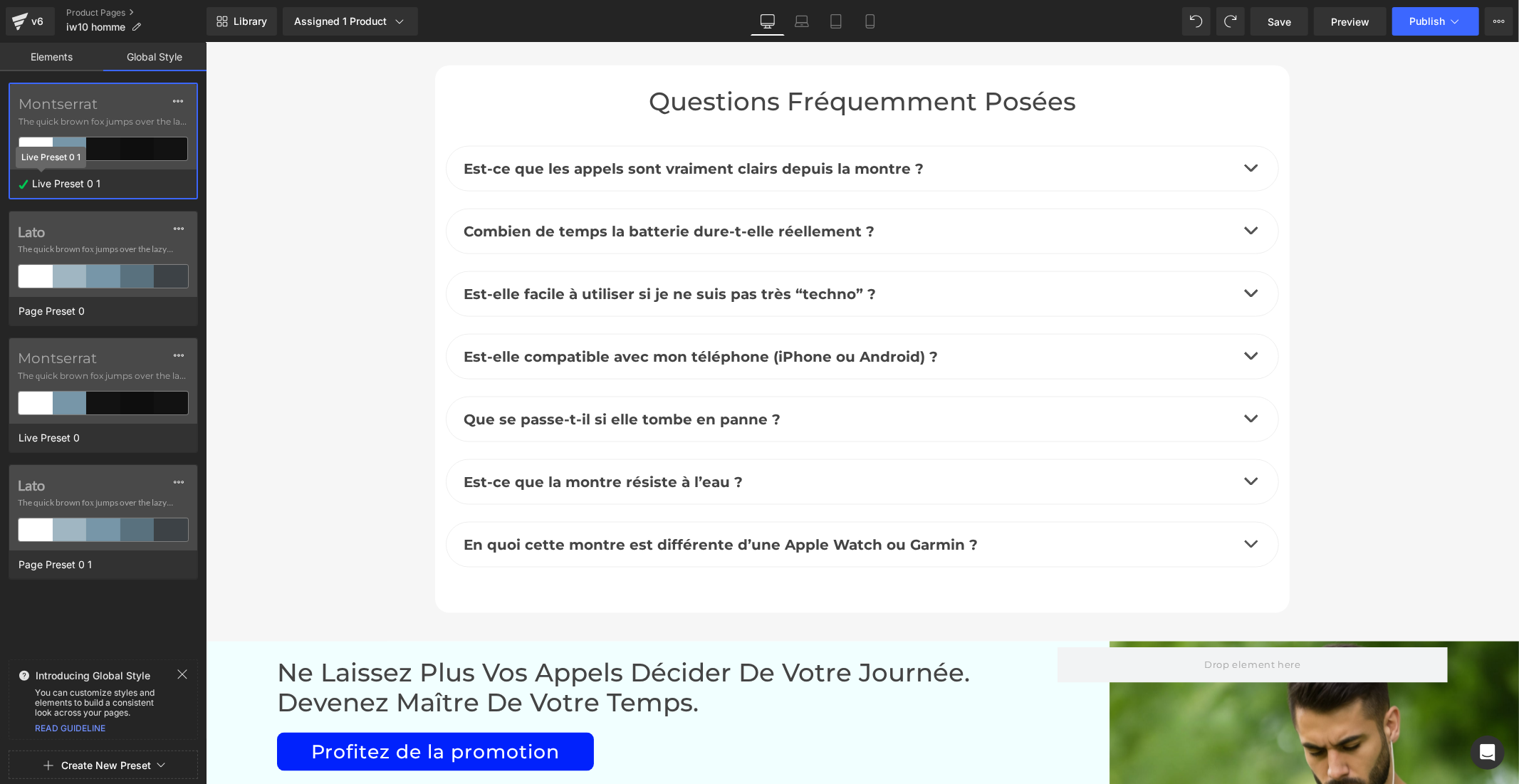
click at [93, 175] on span "Live Preset 0 1" at bounding box center [66, 184] width 75 height 19
click at [91, 110] on label "Montserrat" at bounding box center [103, 103] width 169 height 17
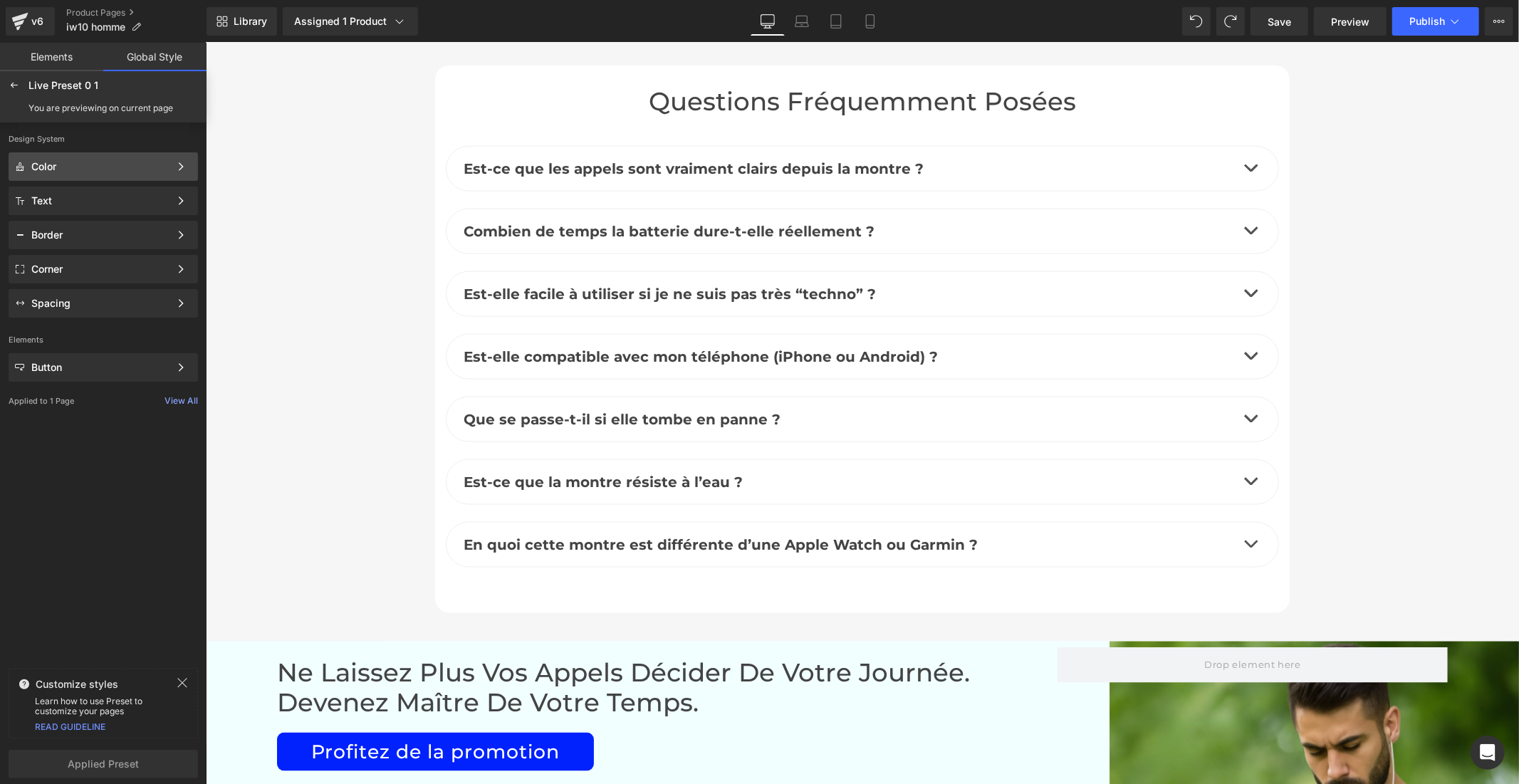
click at [79, 161] on div "Color" at bounding box center [100, 167] width 138 height 12
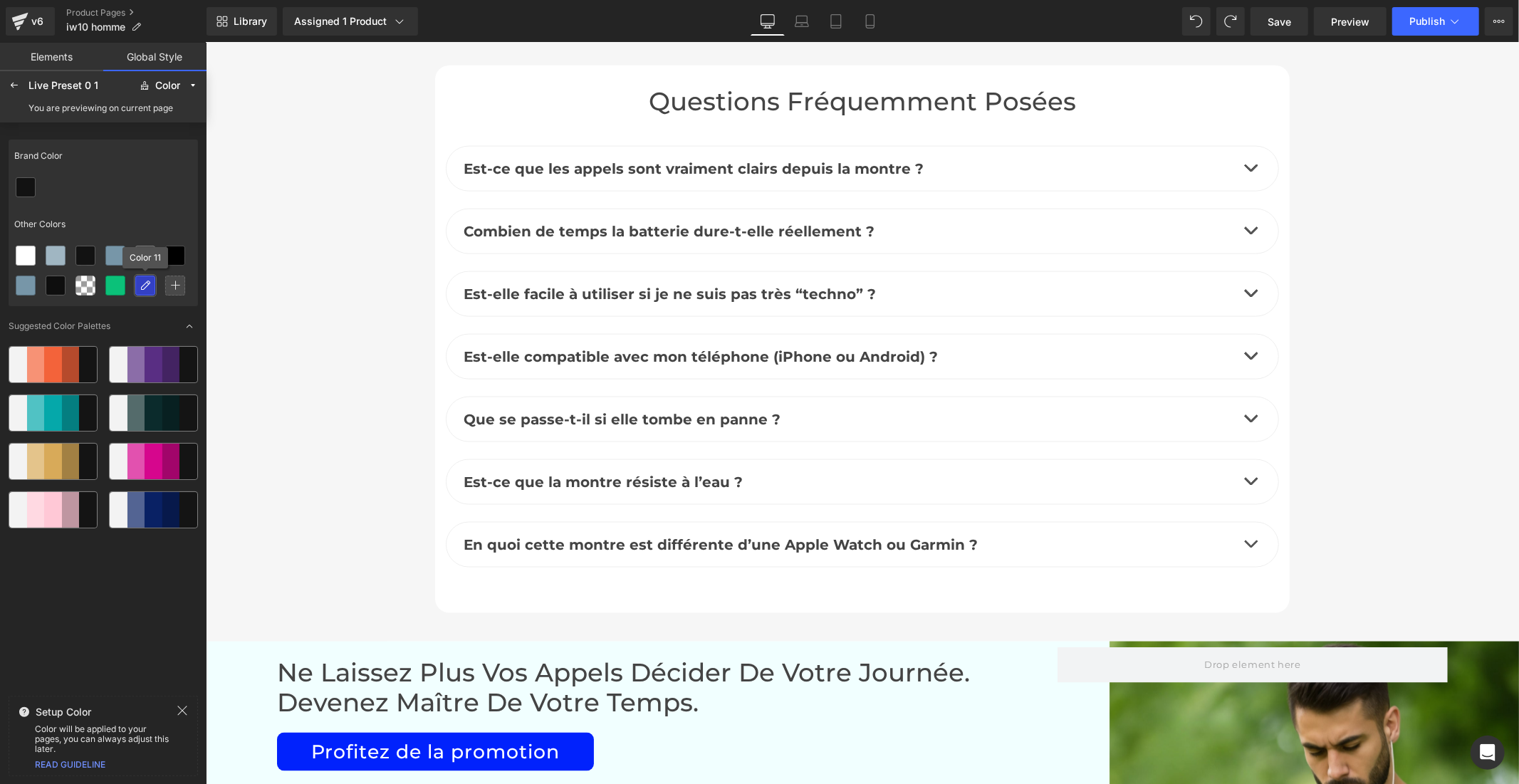
click at [144, 286] on icon at bounding box center [145, 285] width 12 height 12
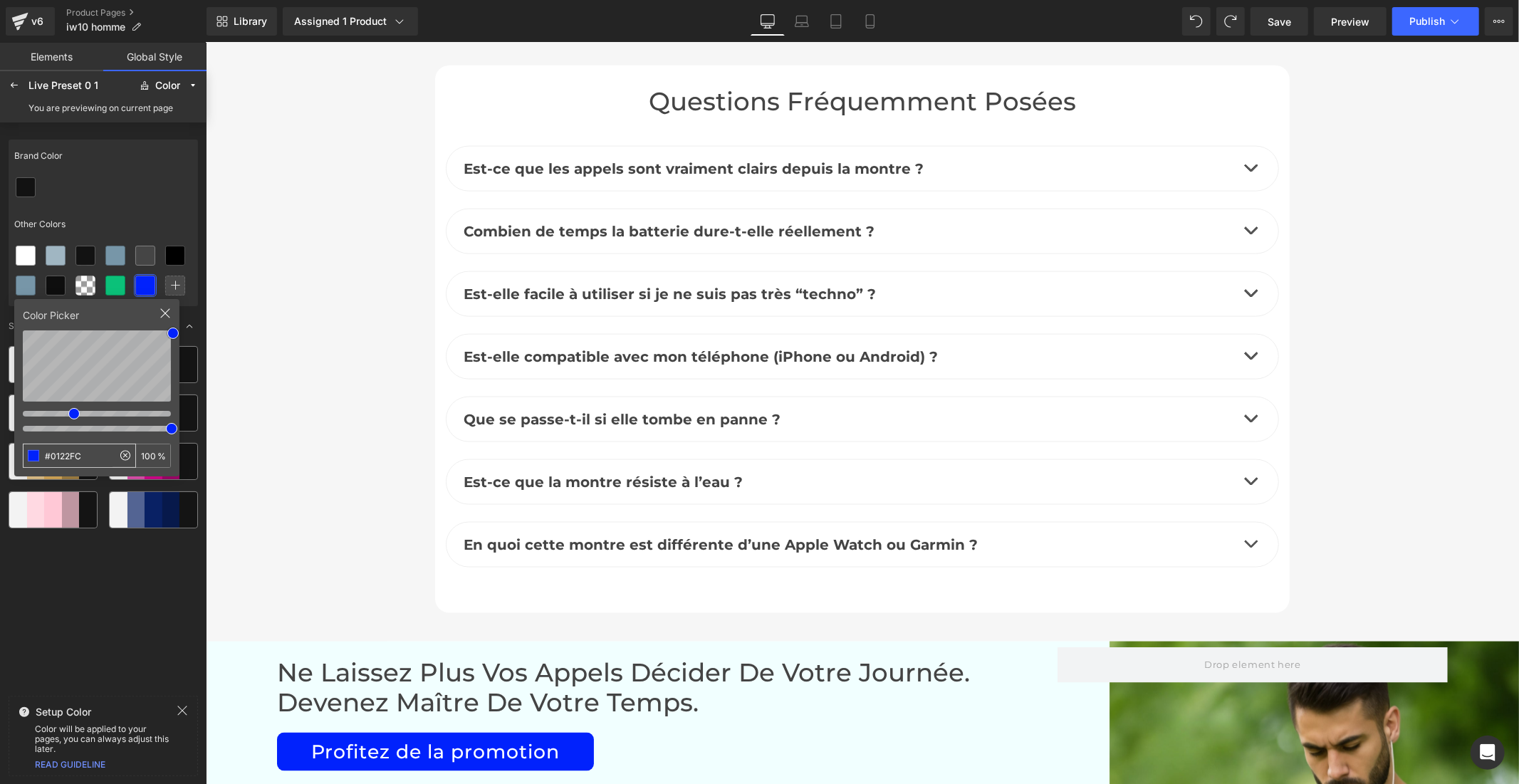
click at [76, 452] on input "#0122FC" at bounding box center [67, 455] width 89 height 22
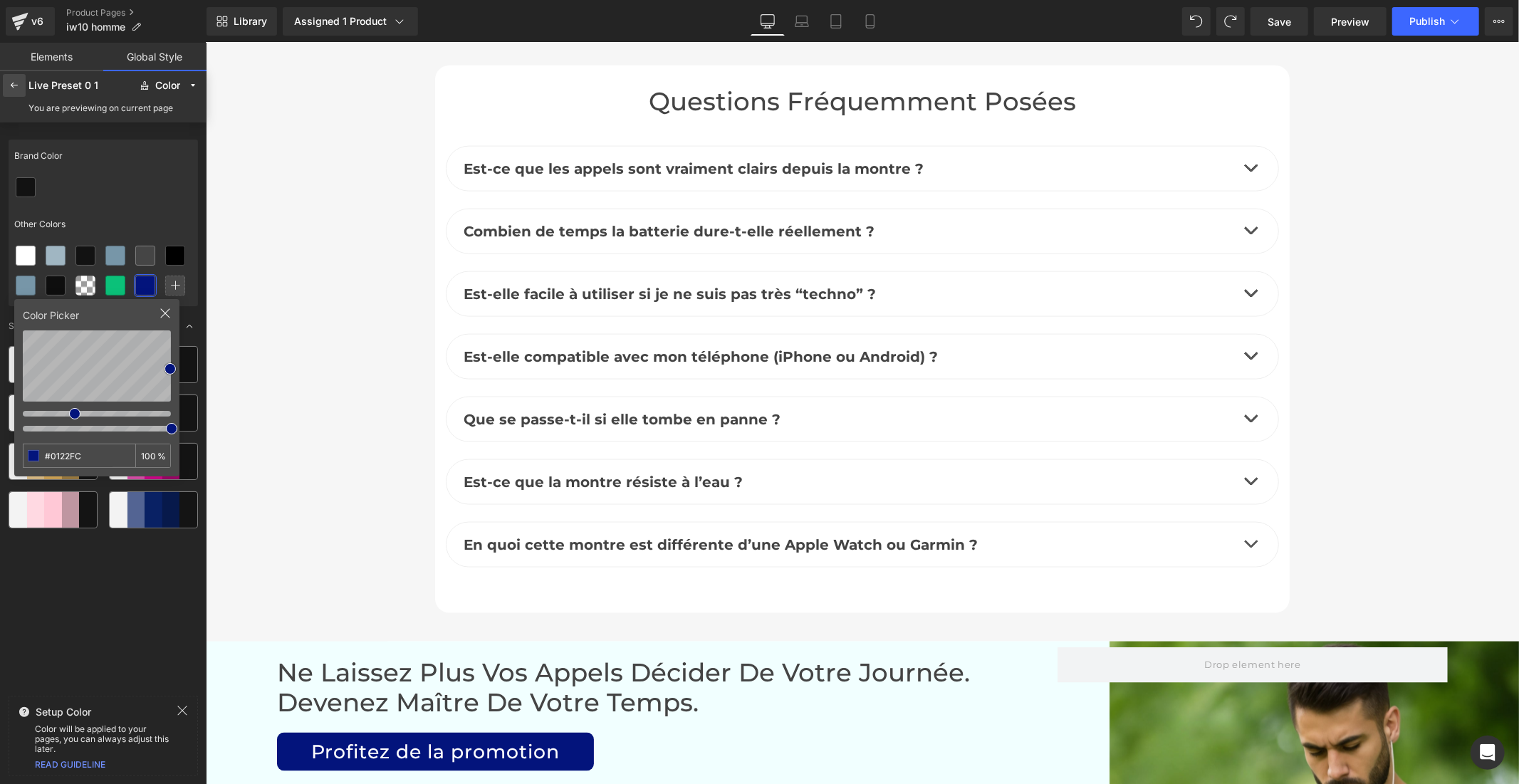
click at [22, 88] on div at bounding box center [13, 85] width 22 height 22
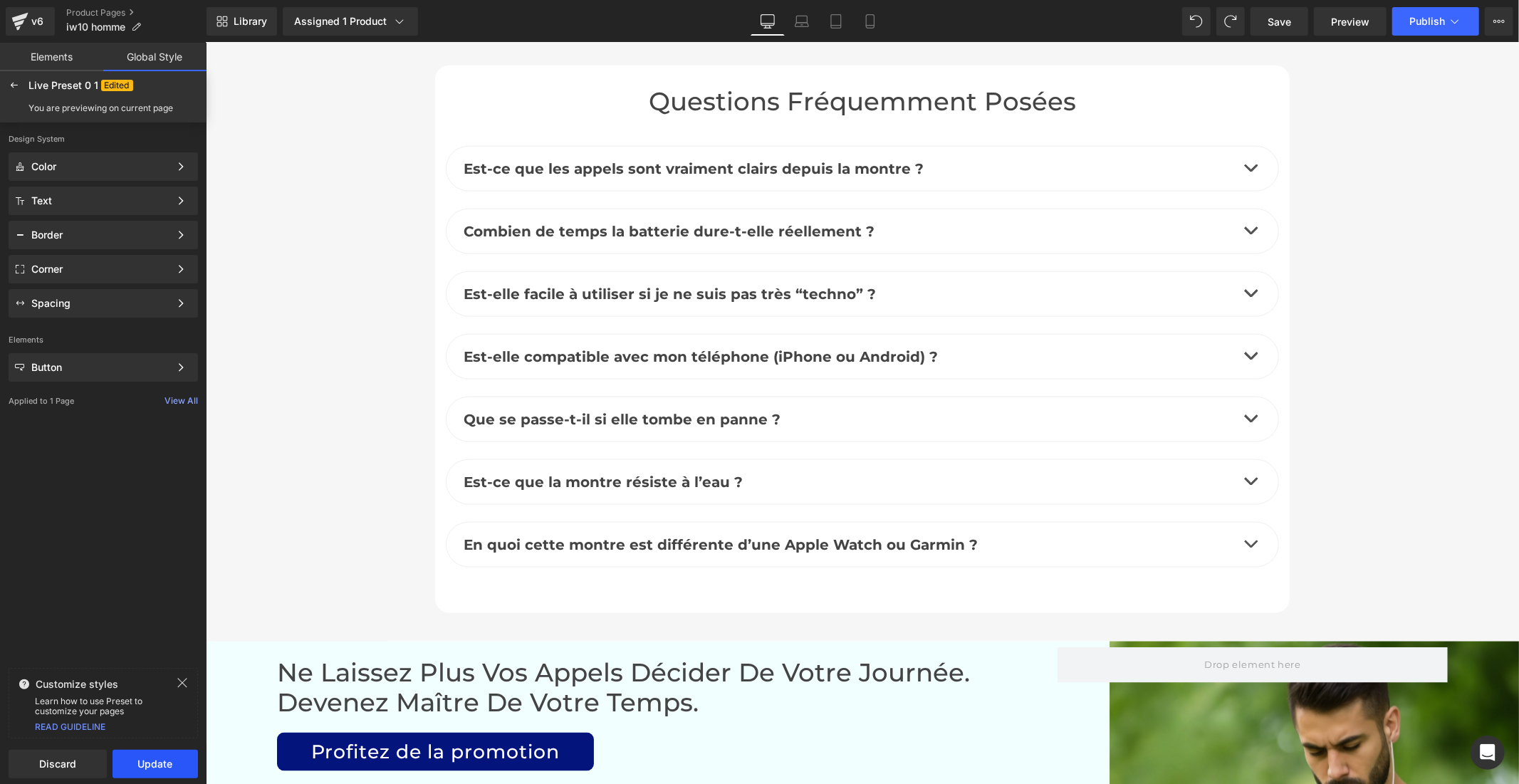
click at [147, 760] on button "Update" at bounding box center [155, 764] width 85 height 29
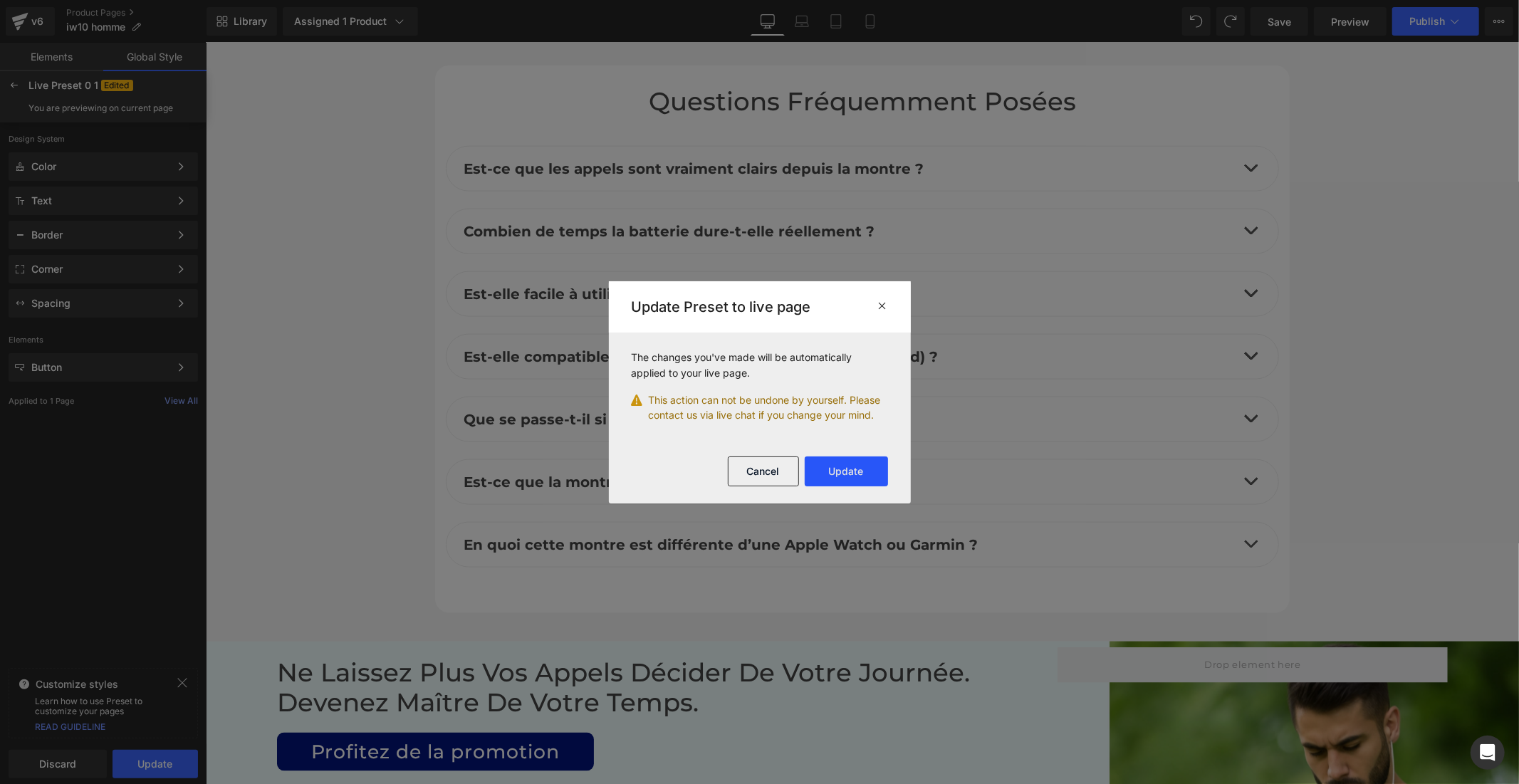
click at [824, 475] on button "Update" at bounding box center [846, 470] width 83 height 30
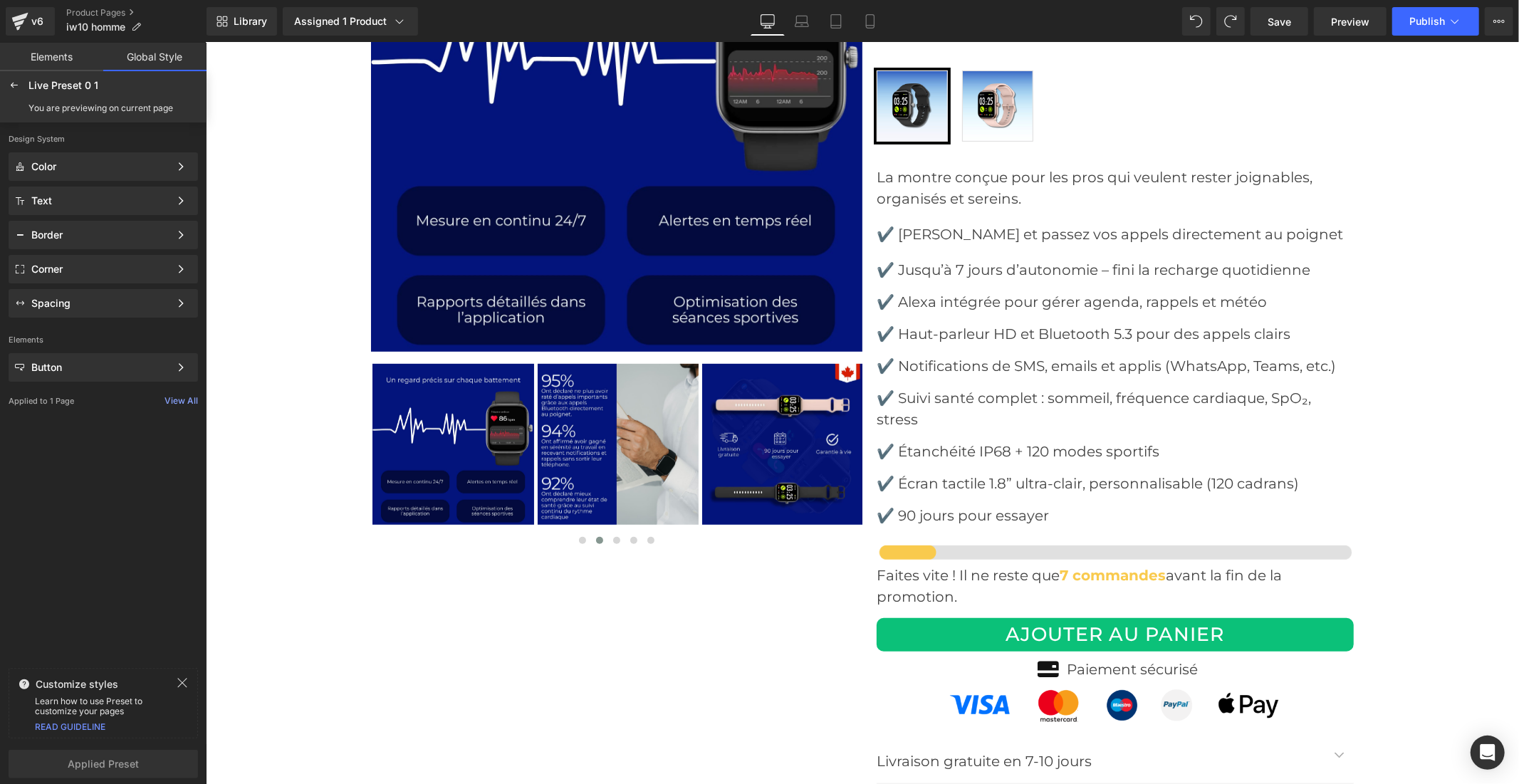
scroll to position [5221, 0]
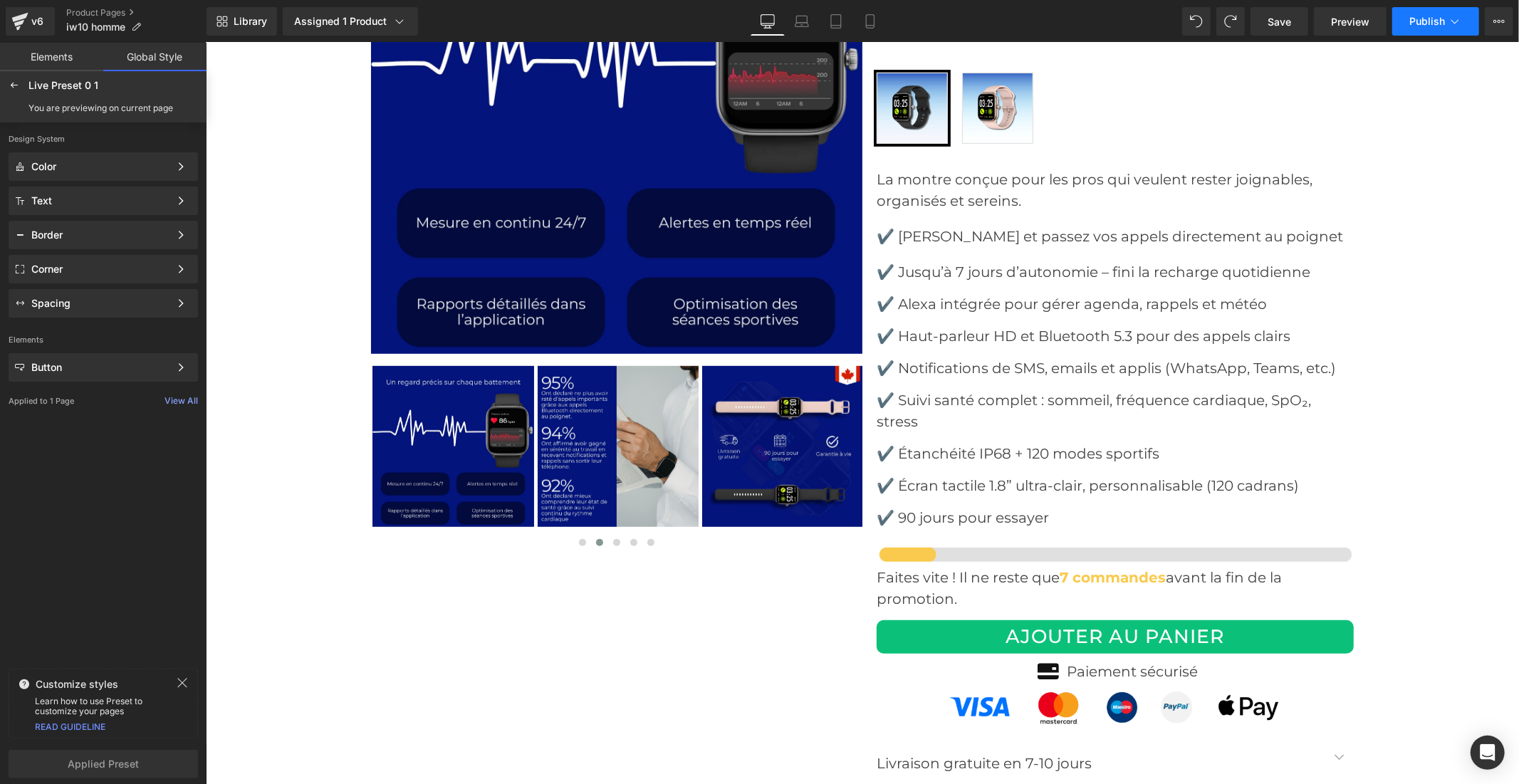
click at [1439, 22] on span "Publish" at bounding box center [1428, 21] width 36 height 12
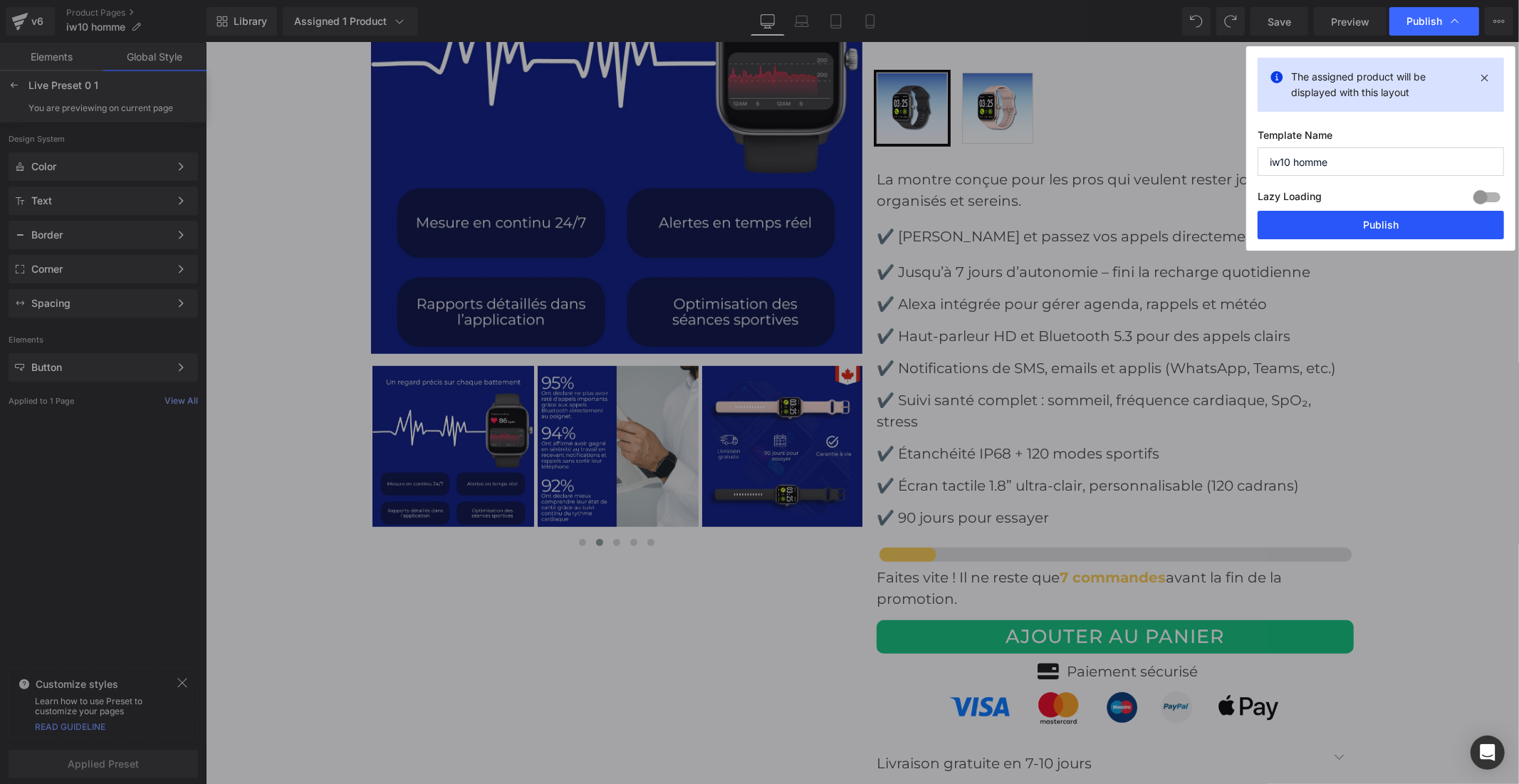
click at [1310, 227] on button "Publish" at bounding box center [1380, 225] width 246 height 29
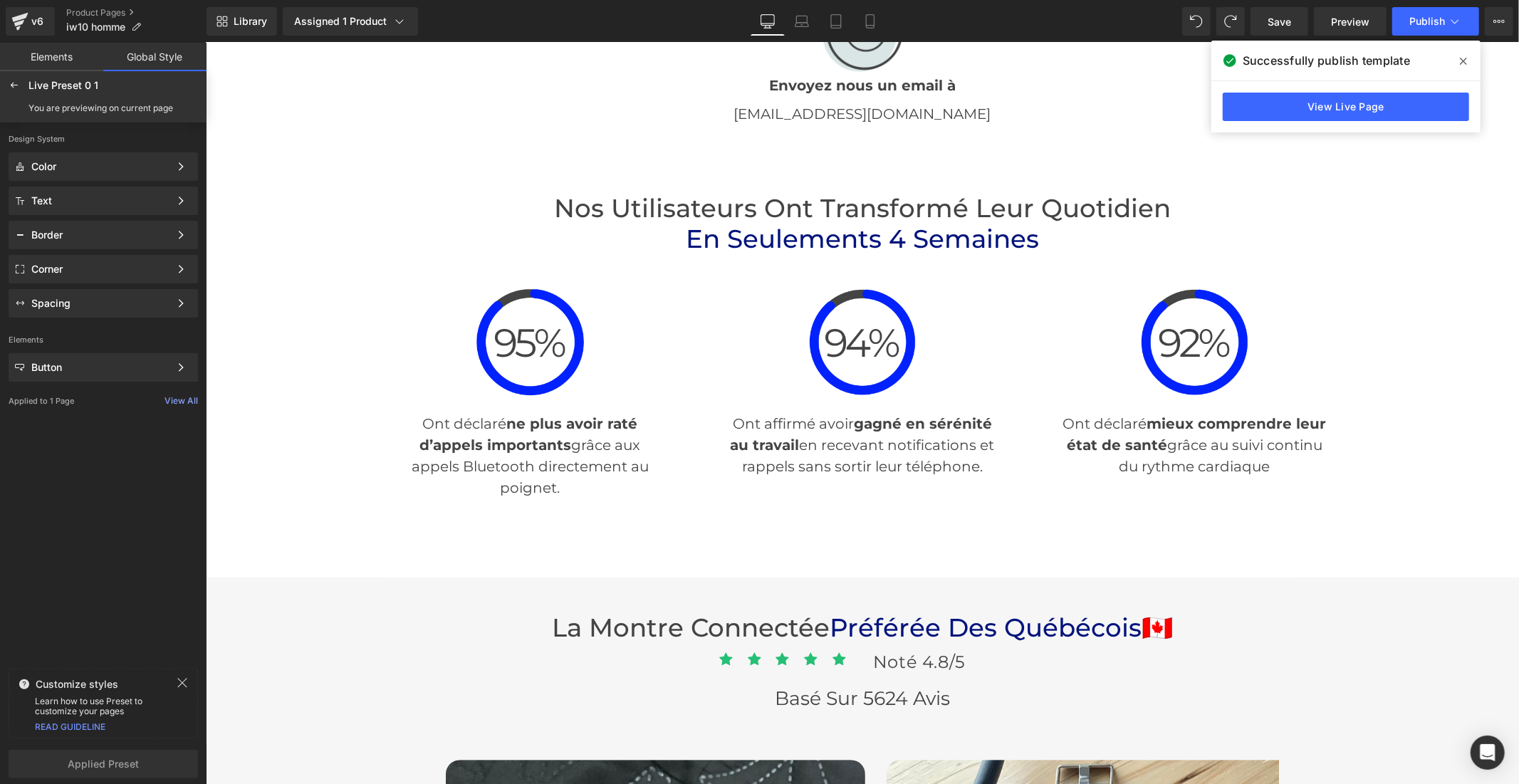
scroll to position [3322, 0]
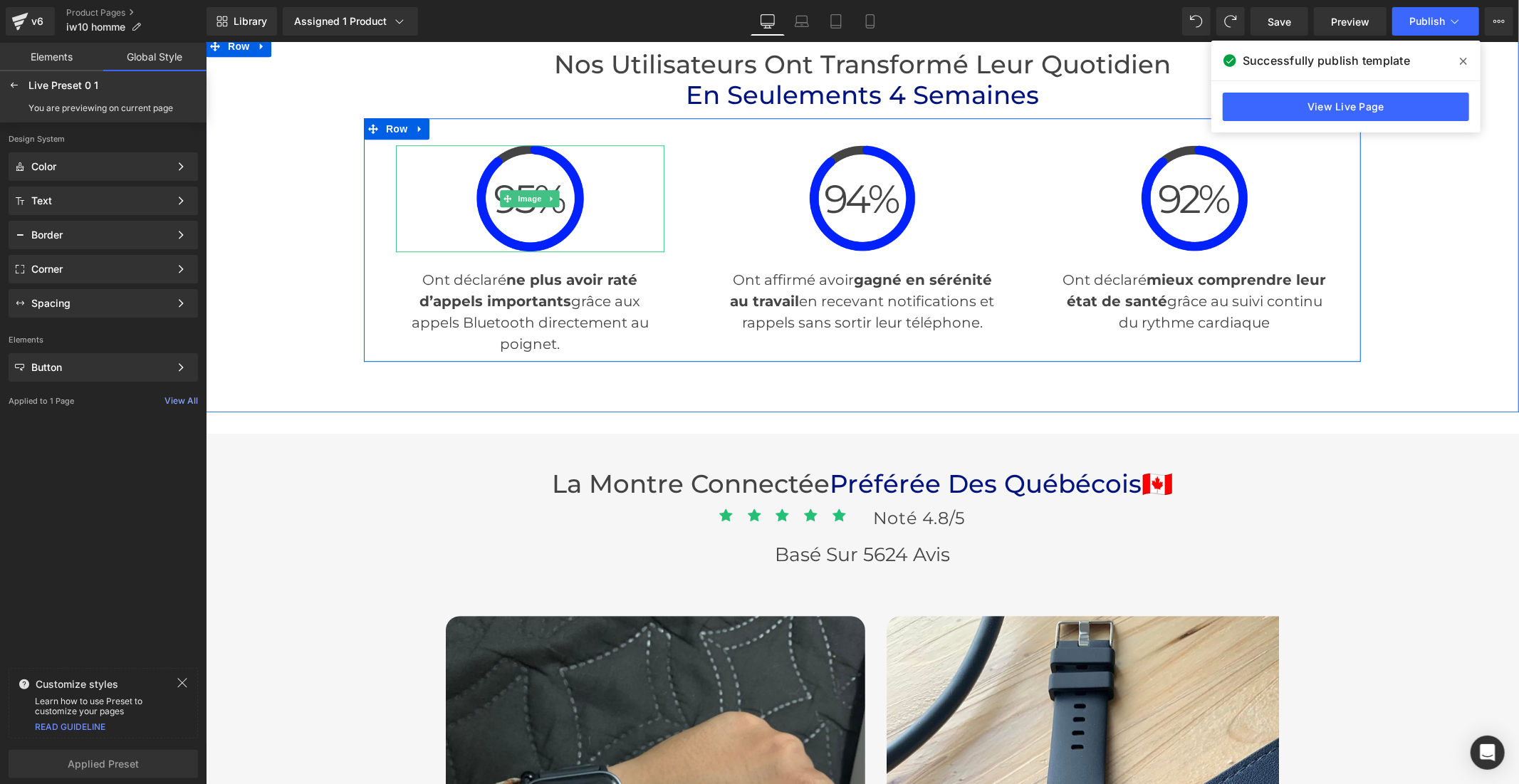
click at [515, 211] on img at bounding box center [530, 198] width 108 height 108
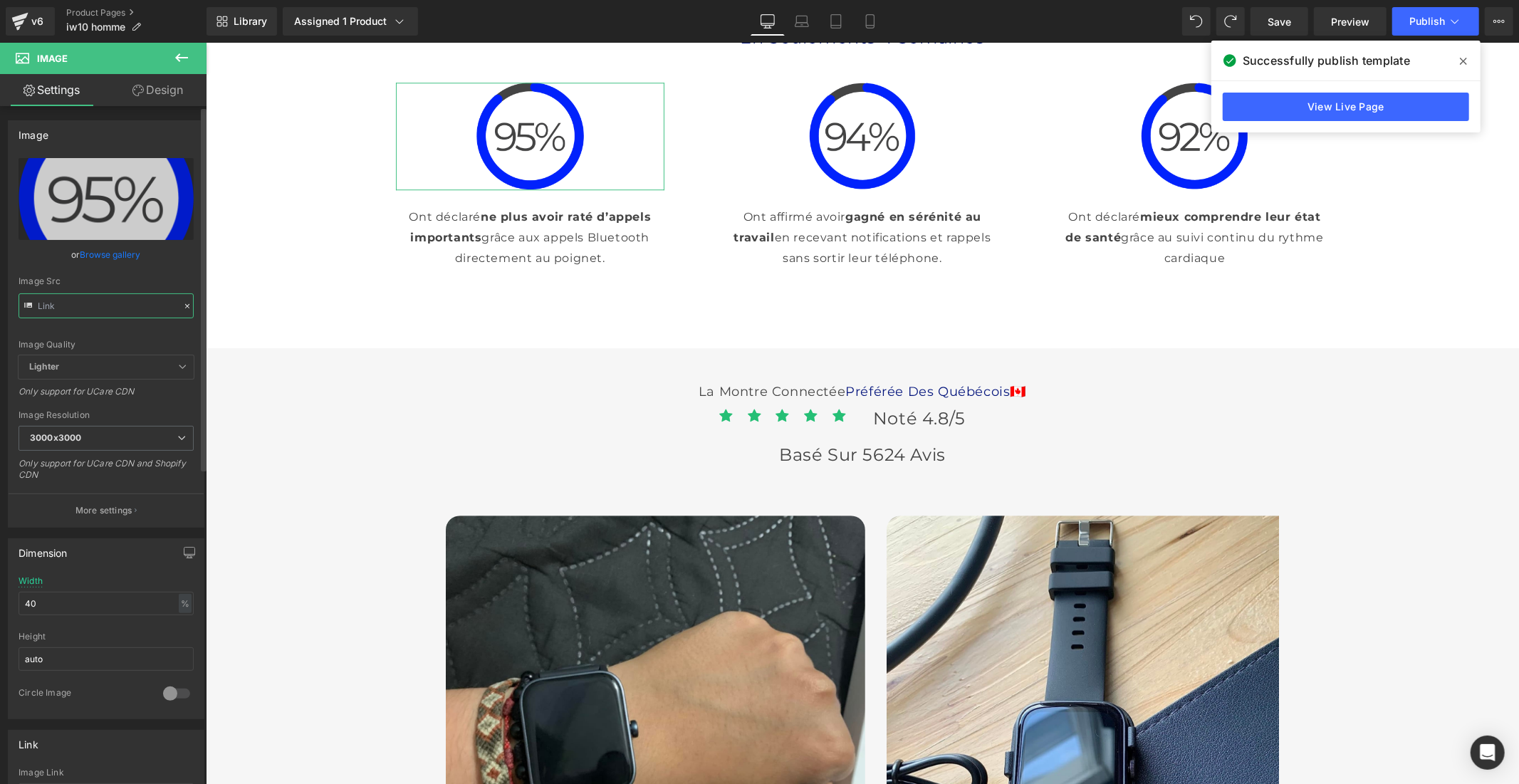
click at [117, 303] on input "text" at bounding box center [106, 306] width 175 height 25
paste input "d3b01fe0-b99b-42ea-a926-bf579f7424e1.png?v=1758203440"
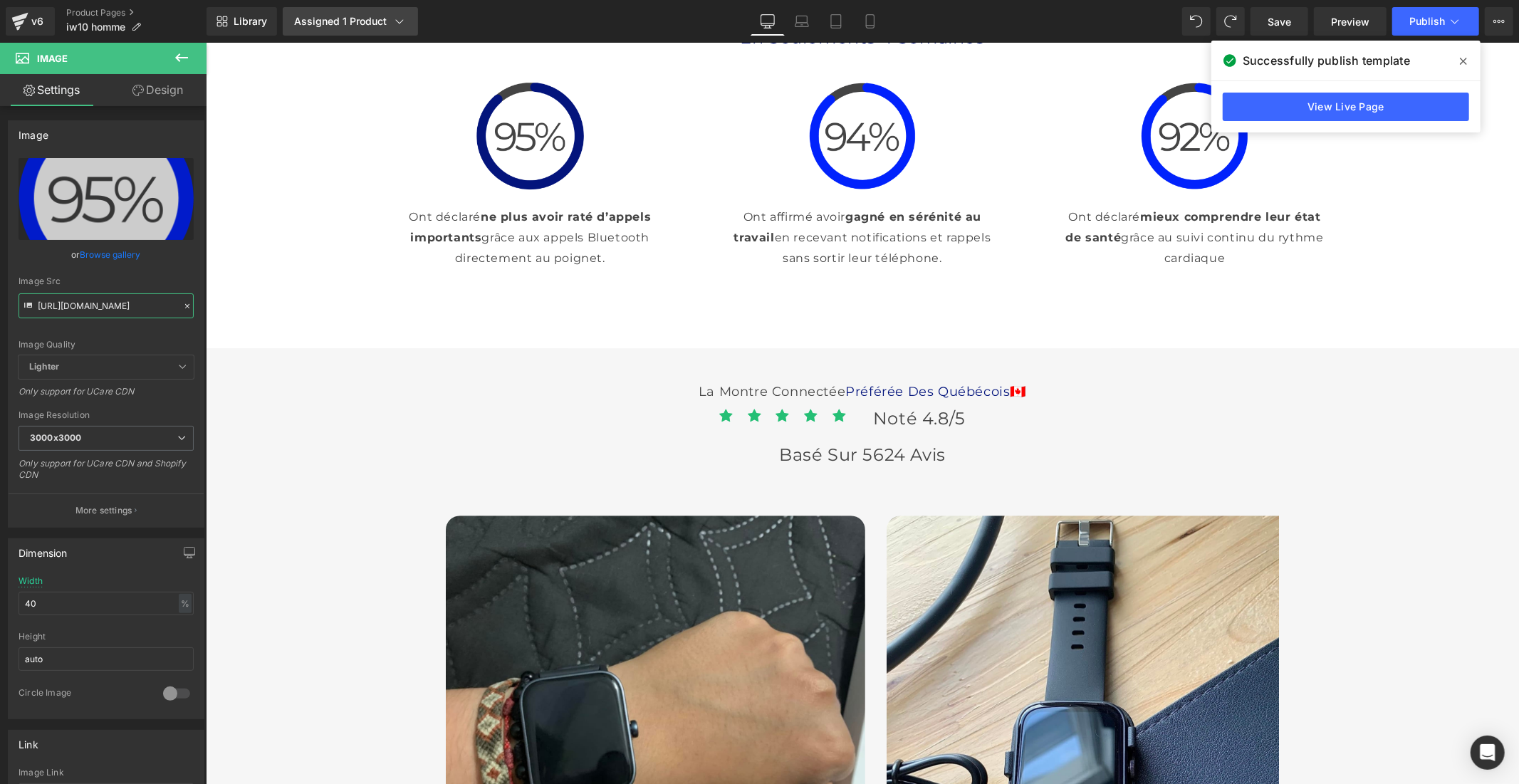
type input "[URL][DOMAIN_NAME]"
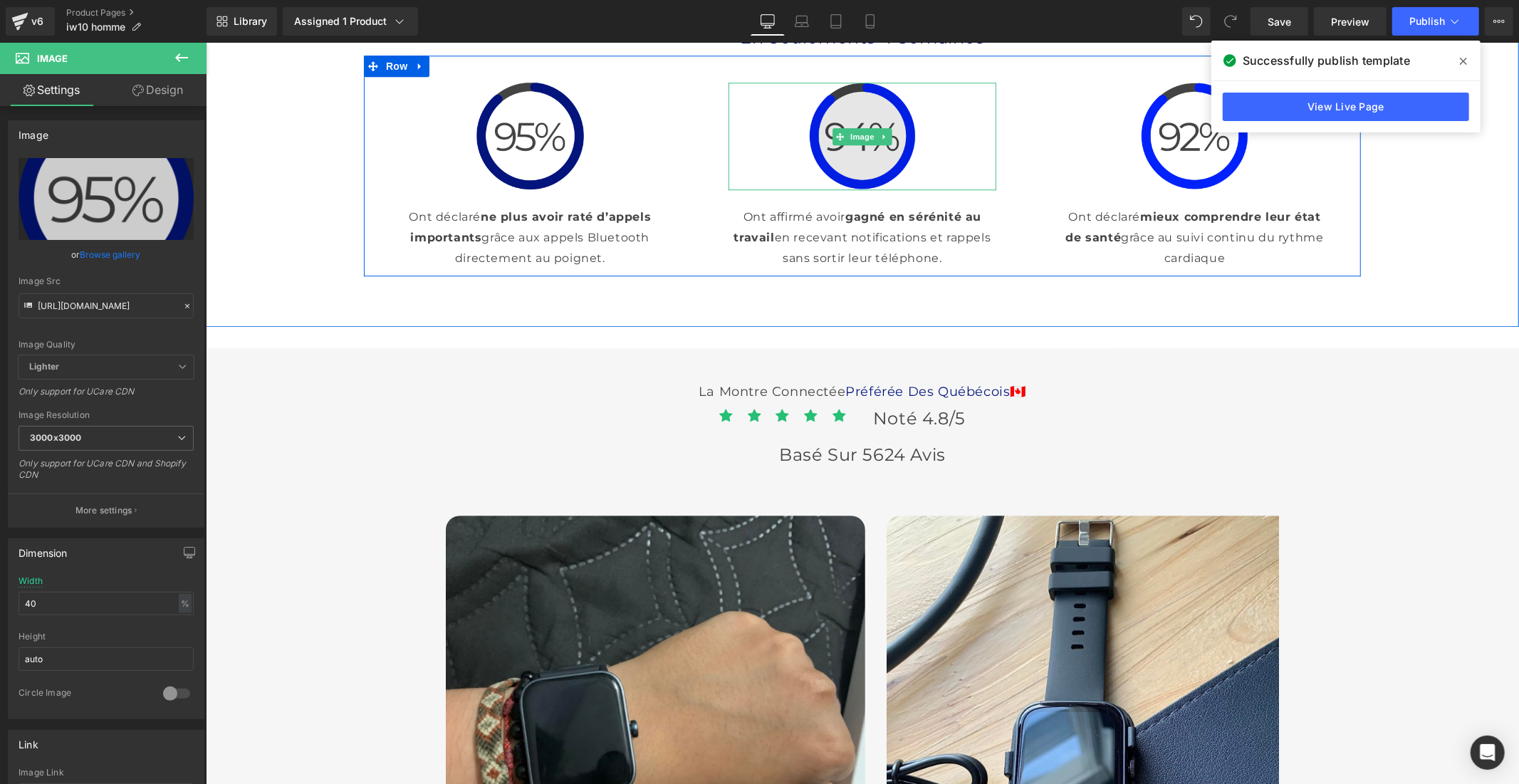
click at [833, 189] on img at bounding box center [862, 135] width 108 height 108
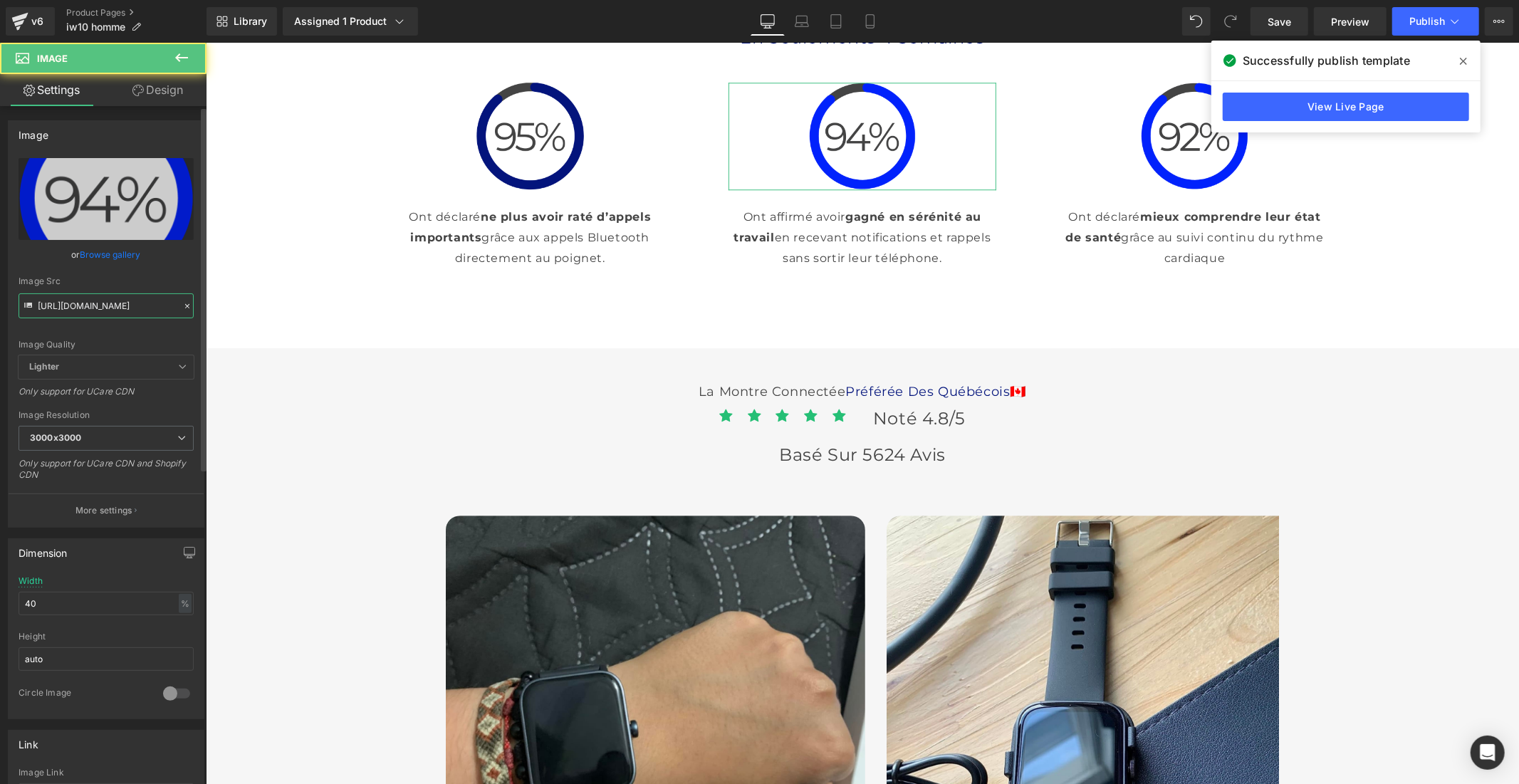
click at [91, 300] on input "[URL][DOMAIN_NAME]" at bounding box center [106, 306] width 175 height 25
paste input "3956cbea-678f-4fd5-801d-9edd3f84e89a.png?v=1758203440"
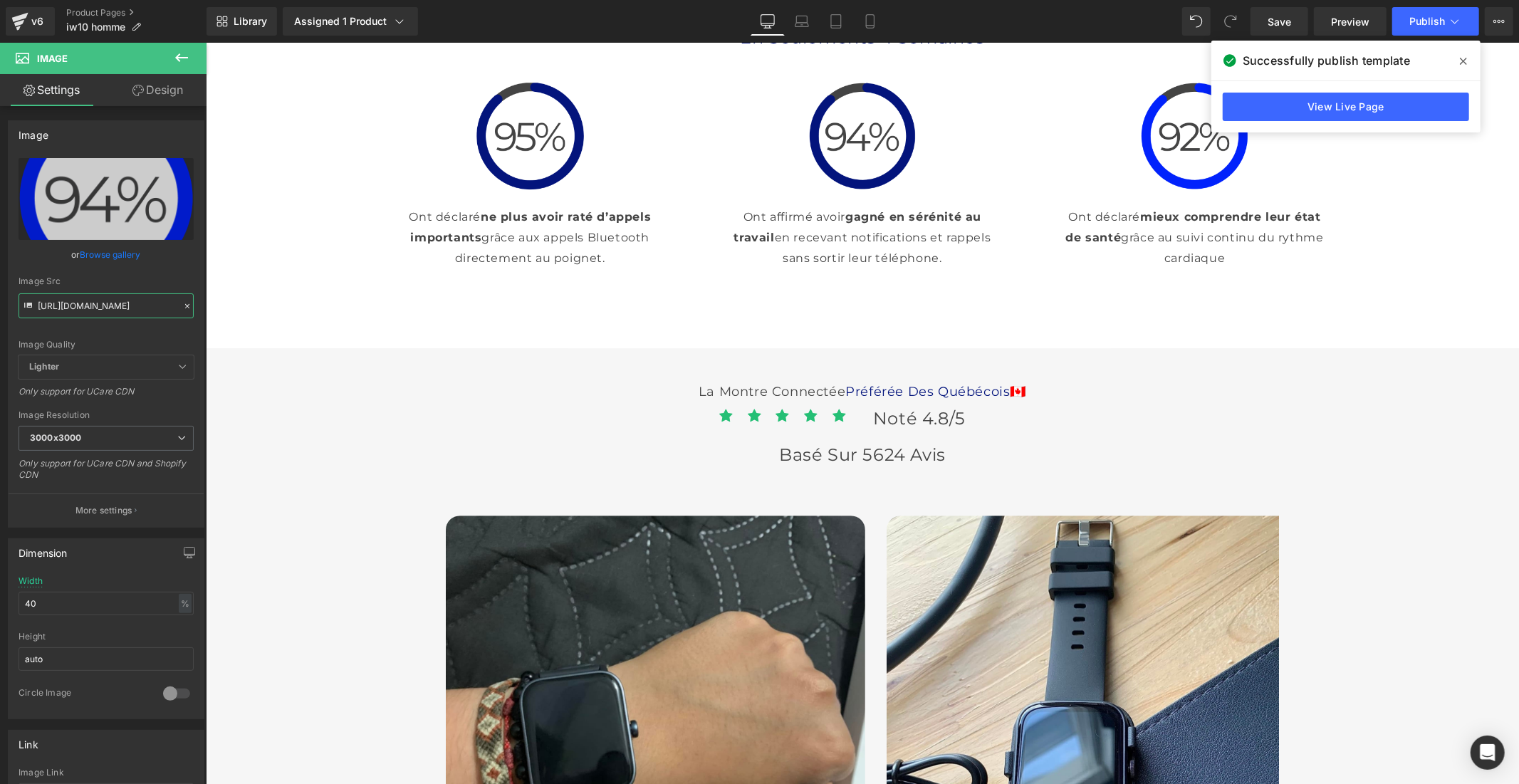
type input "[URL][DOMAIN_NAME]"
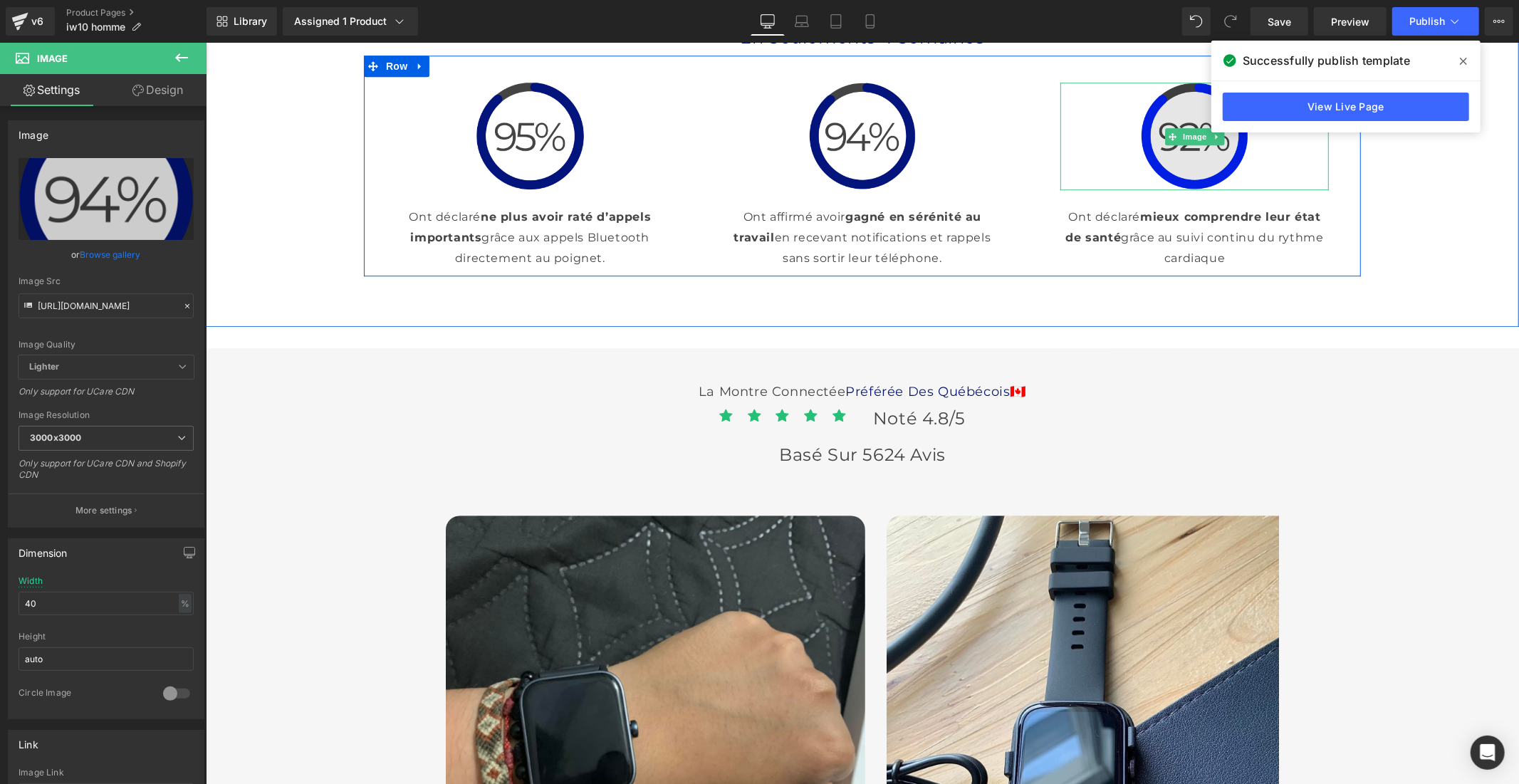
click at [1178, 189] on img at bounding box center [1194, 135] width 108 height 108
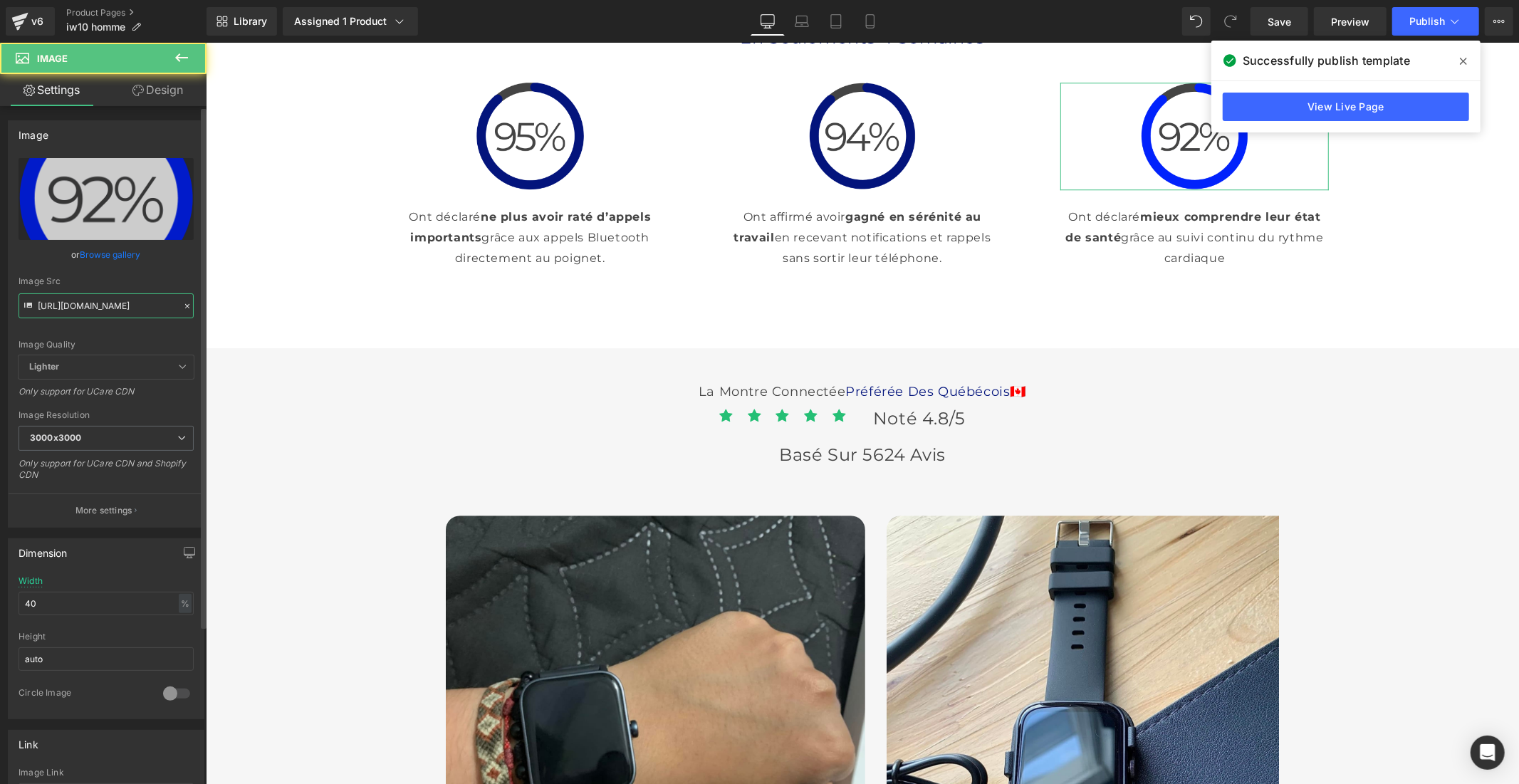
click at [130, 314] on input "[URL][DOMAIN_NAME]" at bounding box center [106, 306] width 175 height 25
click at [132, 314] on input "[URL][DOMAIN_NAME]" at bounding box center [106, 306] width 175 height 25
type input "https://cdn.shopify.comhttps://[DOMAIN_NAME][URL]"
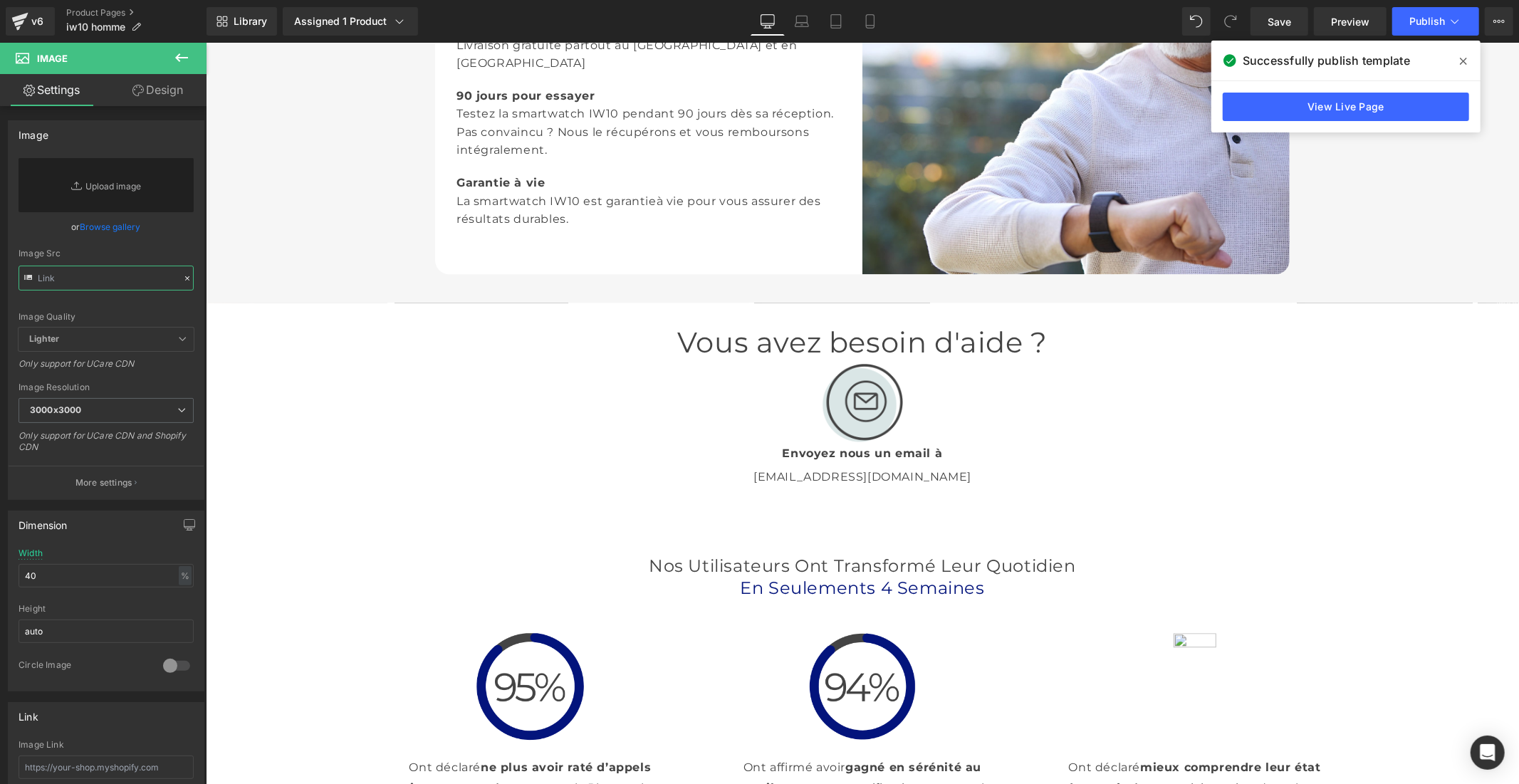
scroll to position [2927, 0]
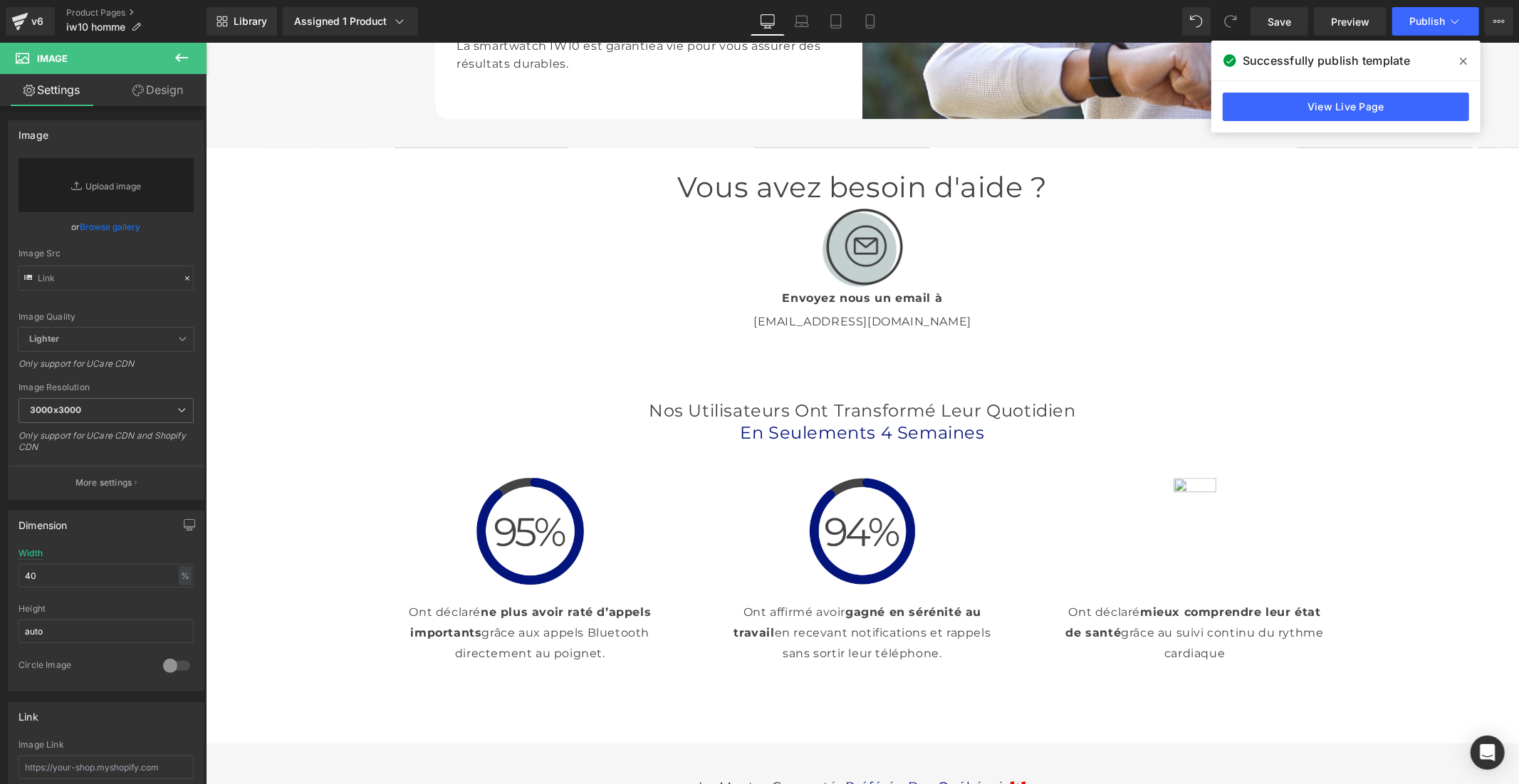
click at [840, 289] on img at bounding box center [861, 246] width 83 height 83
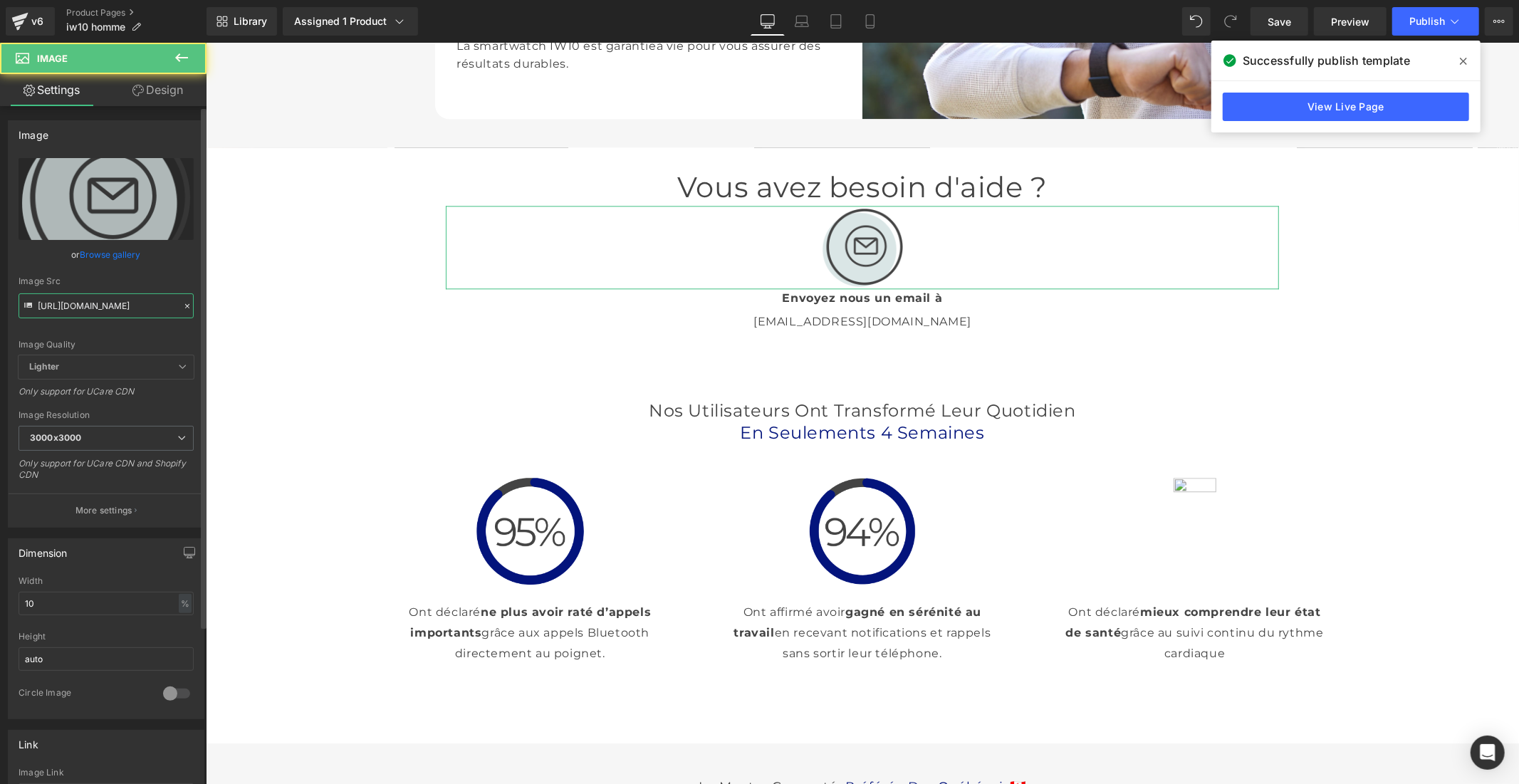
click at [117, 311] on input "[URL][DOMAIN_NAME]" at bounding box center [106, 306] width 175 height 25
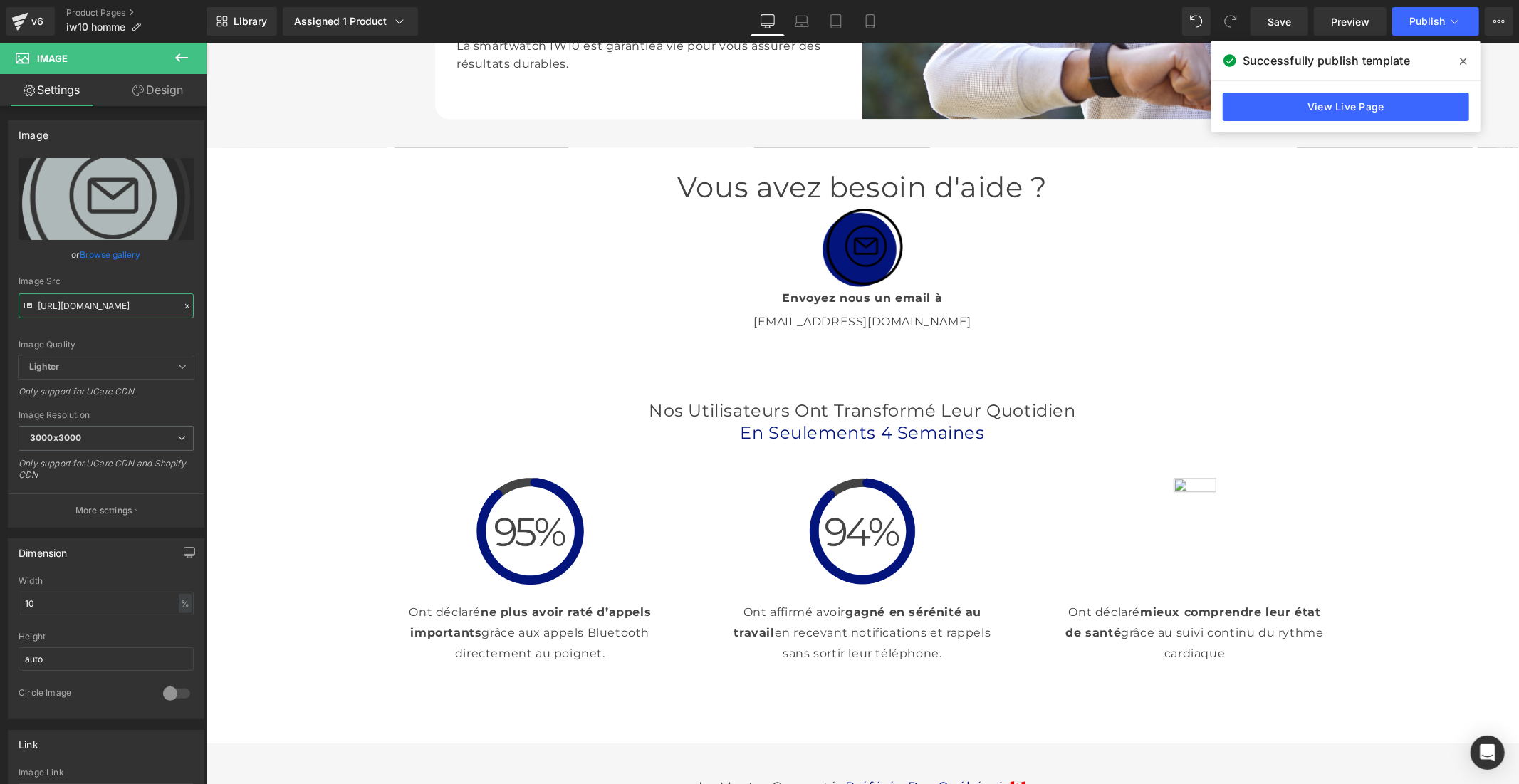
type input "[URL][DOMAIN_NAME]"
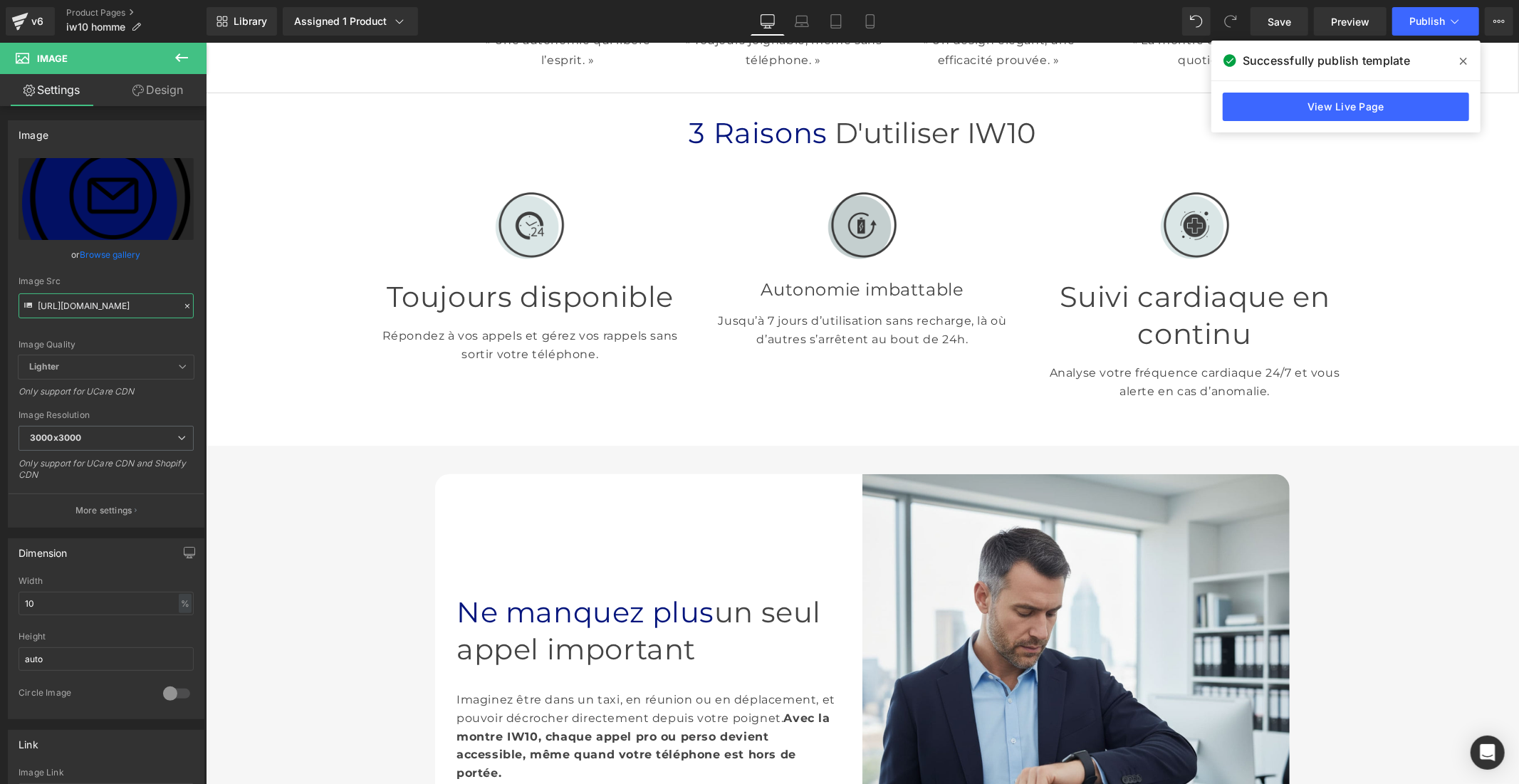
scroll to position [395, 0]
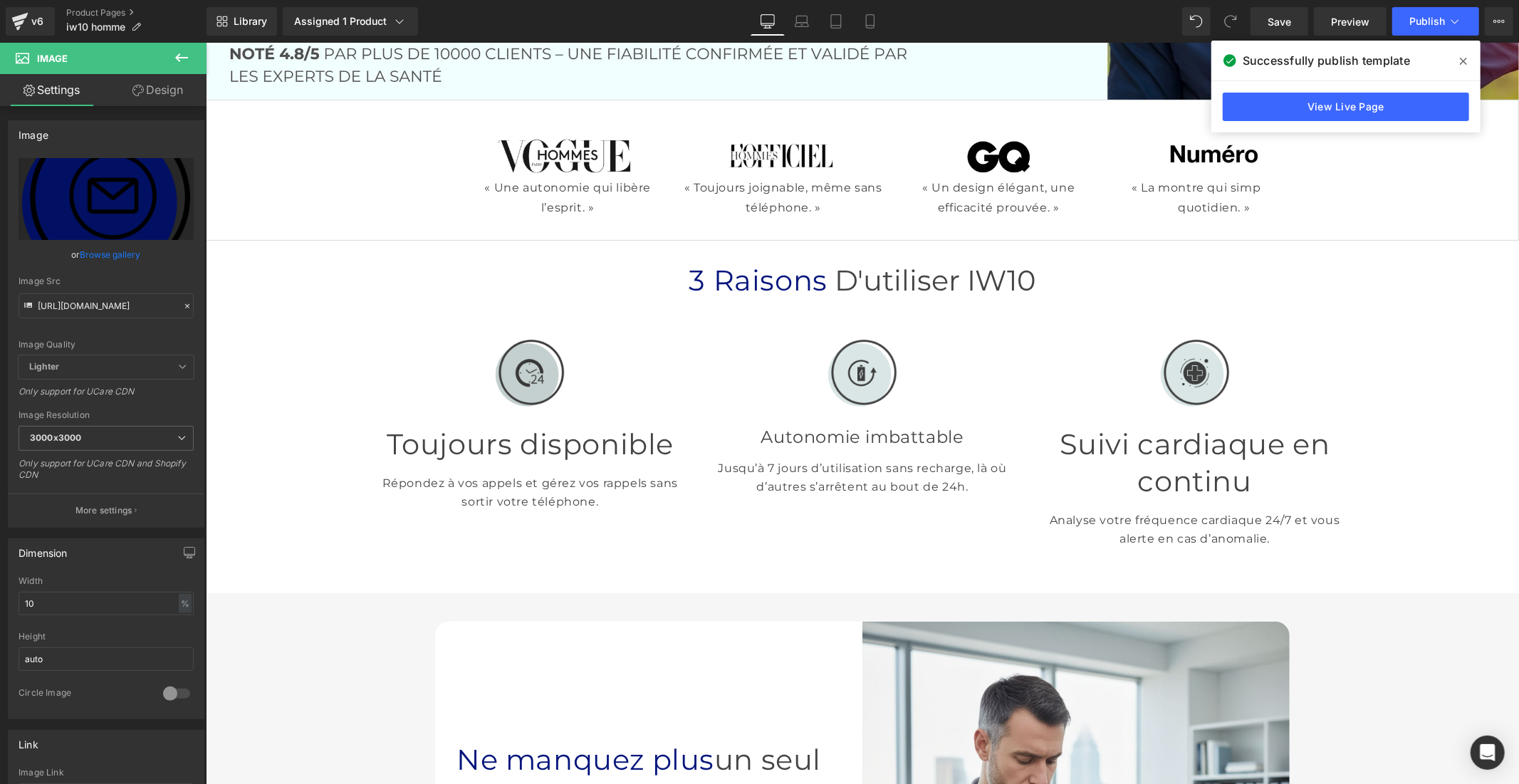
click at [551, 377] on img at bounding box center [529, 372] width 71 height 71
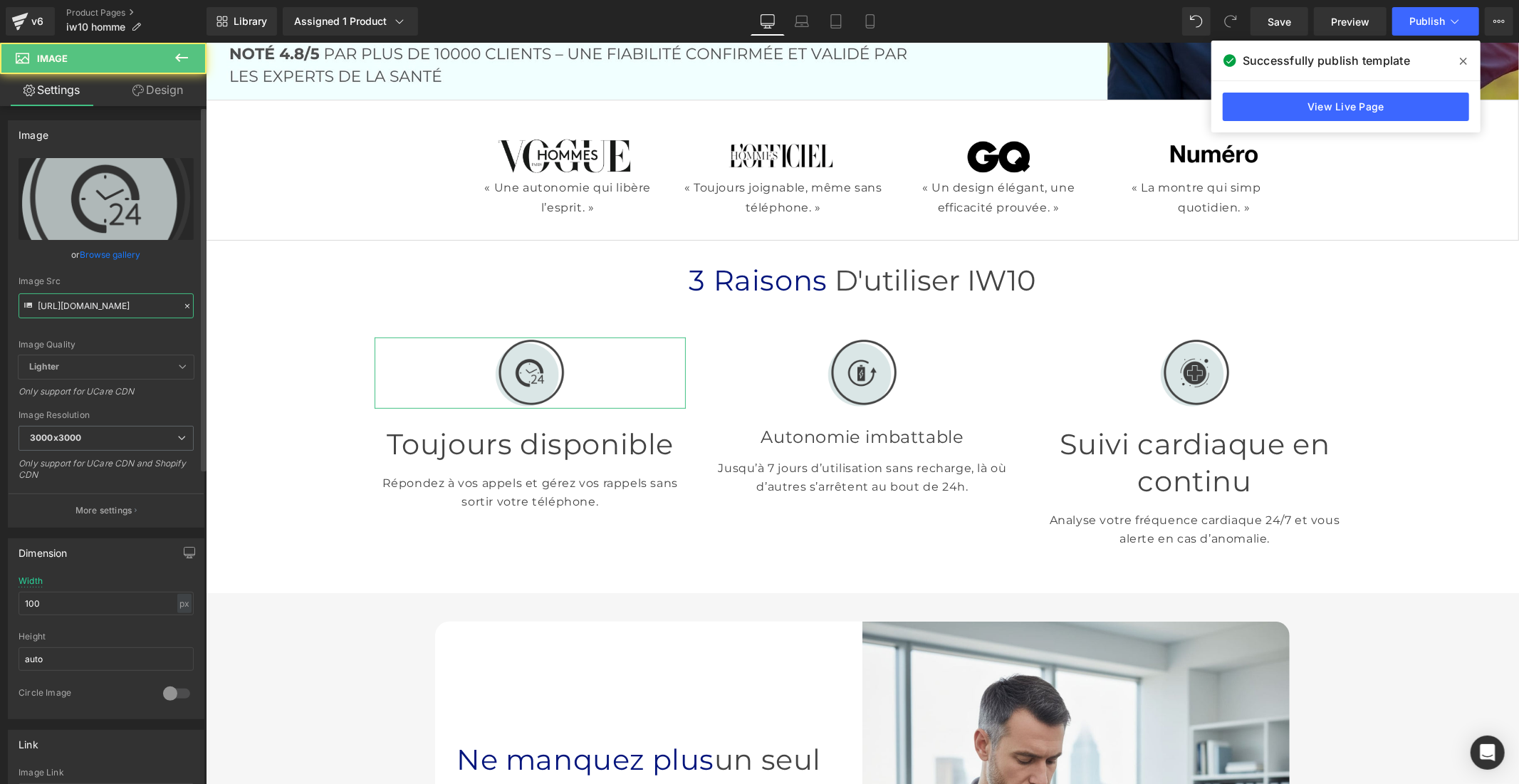
click at [111, 309] on input "[URL][DOMAIN_NAME]" at bounding box center [106, 306] width 175 height 25
paste input "f7a03b78-bcb1-4ec1-a53a-f7c913a67282.png?v=1758203440"
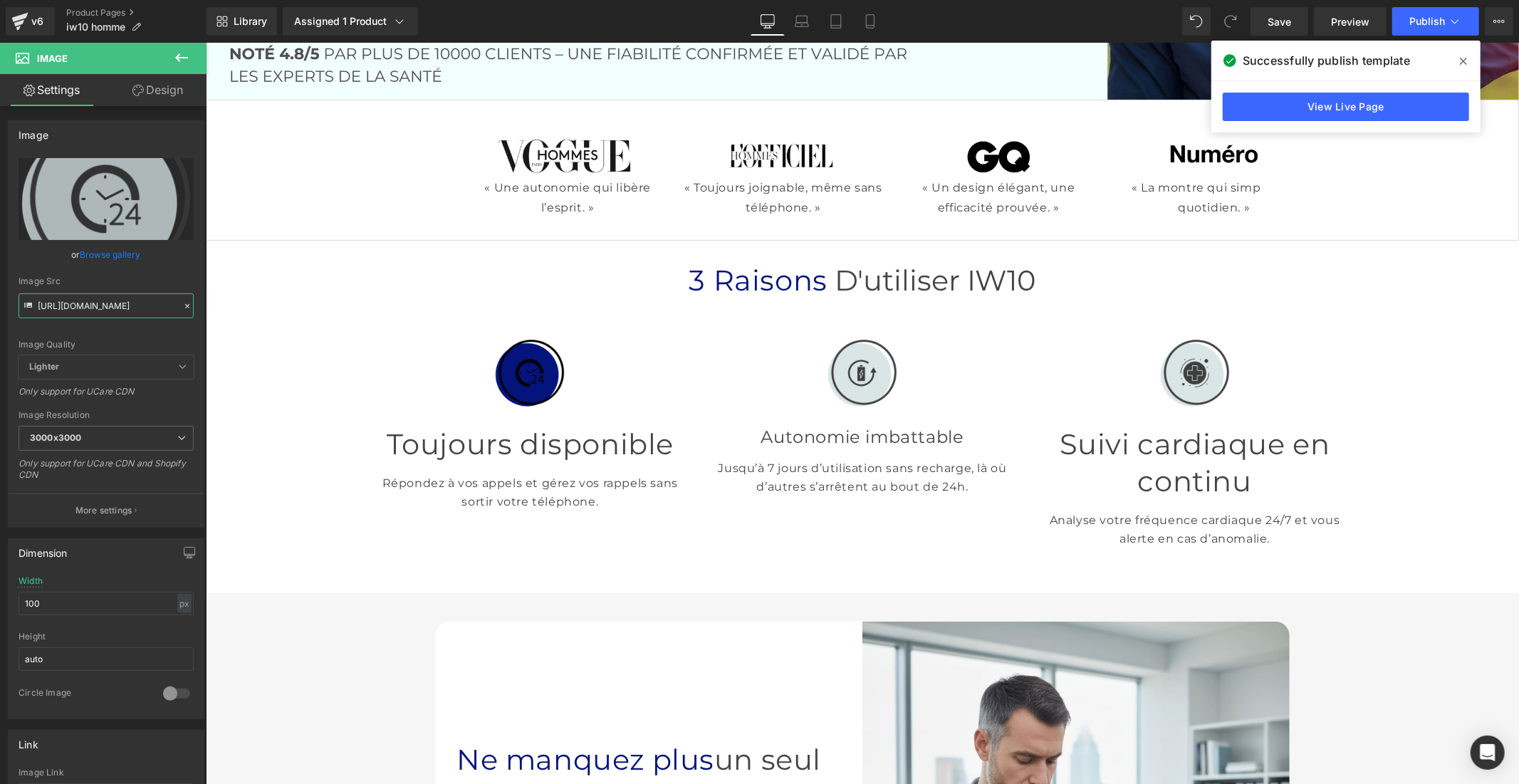
type input "[URL][DOMAIN_NAME]"
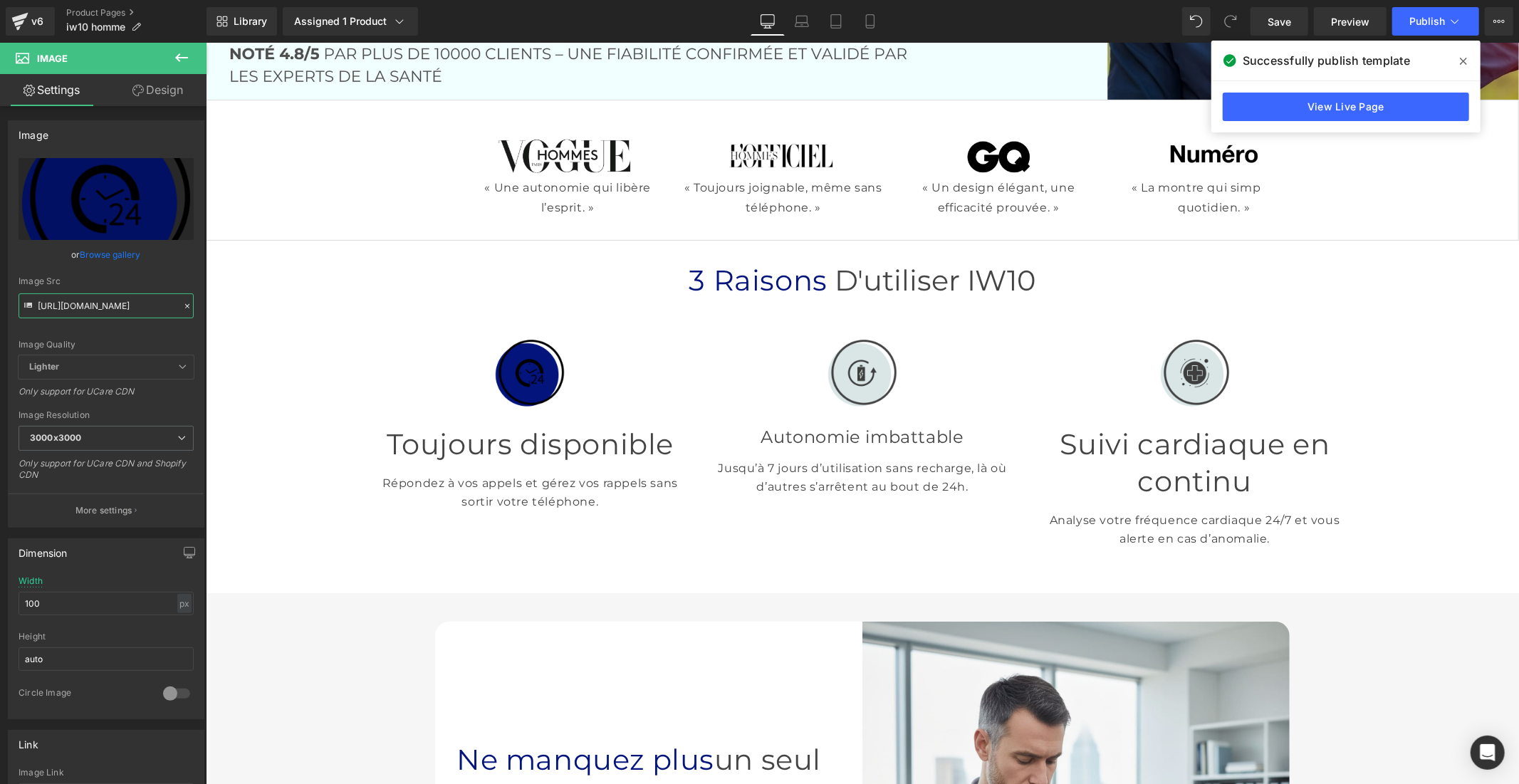
scroll to position [0, 0]
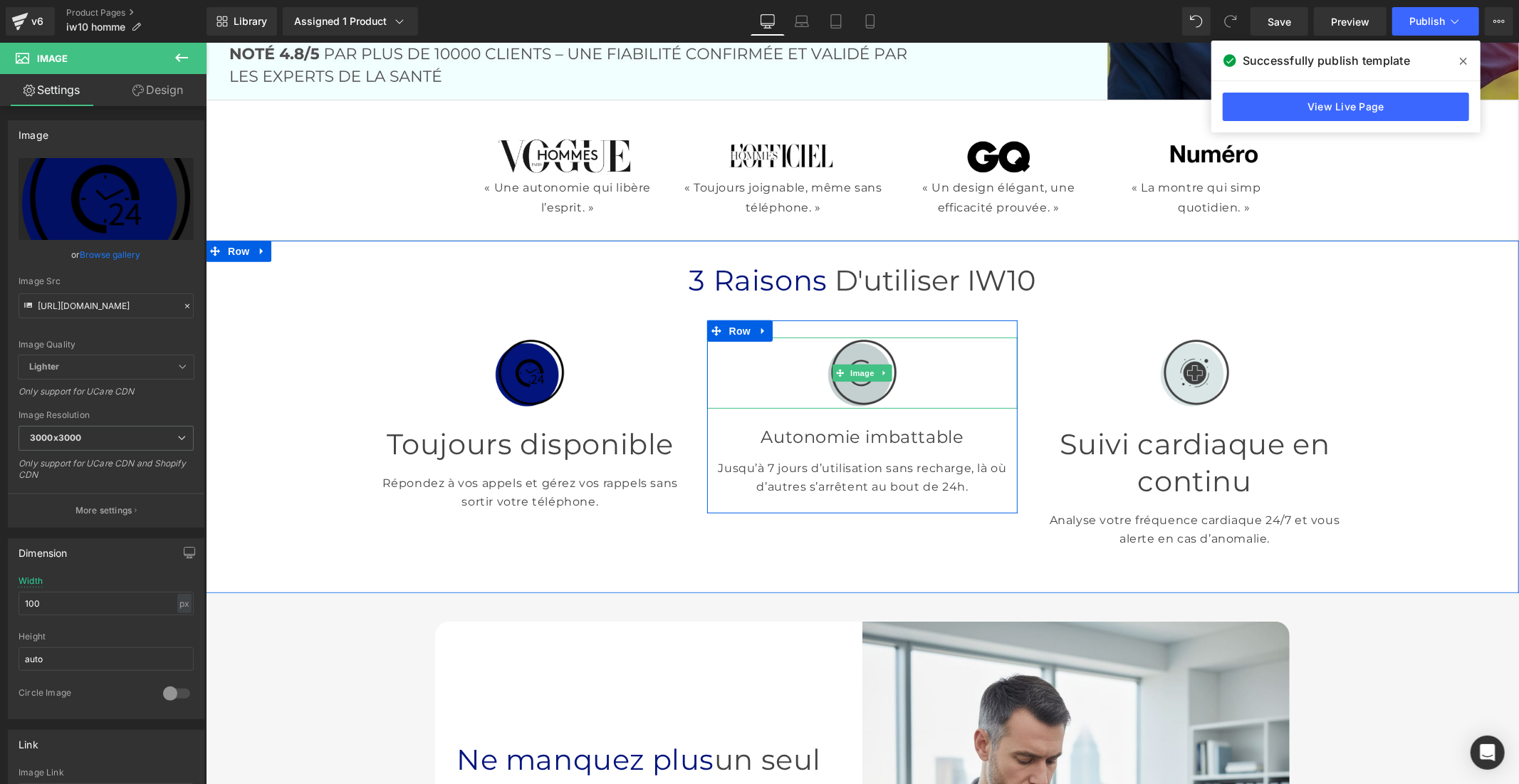
click at [859, 382] on img at bounding box center [861, 372] width 71 height 71
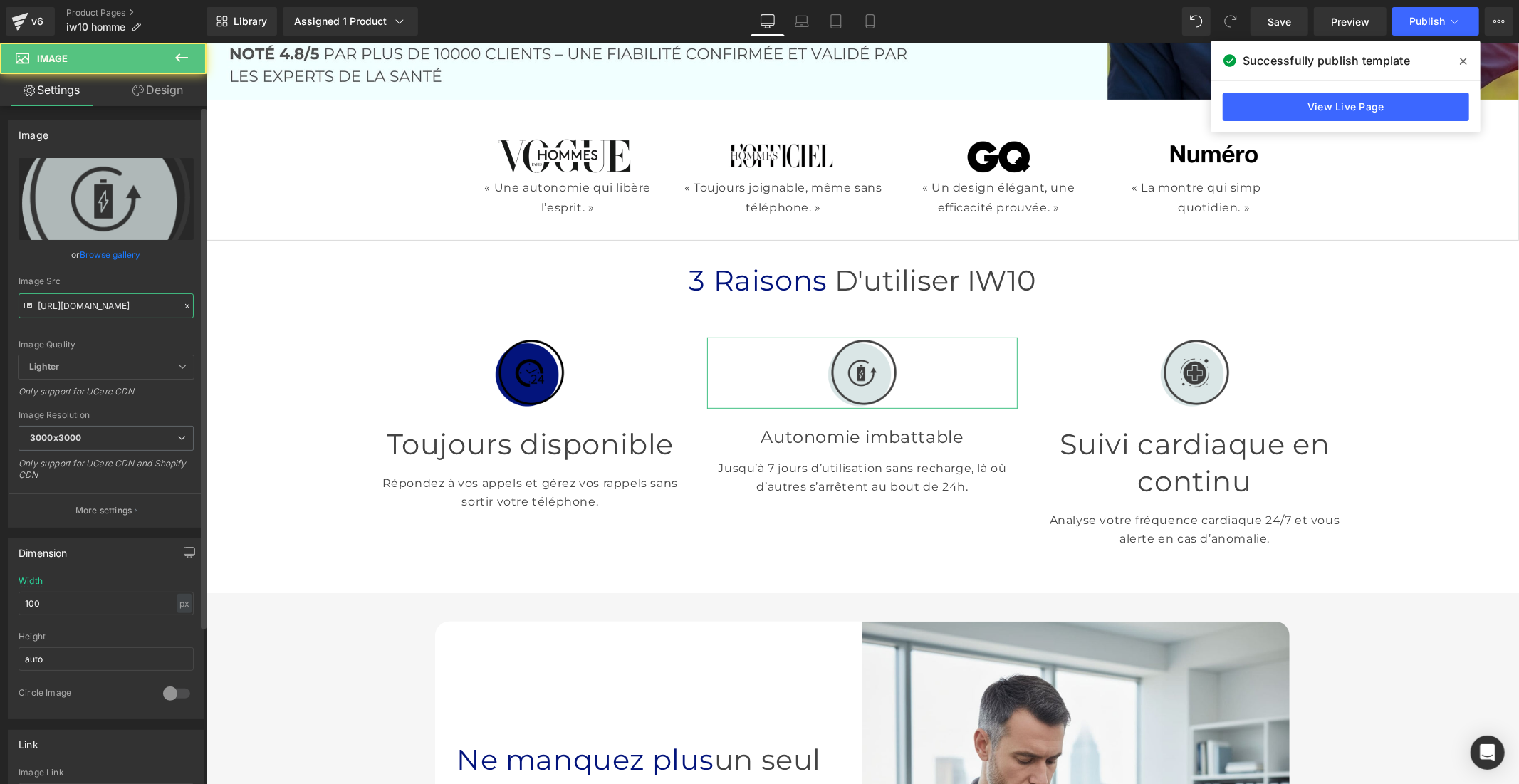
click at [114, 297] on input "[URL][DOMAIN_NAME]" at bounding box center [106, 306] width 175 height 25
paste input "9cc87a4a-7ad5-4397-b62e-c2241f0204c1.png?v=1758203440"
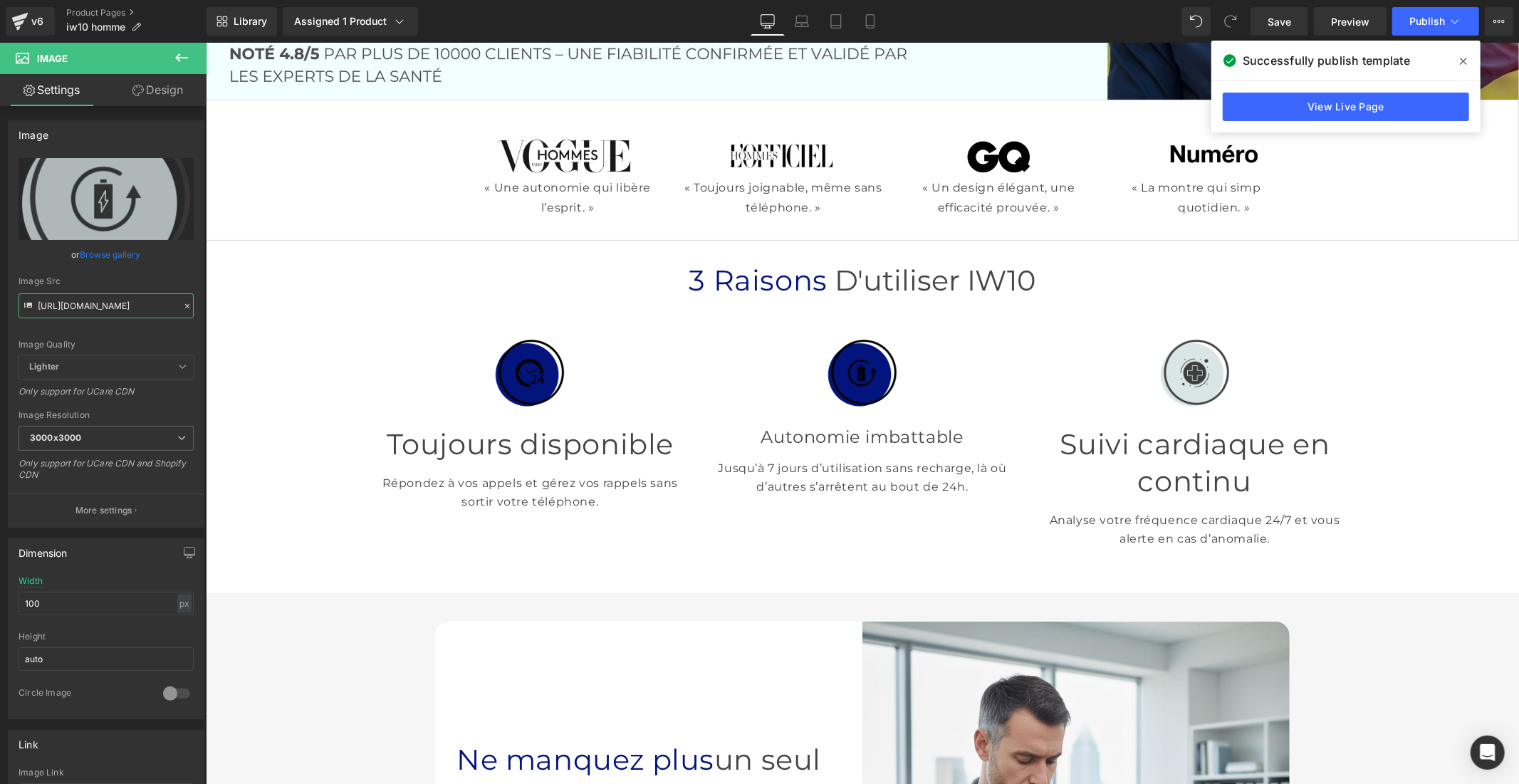
type input "[URL][DOMAIN_NAME]"
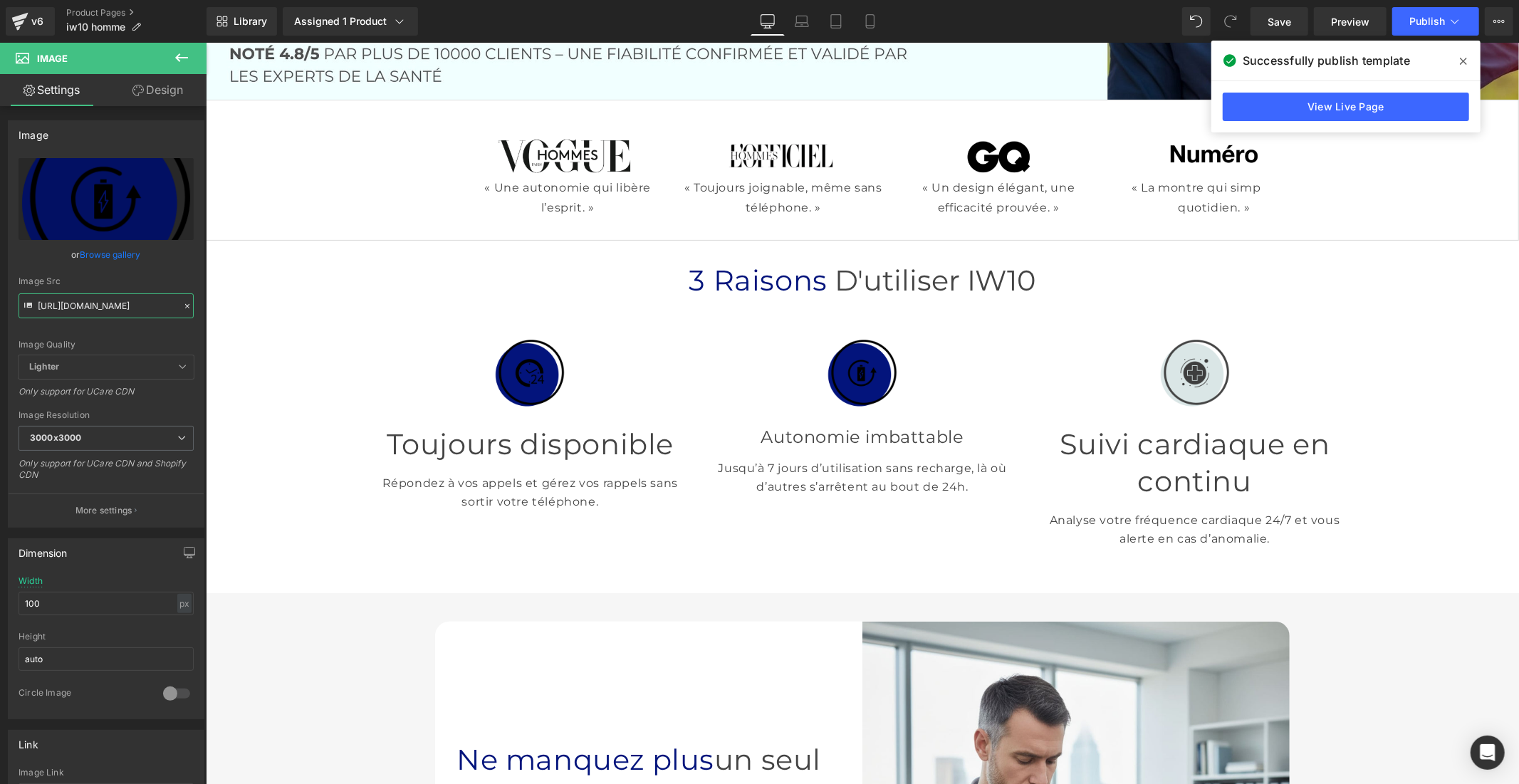
scroll to position [0, 0]
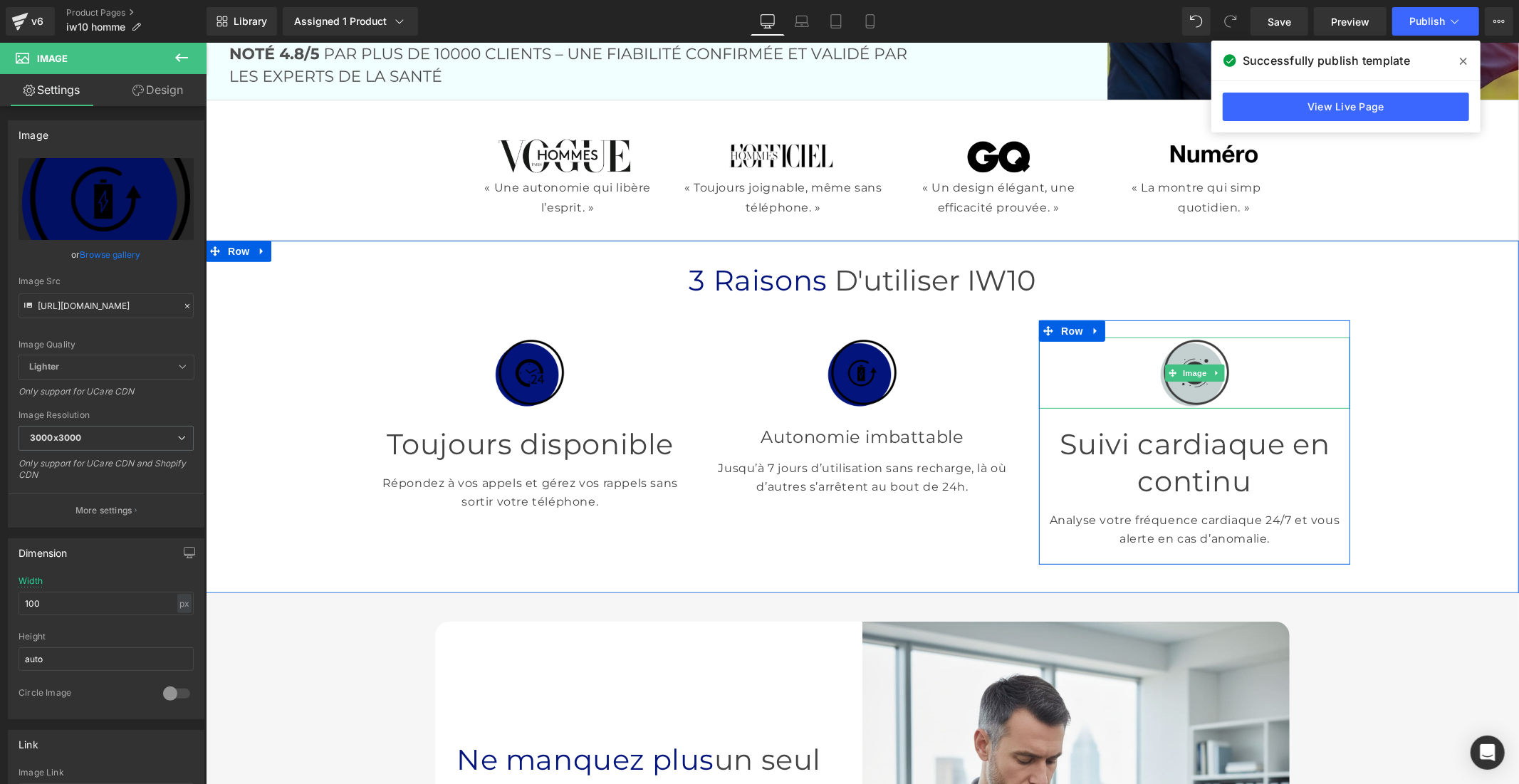
click at [1170, 378] on img at bounding box center [1194, 372] width 71 height 71
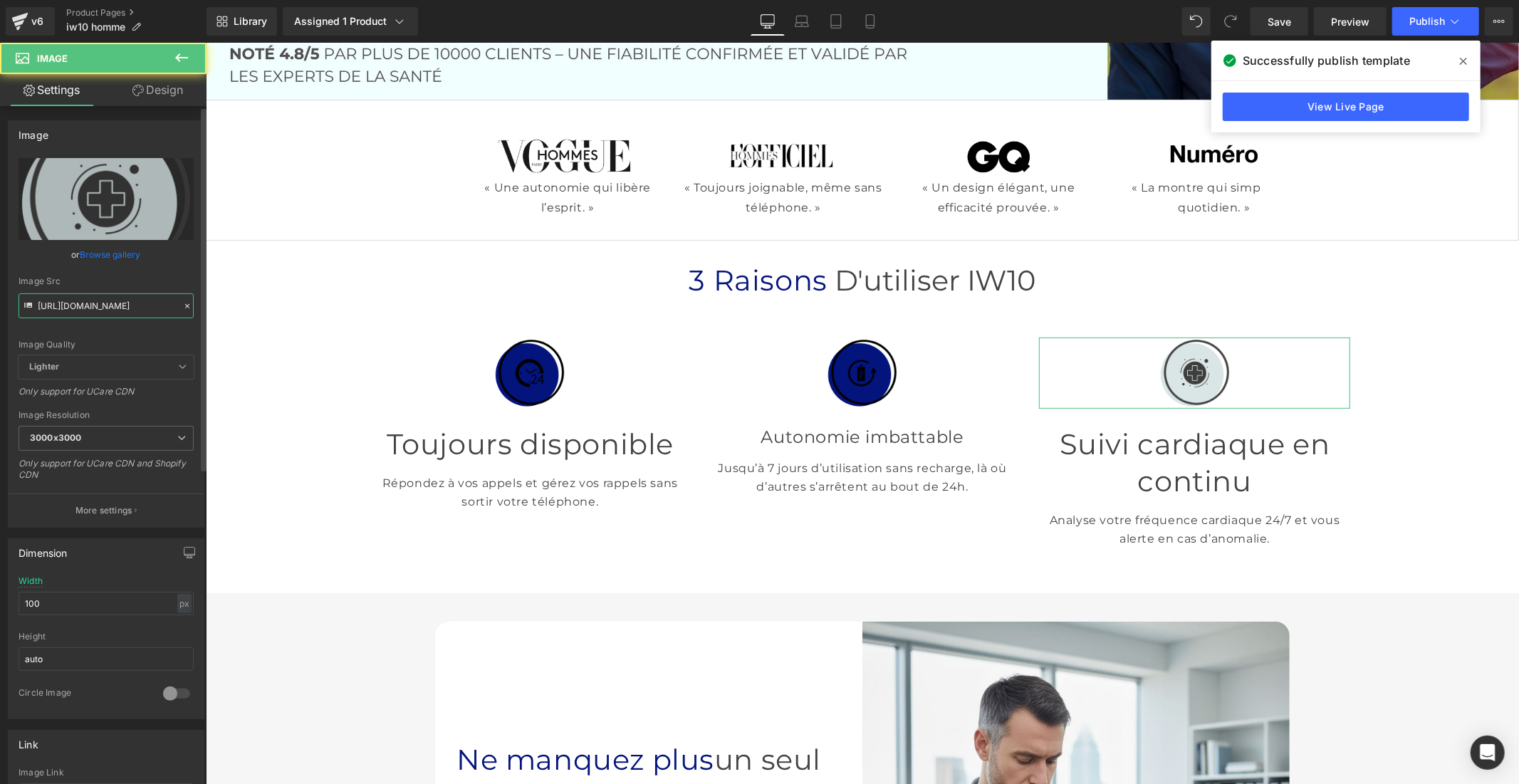
click at [111, 305] on input "[URL][DOMAIN_NAME]" at bounding box center [106, 306] width 175 height 25
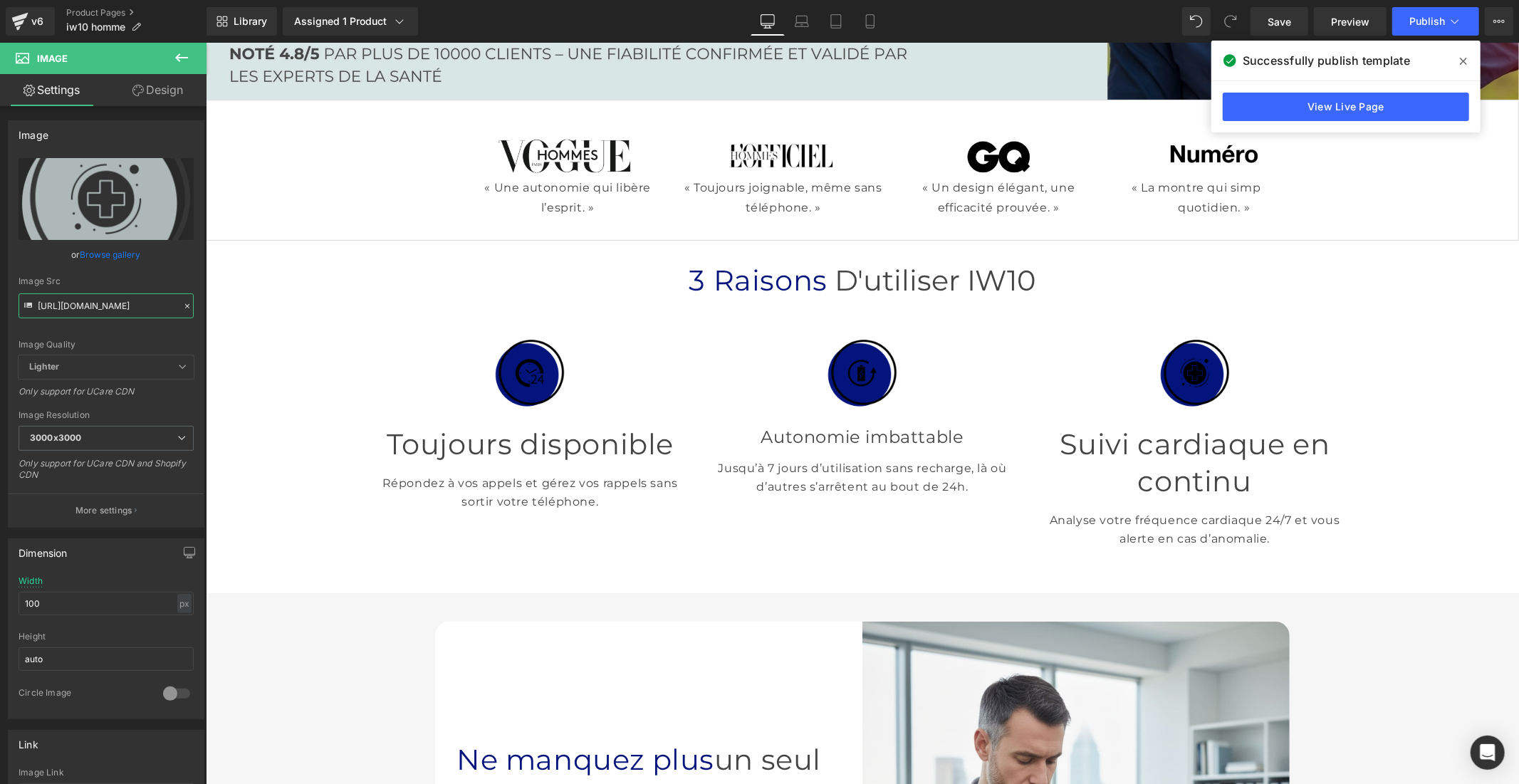
type input "[URL][DOMAIN_NAME]"
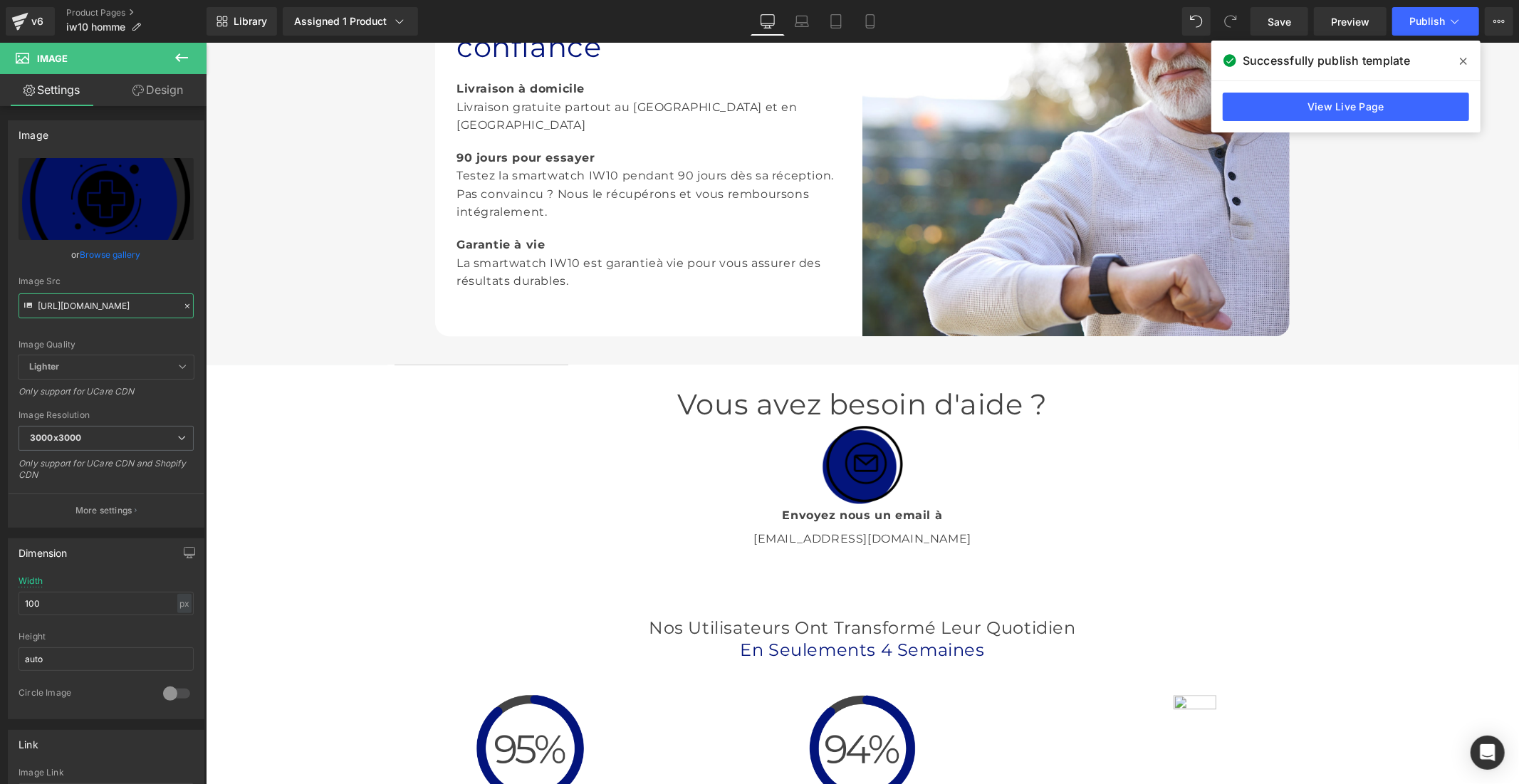
scroll to position [2848, 0]
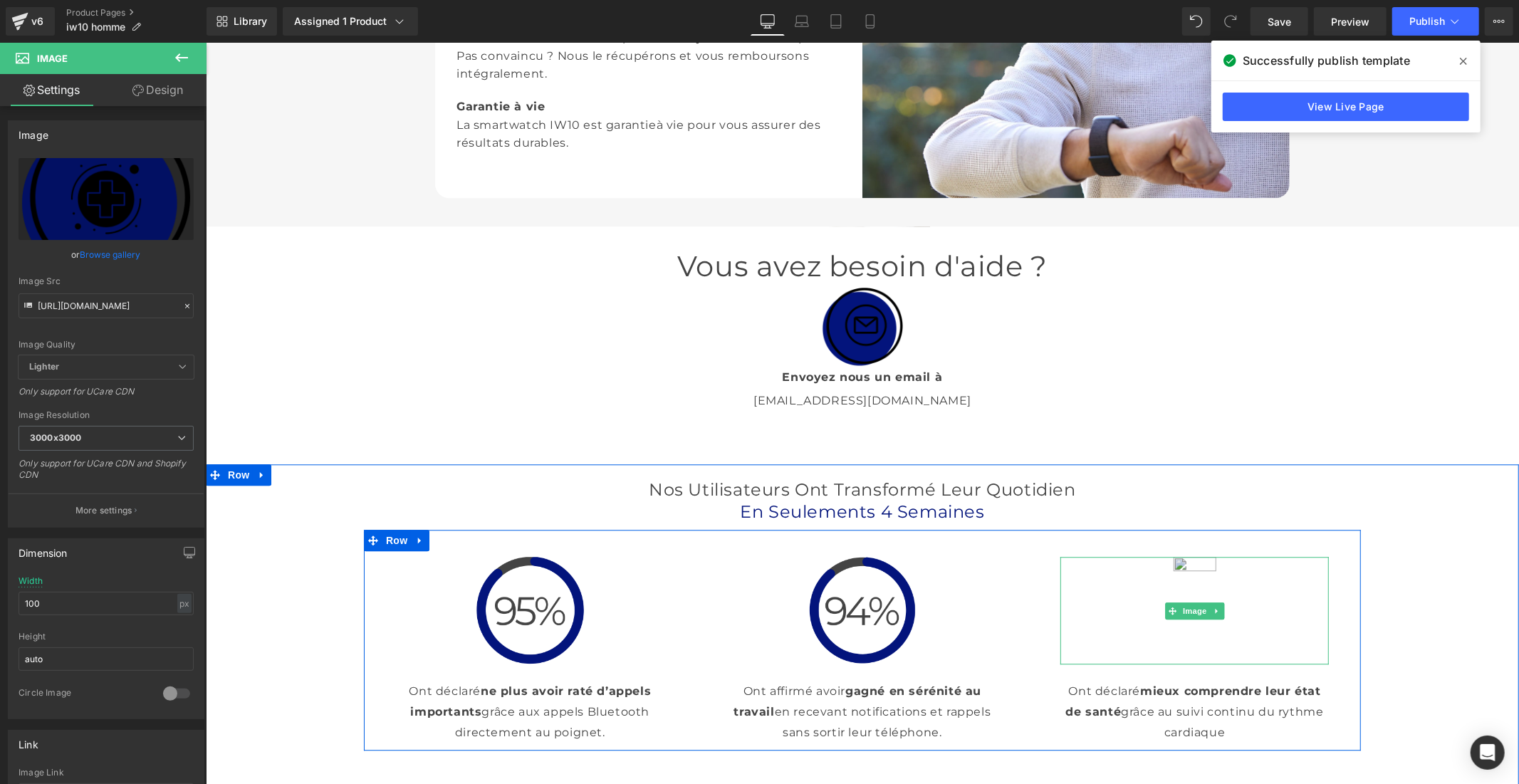
click at [1187, 656] on img at bounding box center [1194, 610] width 108 height 108
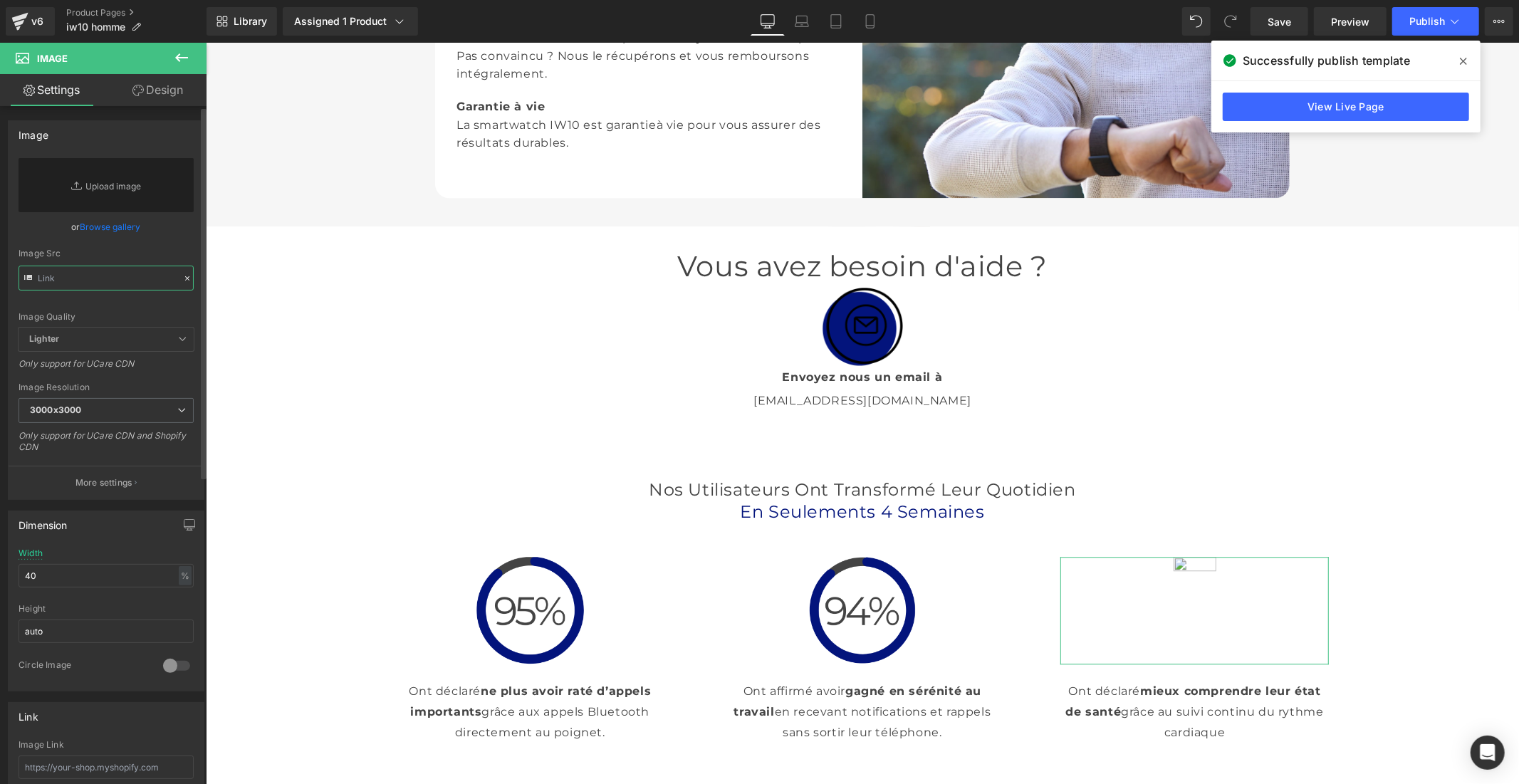
click at [134, 269] on input "text" at bounding box center [106, 278] width 175 height 25
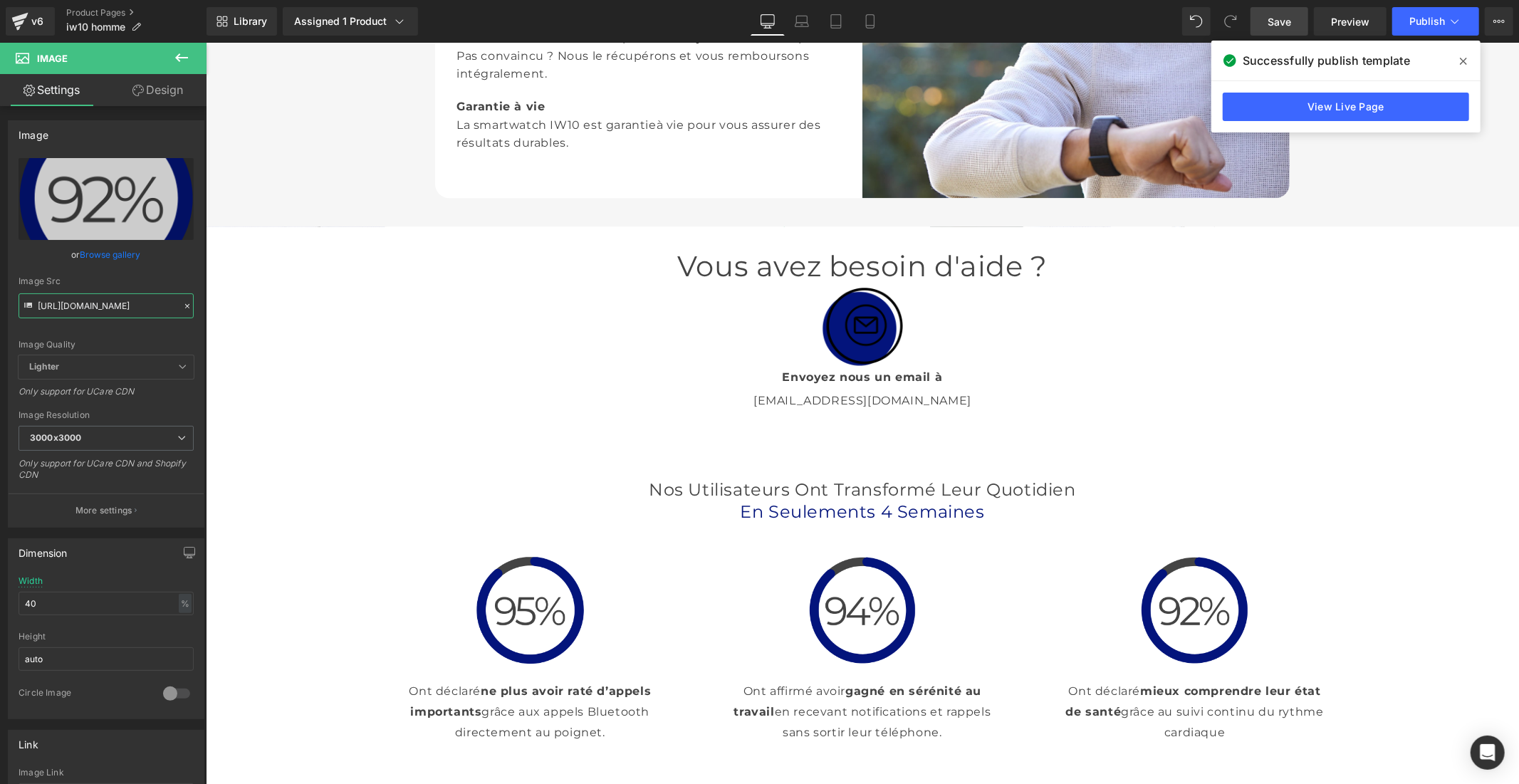
type input "[URL][DOMAIN_NAME]"
click at [1279, 20] on span "Save" at bounding box center [1279, 22] width 23 height 15
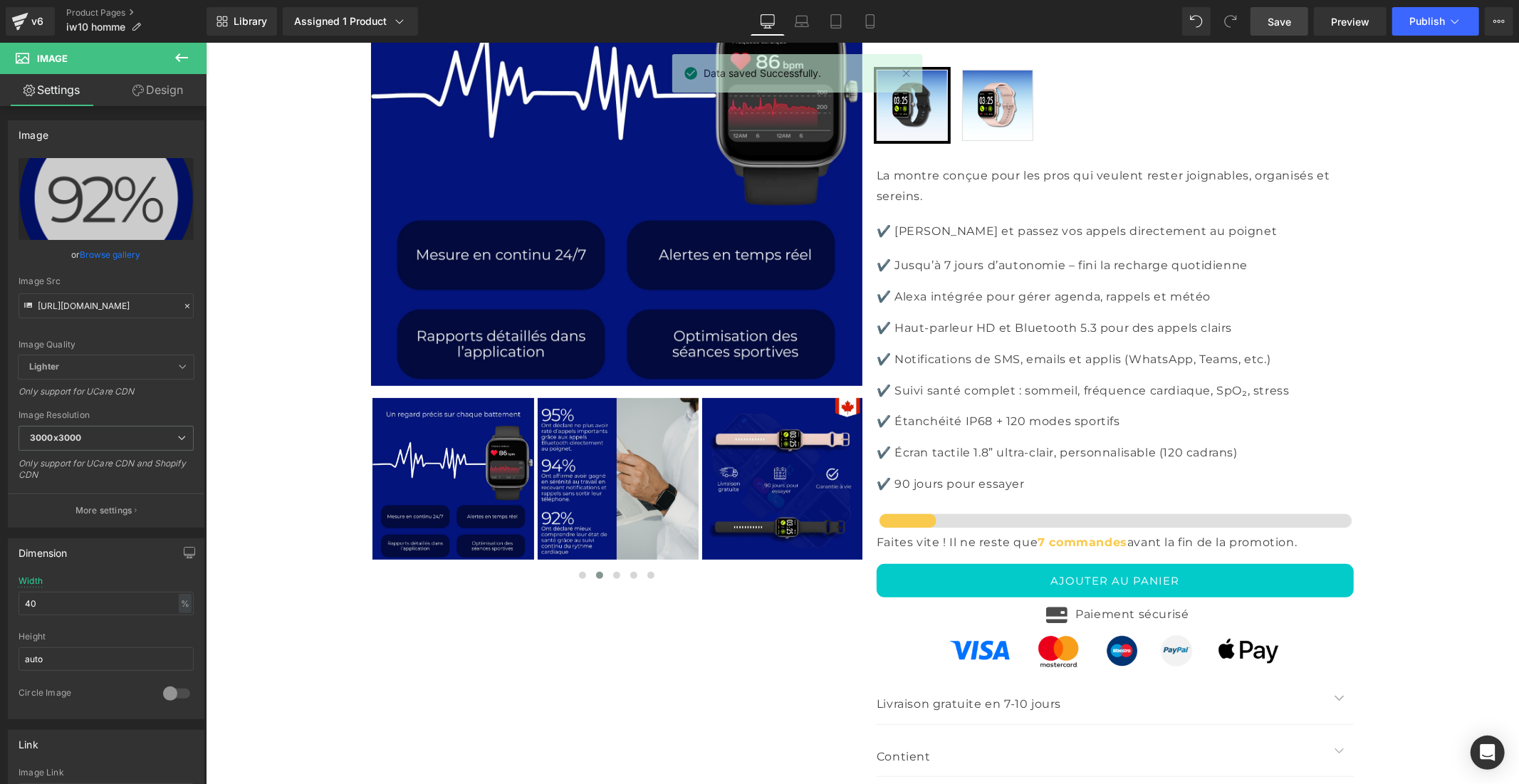
scroll to position [5063, 0]
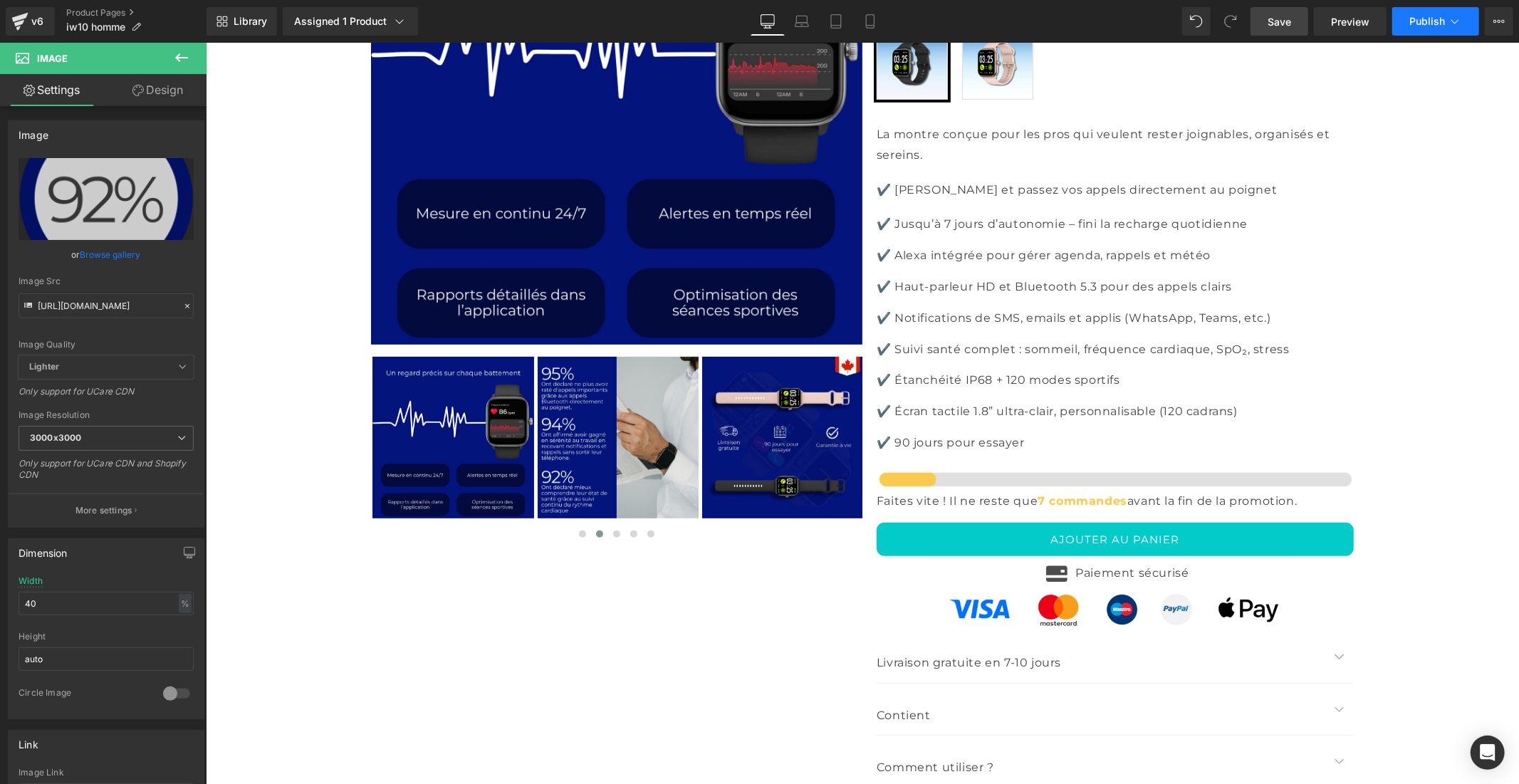
click at [1421, 22] on span "Publish" at bounding box center [1428, 21] width 36 height 12
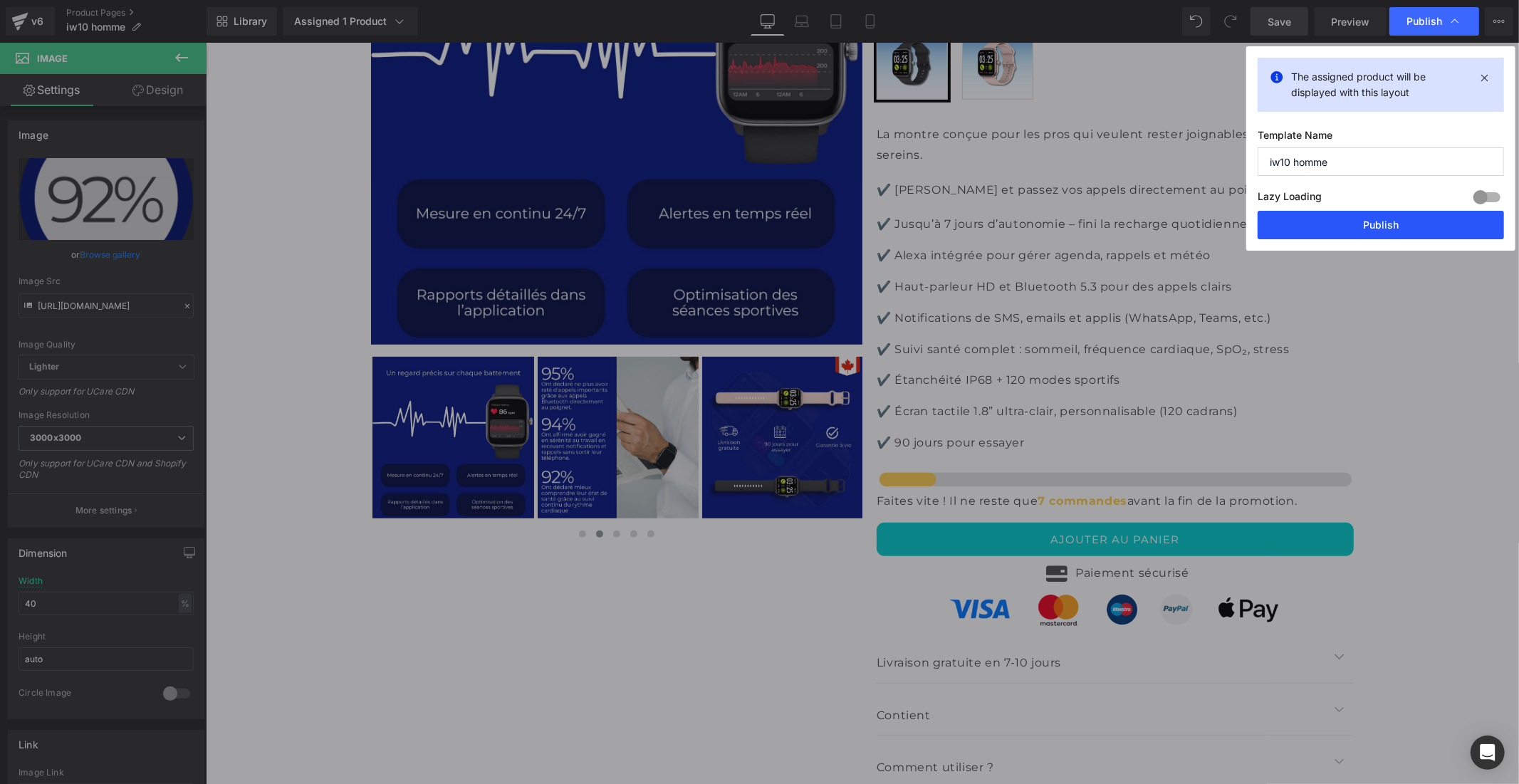
click at [1350, 229] on button "Publish" at bounding box center [1380, 225] width 246 height 29
